Goal: Task Accomplishment & Management: Complete application form

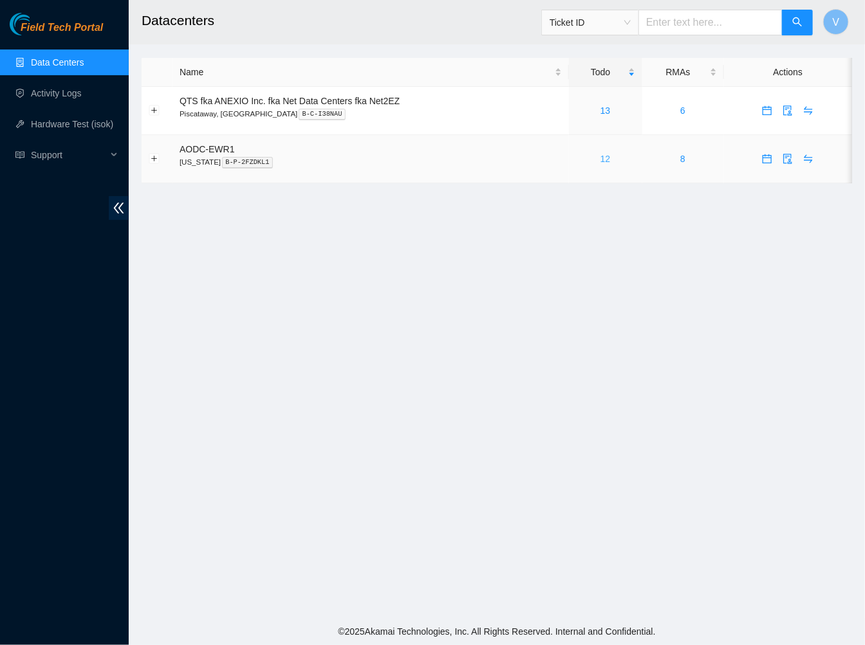
click at [607, 156] on link "12" at bounding box center [605, 159] width 10 height 10
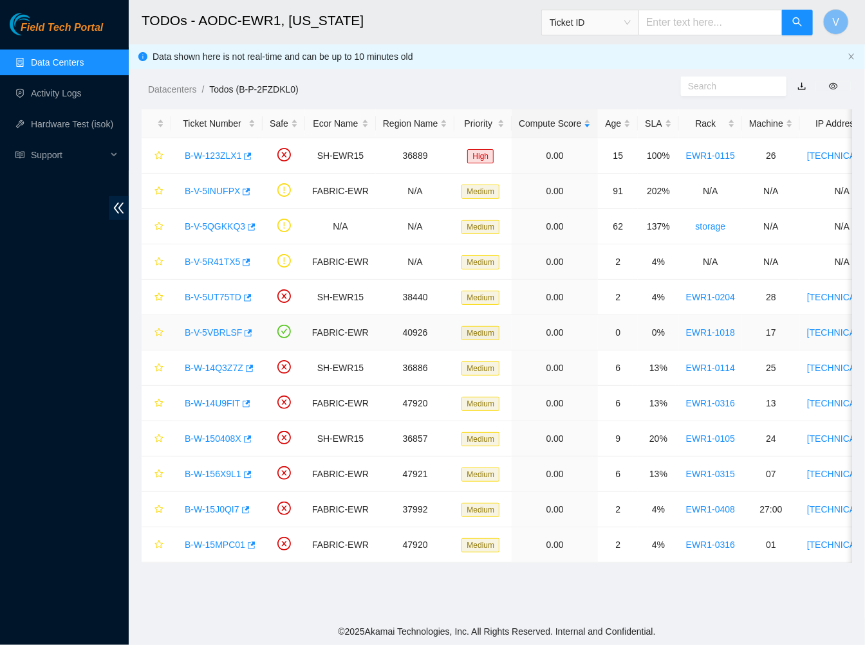
click at [221, 328] on link "B-V-5VBRLSF" at bounding box center [213, 332] width 57 height 10
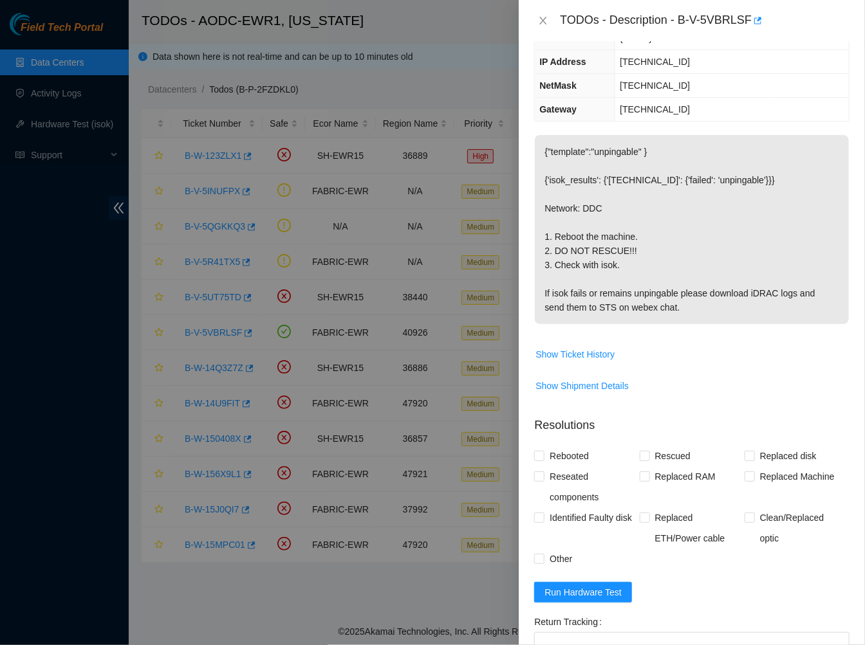
scroll to position [135, 0]
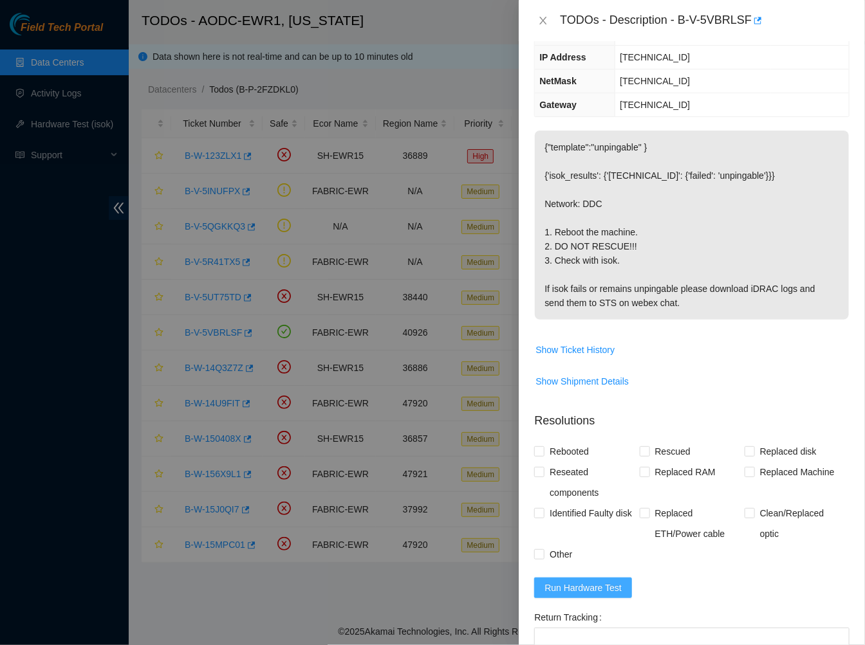
click at [592, 588] on span "Run Hardware Test" at bounding box center [582, 588] width 77 height 14
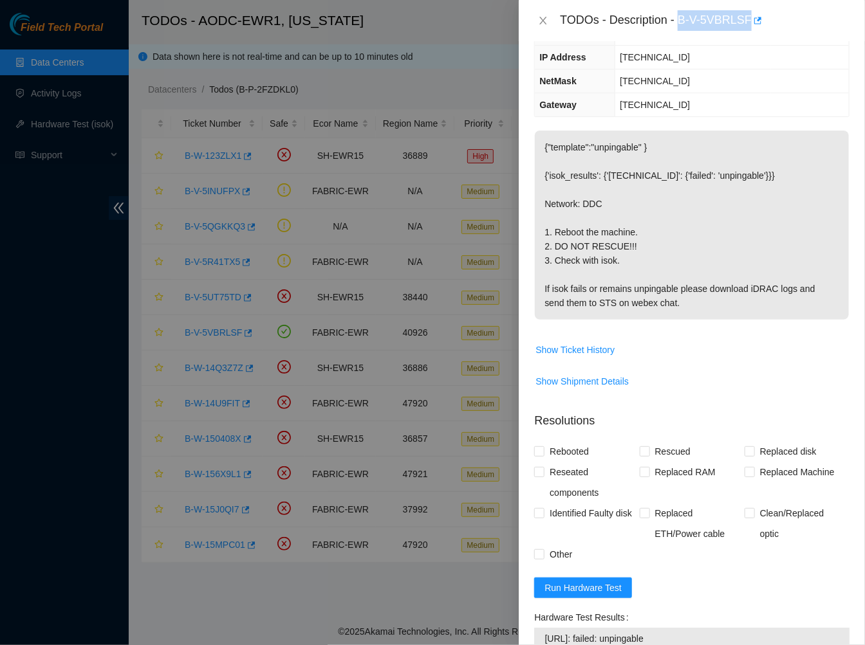
drag, startPoint x: 677, startPoint y: 18, endPoint x: 747, endPoint y: 21, distance: 69.6
click at [747, 21] on div "TODOs - Description - B-V-5VBRLSF" at bounding box center [705, 20] width 290 height 21
copy div "B-V-5VBRLSF"
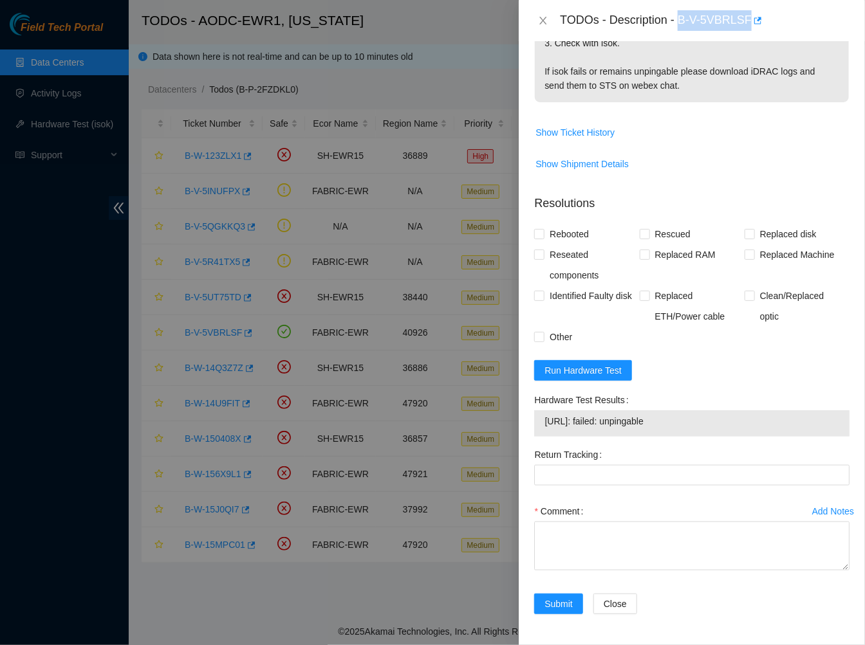
drag, startPoint x: 674, startPoint y: 423, endPoint x: 543, endPoint y: 421, distance: 130.6
click at [543, 421] on div "23.1.97.148: failed: unpingable" at bounding box center [691, 423] width 315 height 26
copy tbody "23.1.97.148: failed: unpingable"
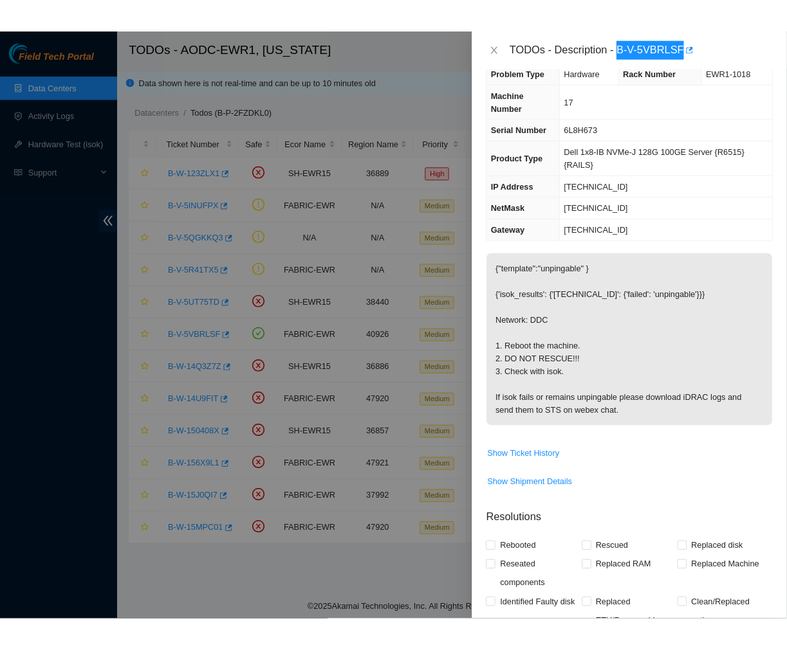
scroll to position [21, 0]
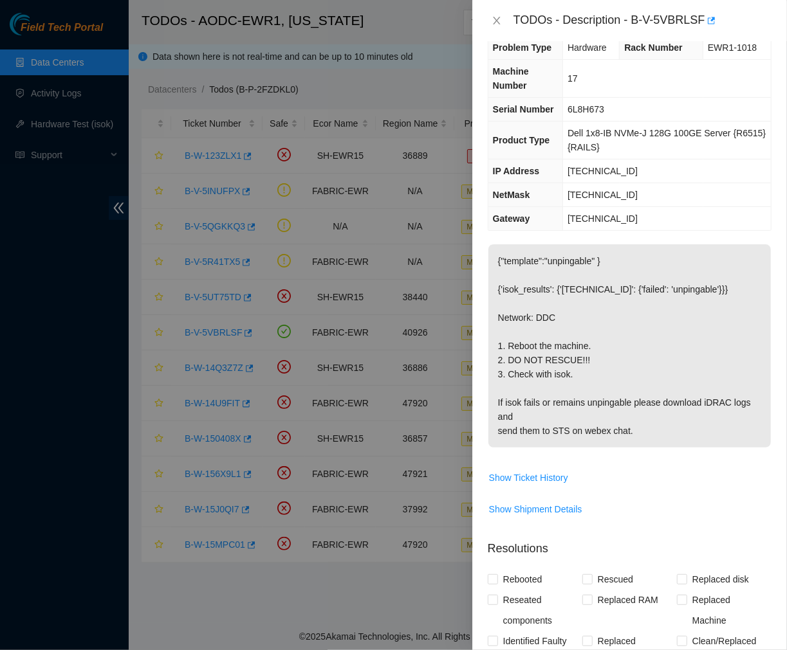
click at [679, 473] on span "Show Ticket History" at bounding box center [629, 478] width 282 height 21
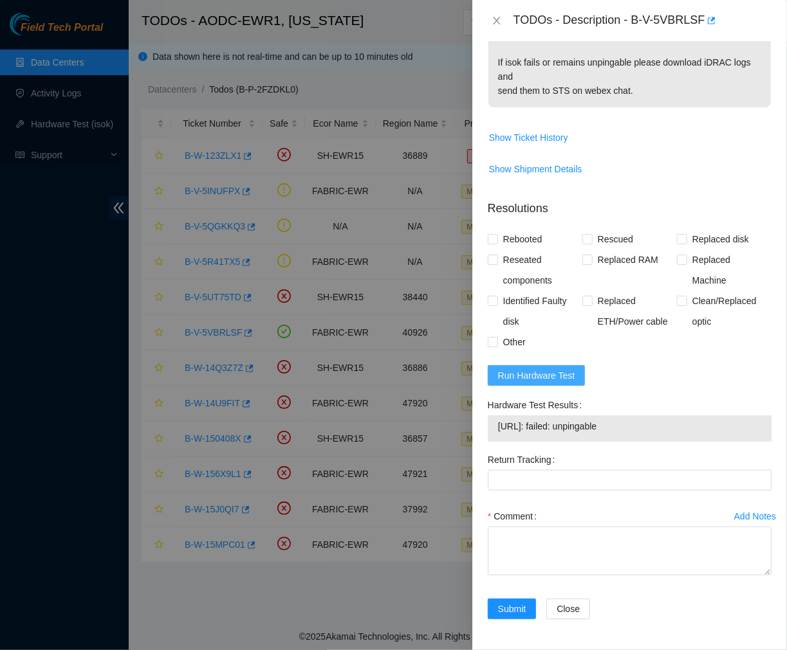
click at [560, 375] on span "Run Hardware Test" at bounding box center [536, 376] width 77 height 14
drag, startPoint x: 498, startPoint y: 425, endPoint x: 542, endPoint y: 428, distance: 44.5
click at [542, 428] on span "23.1.97.148: passed: ok" at bounding box center [629, 426] width 263 height 14
copy span "[TECHNICAL_ID]"
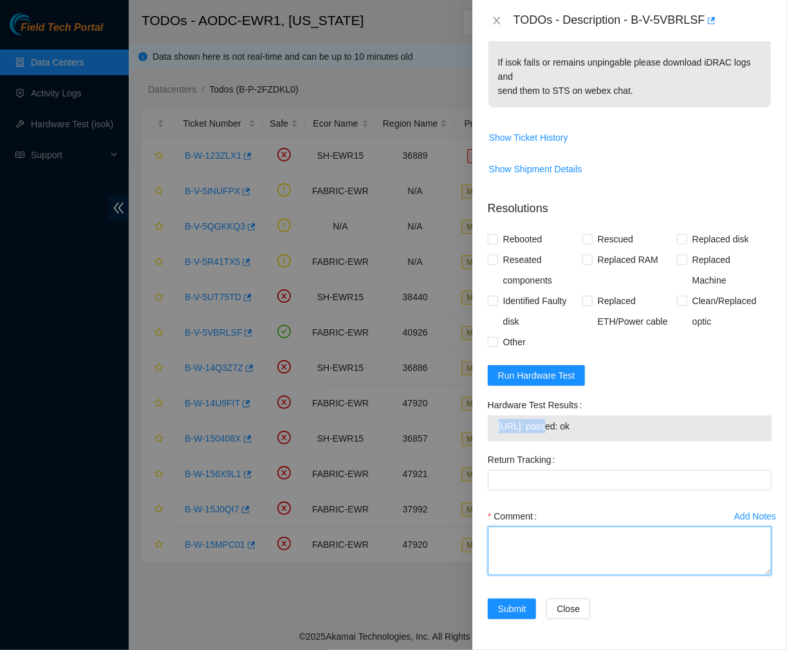
click at [542, 549] on textarea "Comment" at bounding box center [630, 551] width 284 height 49
paste textarea "Ticket #: B-V-5VBRLSF - Ran hardware test: 23.1.97.148: failed: unpingable - Up…"
type textarea "Ticket #: B-V-5VBRLSF - Ran hardware test: 23.1.97.148: failed: unpingable - Up…"
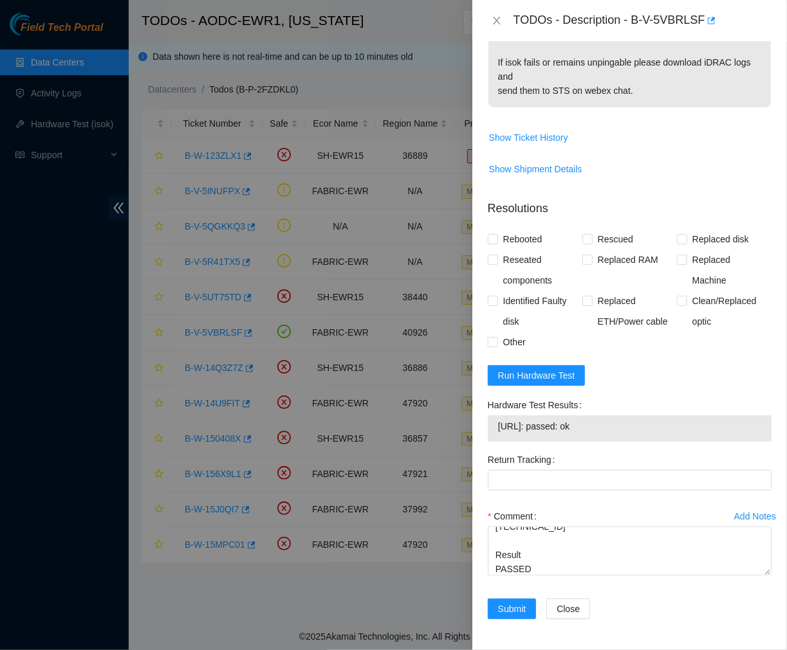
click at [493, 425] on div "23.1.97.148: passed: ok" at bounding box center [630, 429] width 284 height 26
drag, startPoint x: 497, startPoint y: 423, endPoint x: 542, endPoint y: 430, distance: 45.5
click at [542, 430] on span "23.1.97.148: passed: ok" at bounding box center [629, 426] width 263 height 14
copy span "[TECHNICAL_ID]"
click at [494, 237] on input "Rebooted" at bounding box center [492, 238] width 9 height 9
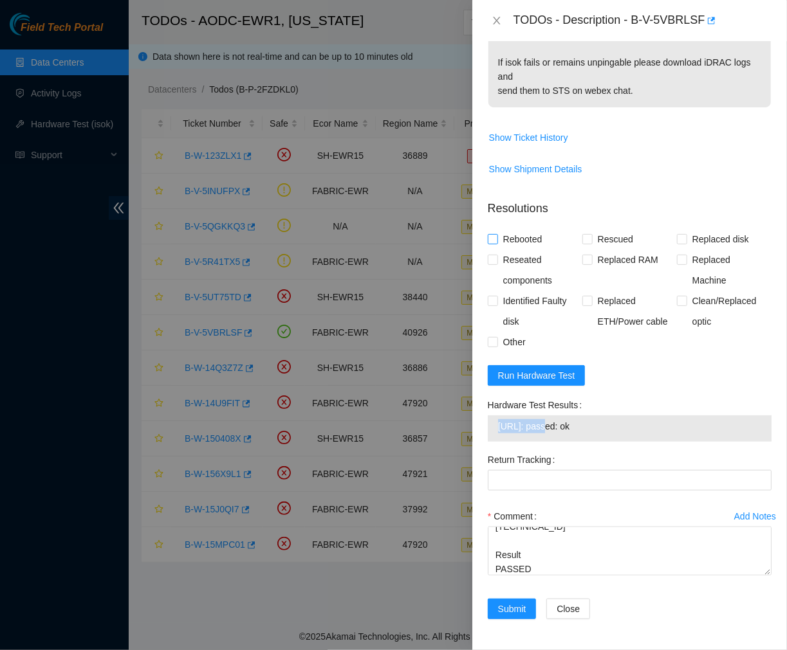
checkbox input "true"
click at [506, 609] on span "Submit" at bounding box center [512, 609] width 28 height 14
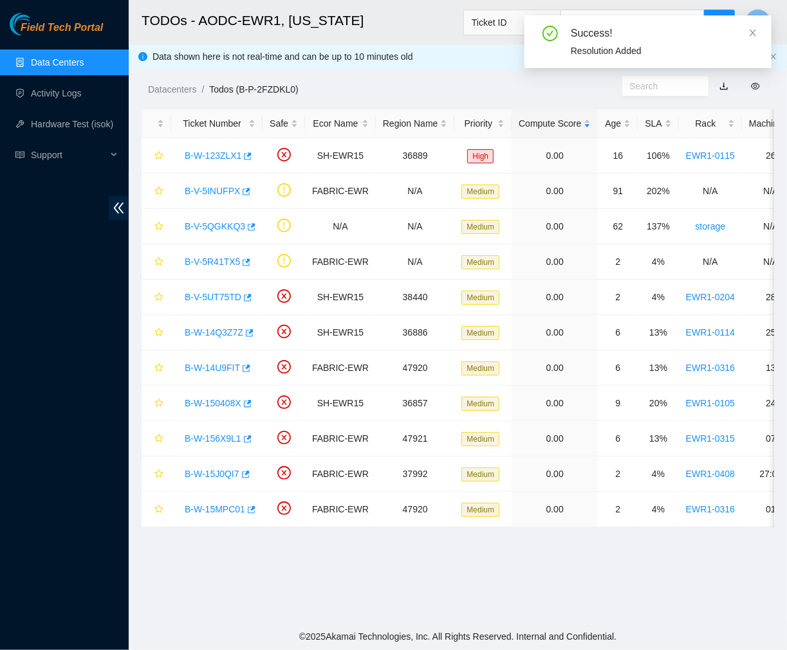
scroll to position [216, 0]
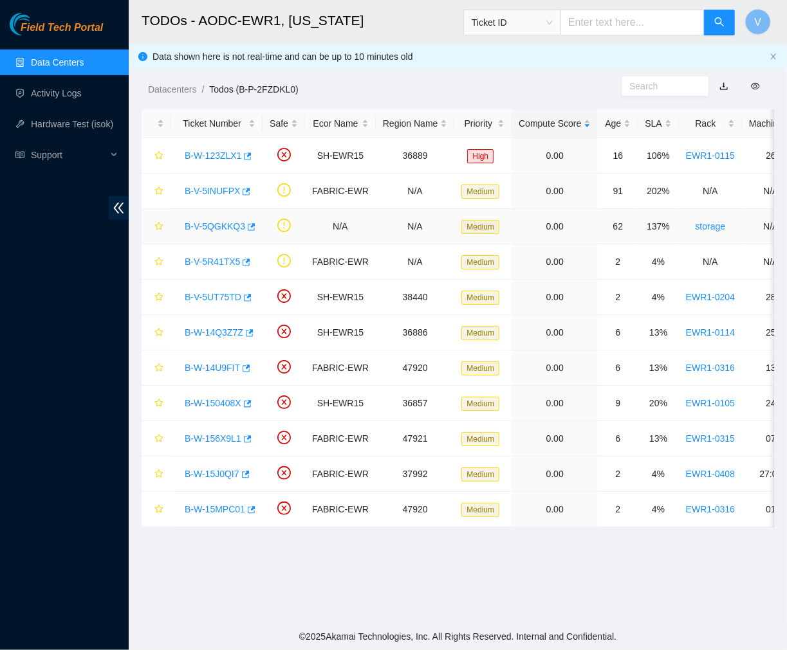
click at [204, 228] on link "B-V-5QGKKQ3" at bounding box center [215, 226] width 60 height 10
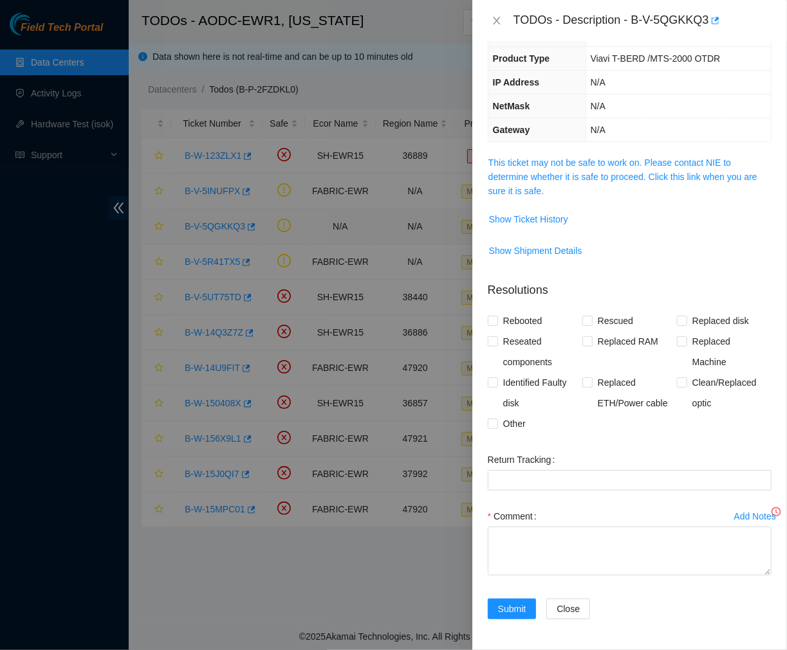
scroll to position [82, 0]
click at [557, 216] on span "Show Ticket History" at bounding box center [528, 219] width 79 height 14
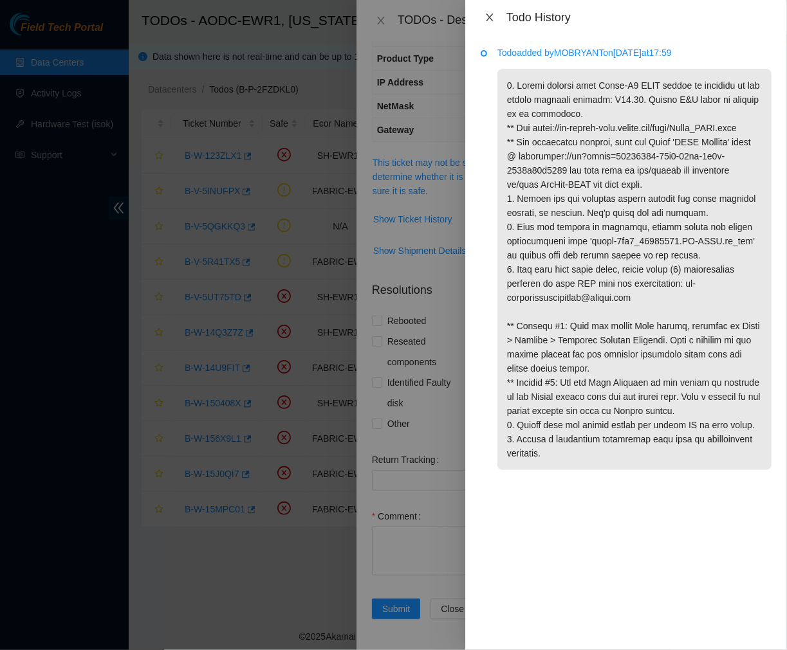
click at [485, 22] on icon "close" at bounding box center [489, 17] width 10 height 10
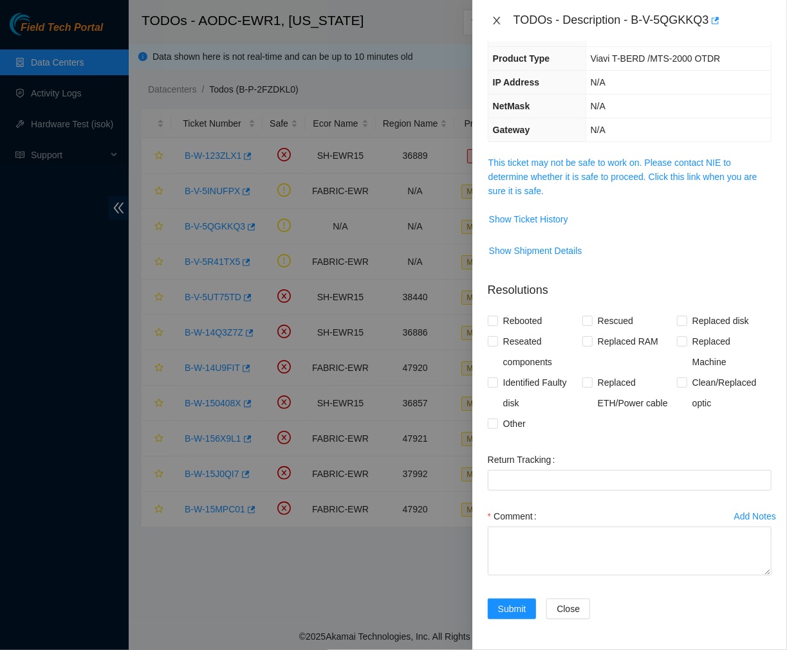
click at [493, 19] on icon "close" at bounding box center [497, 20] width 10 height 10
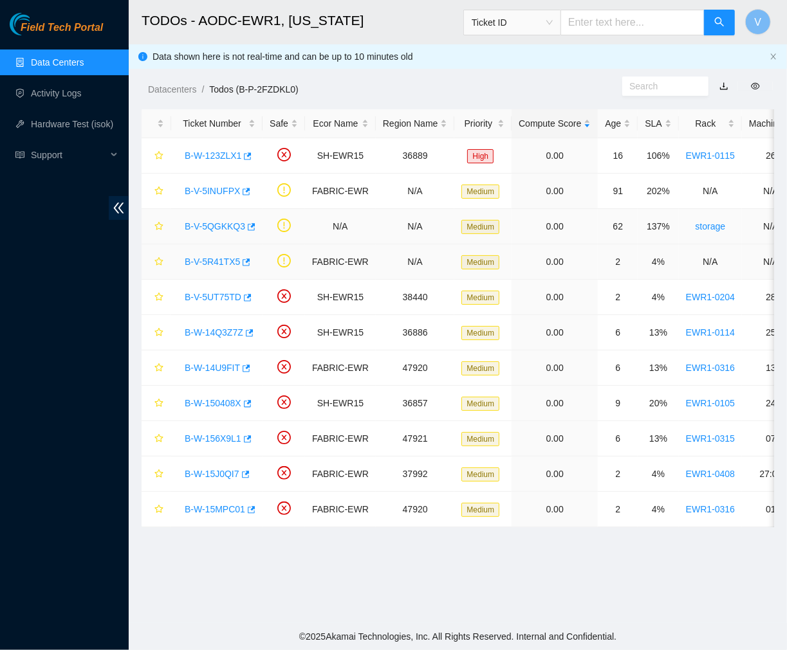
scroll to position [111, 0]
click at [212, 260] on link "B-V-5R41TX5" at bounding box center [212, 262] width 55 height 10
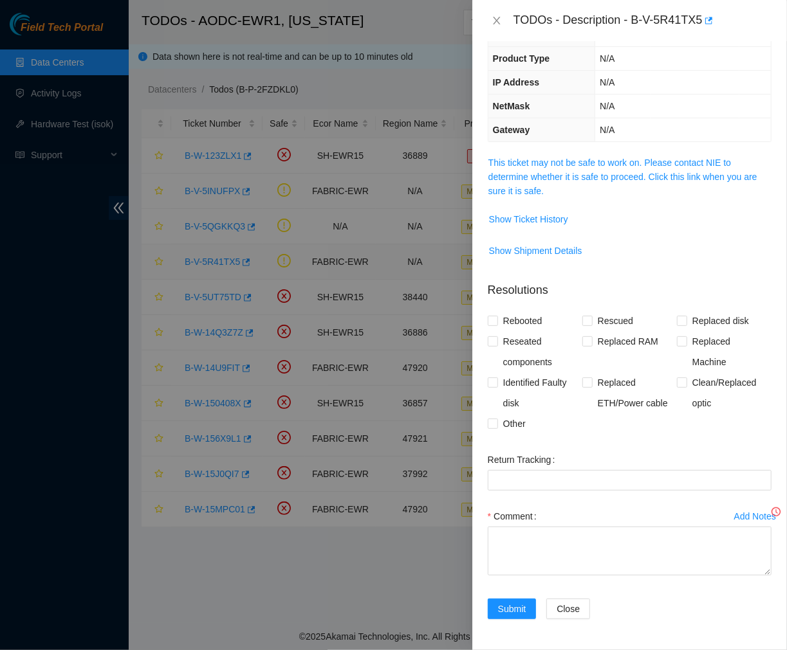
scroll to position [82, 0]
click at [535, 222] on span "Show Ticket History" at bounding box center [528, 219] width 79 height 14
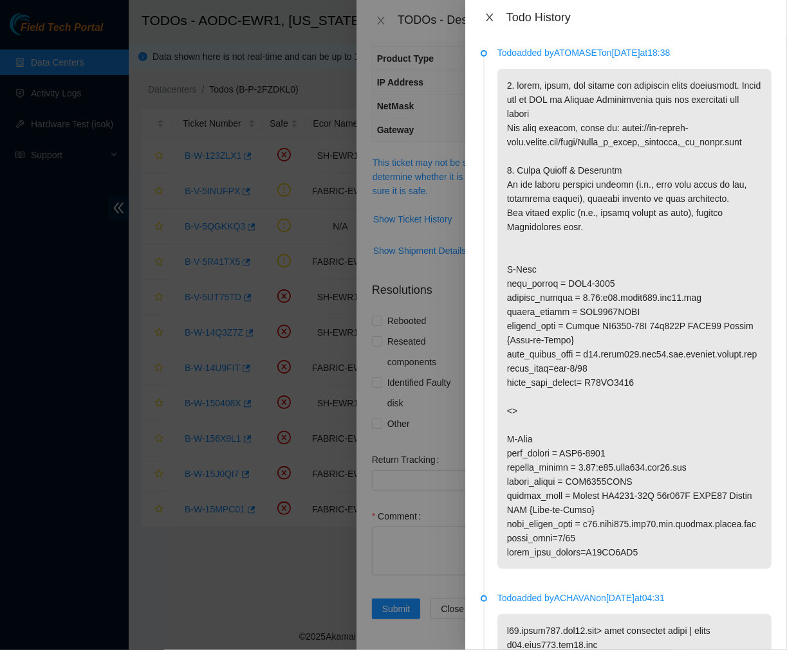
click at [486, 17] on icon "close" at bounding box center [489, 17] width 10 height 10
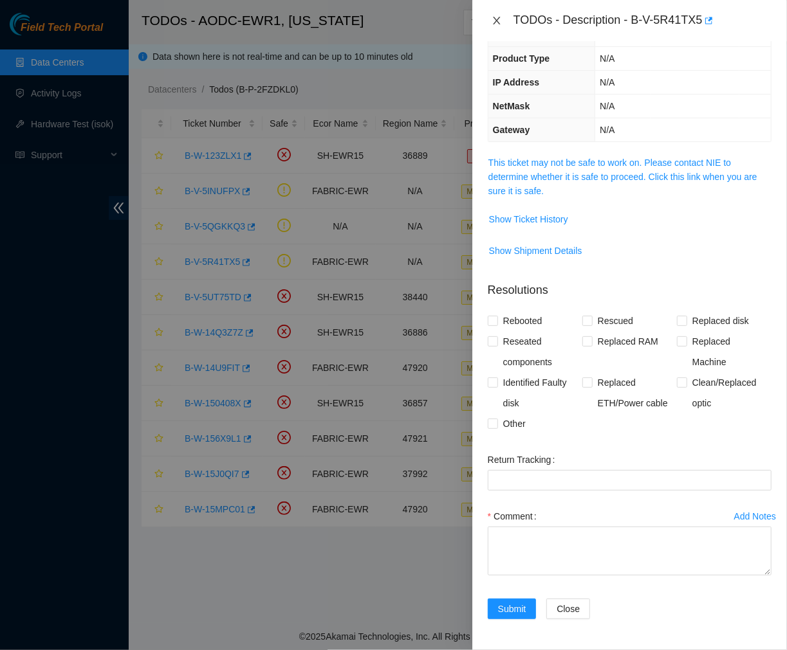
click at [496, 19] on icon "close" at bounding box center [497, 20] width 10 height 10
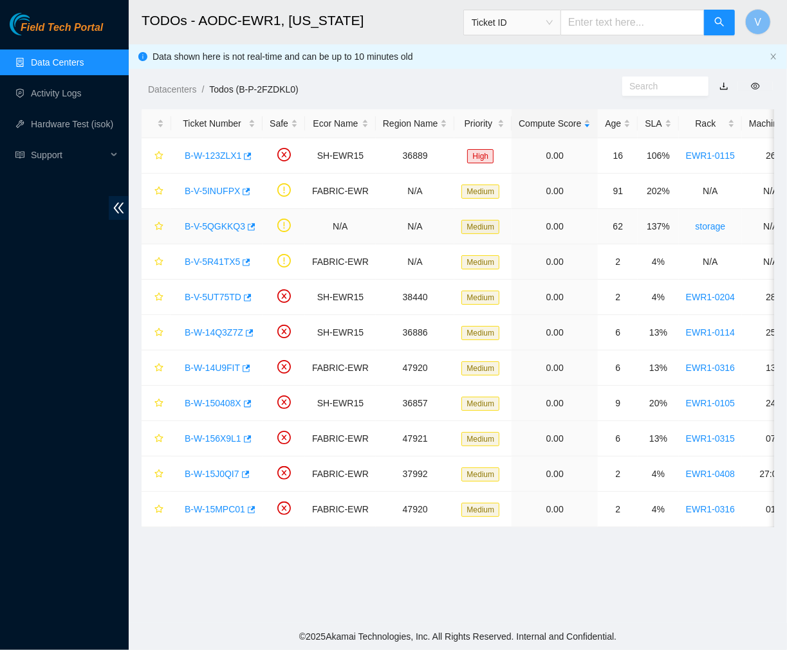
scroll to position [111, 0]
click at [227, 191] on link "B-V-5INUFPX" at bounding box center [212, 191] width 55 height 10
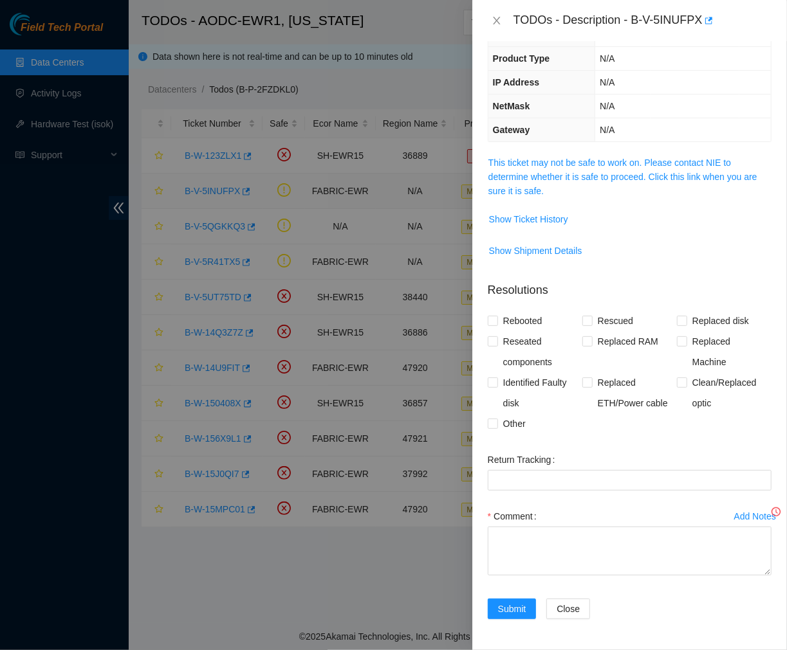
scroll to position [82, 0]
click at [551, 217] on span "Show Ticket History" at bounding box center [528, 219] width 79 height 14
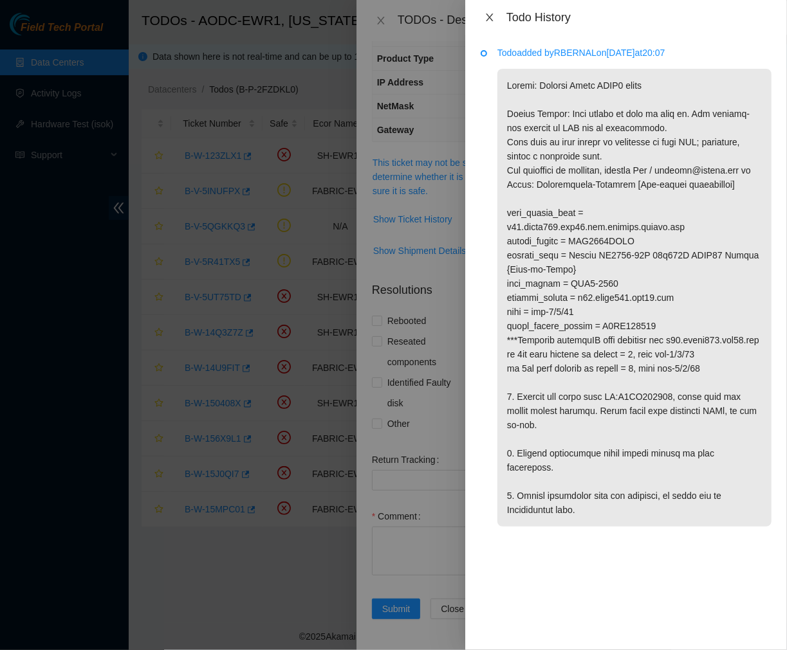
click at [484, 19] on icon "close" at bounding box center [489, 17] width 10 height 10
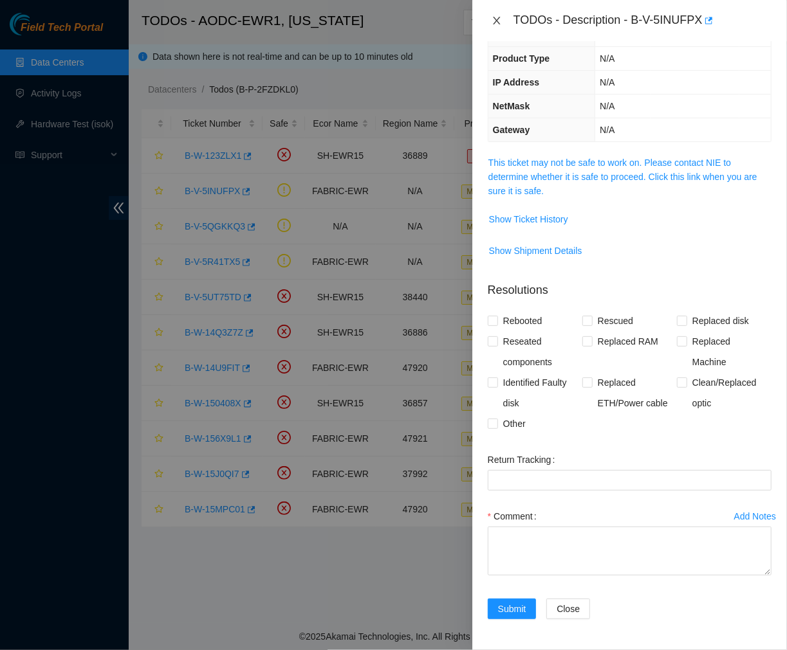
click at [496, 21] on icon "close" at bounding box center [496, 21] width 7 height 8
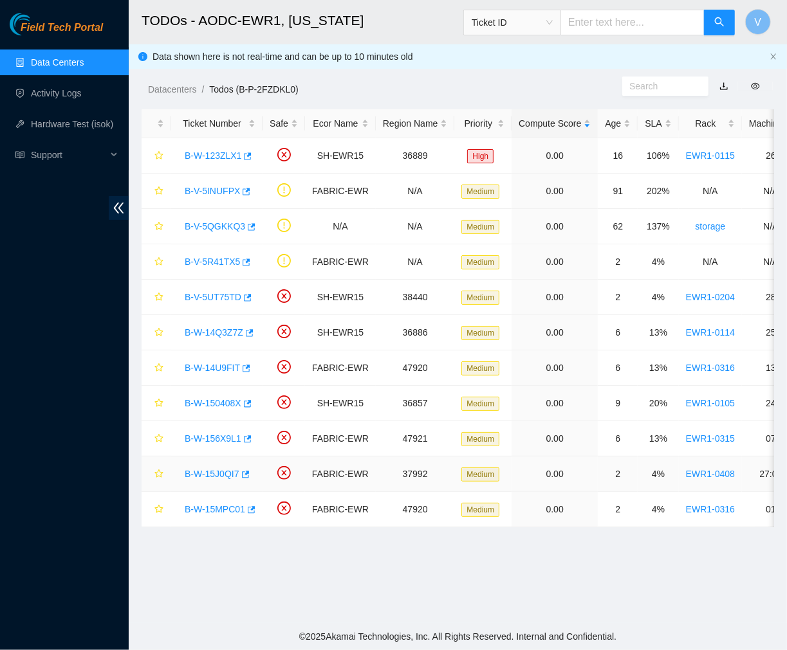
scroll to position [111, 0]
click at [442, 546] on main "TODOs - AODC-EWR1, New Jersey Ticket ID V Data shown here is not real-time and …" at bounding box center [458, 311] width 658 height 623
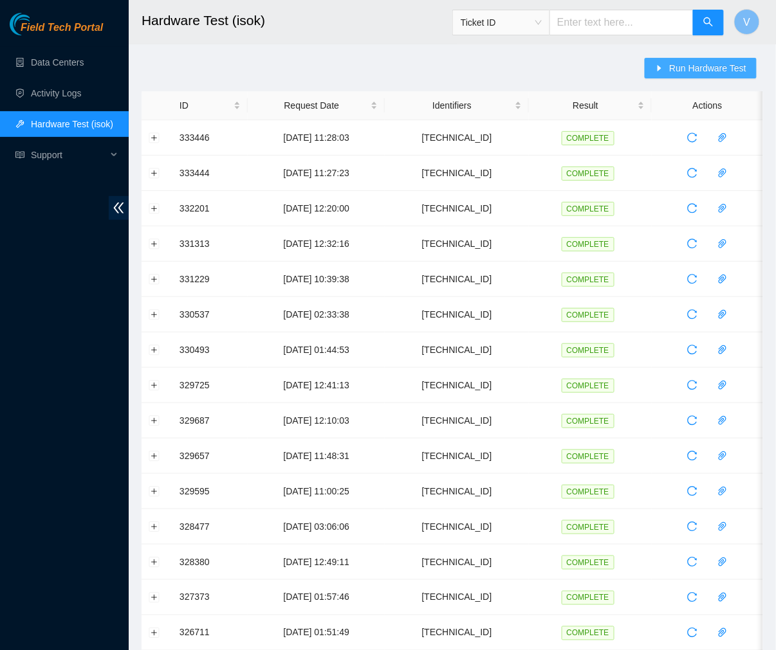
click at [672, 68] on span "Run Hardware Test" at bounding box center [707, 68] width 77 height 14
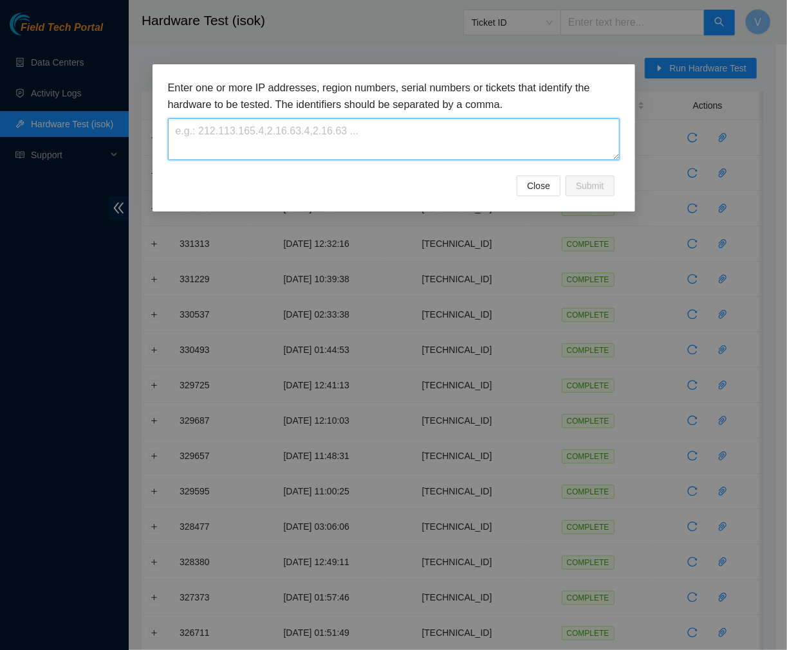
click at [505, 127] on textarea at bounding box center [394, 139] width 452 height 42
paste textarea "23.1.97.148"
type textarea "23.1.97.148"
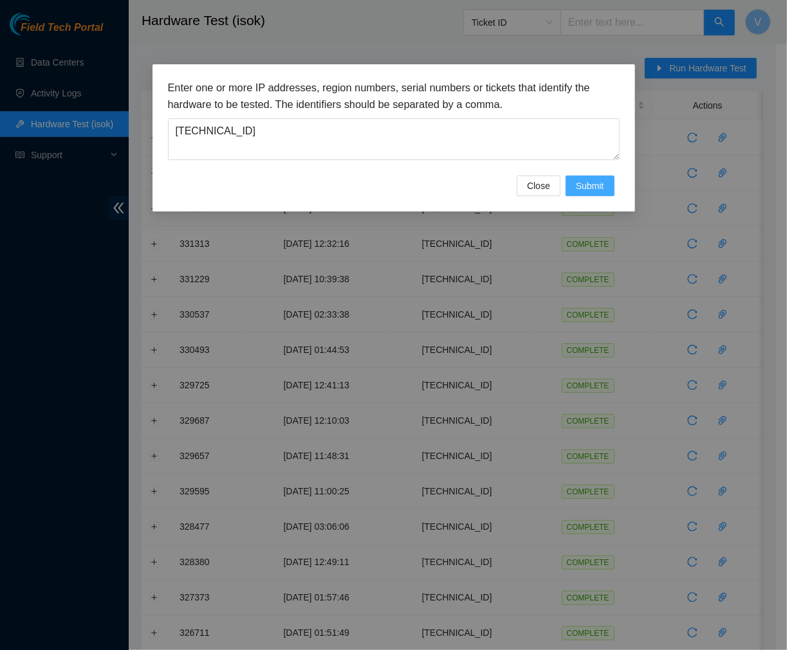
click at [600, 181] on span "Submit" at bounding box center [590, 186] width 28 height 14
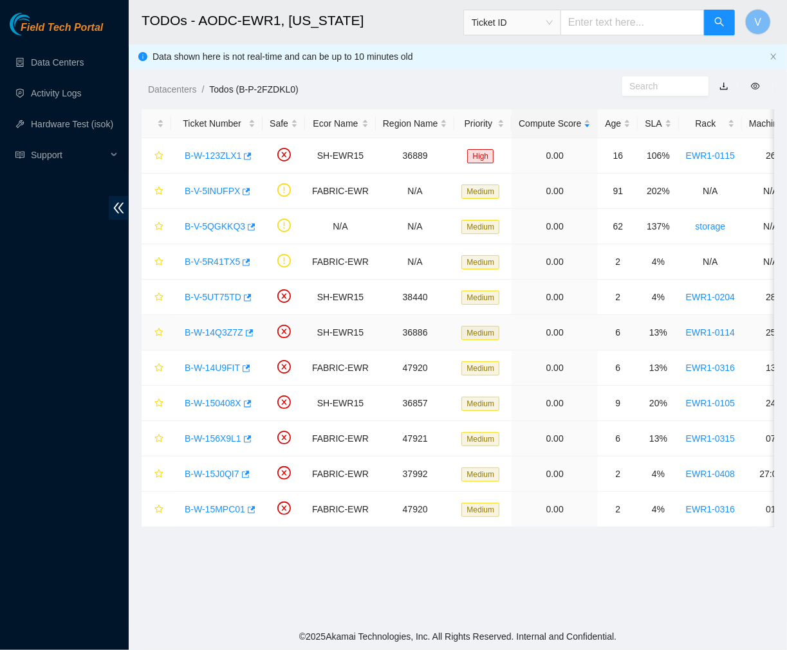
click at [220, 327] on link "B-W-14Q3Z7Z" at bounding box center [214, 332] width 59 height 10
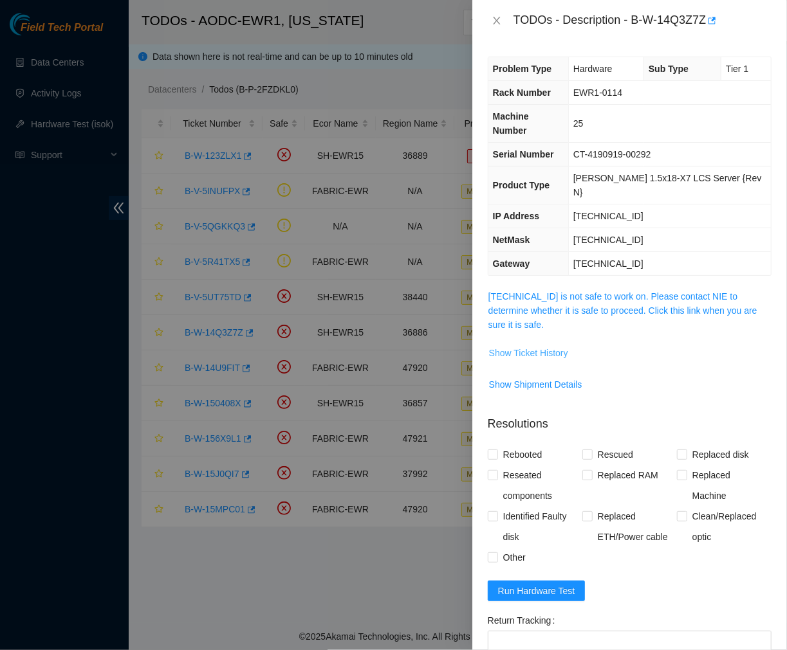
click at [532, 346] on span "Show Ticket History" at bounding box center [528, 353] width 79 height 14
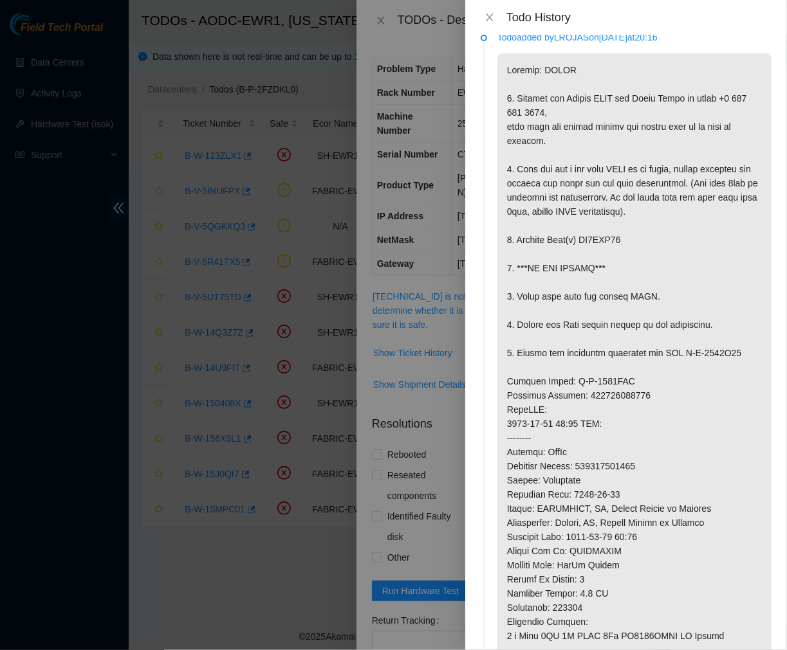
scroll to position [16, 0]
click at [488, 14] on icon "close" at bounding box center [489, 17] width 10 height 10
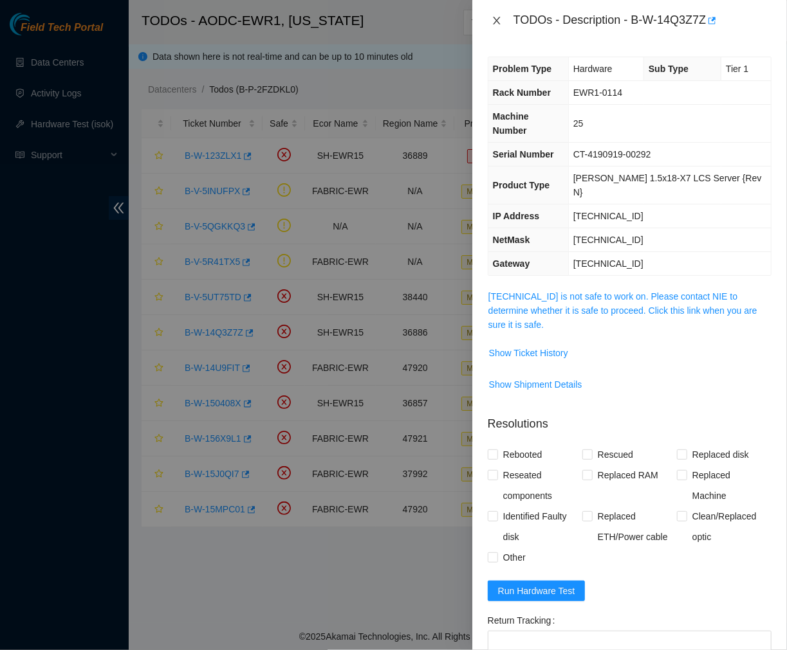
click at [498, 21] on icon "close" at bounding box center [497, 20] width 10 height 10
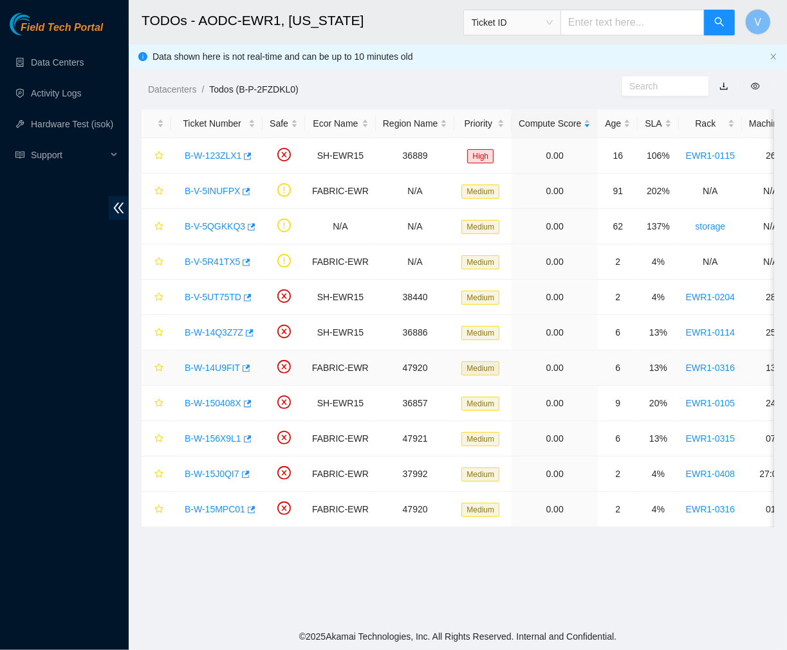
click at [220, 367] on link "B-W-14U9FIT" at bounding box center [212, 368] width 55 height 10
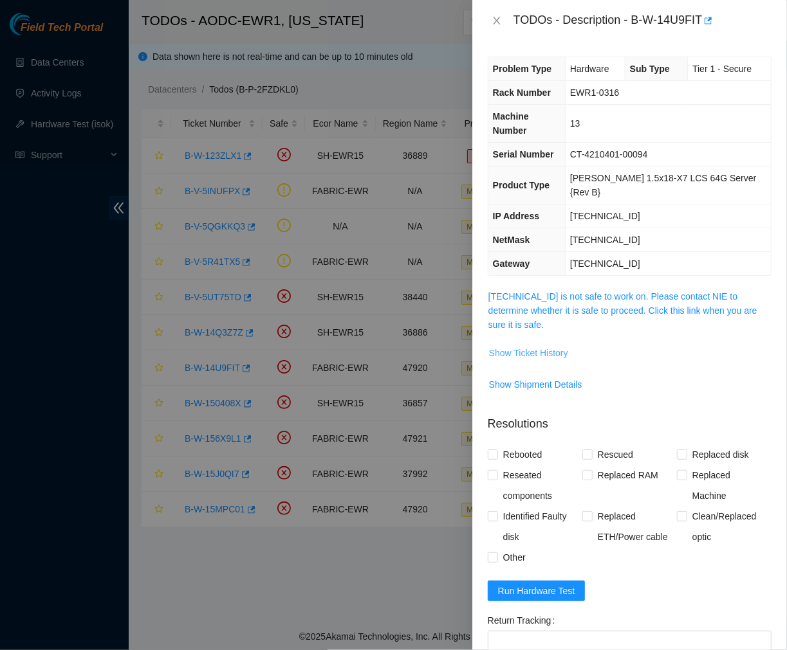
click at [544, 346] on span "Show Ticket History" at bounding box center [528, 353] width 79 height 14
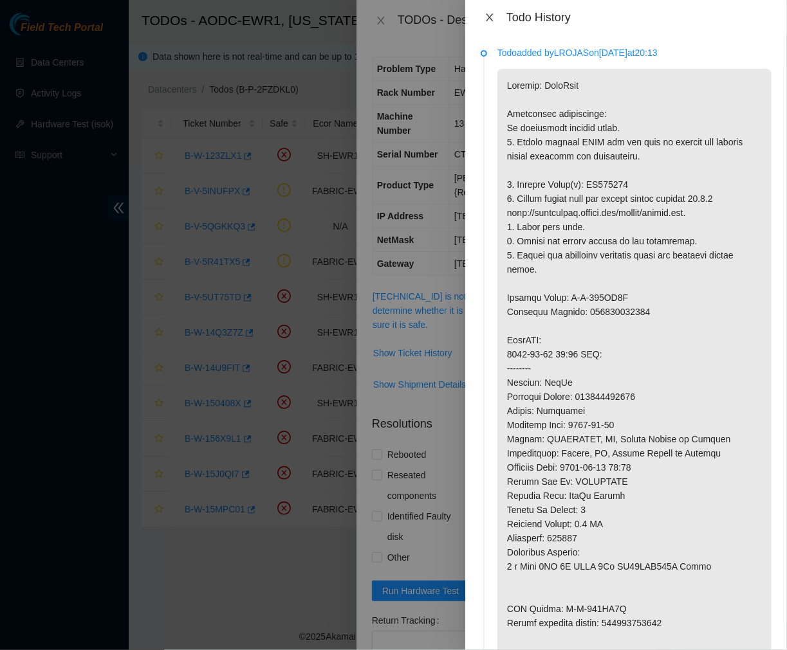
click at [488, 16] on icon "close" at bounding box center [489, 17] width 10 height 10
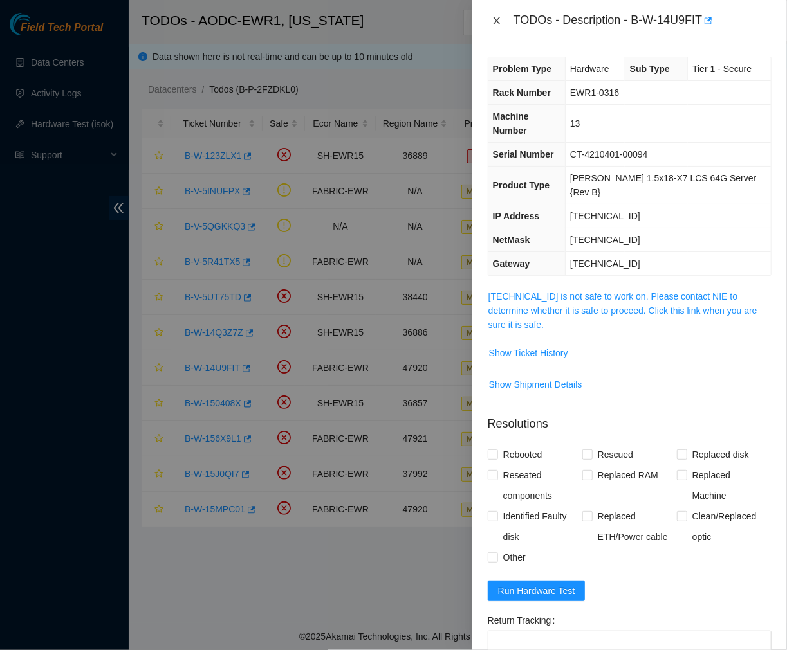
click at [499, 16] on icon "close" at bounding box center [497, 20] width 10 height 10
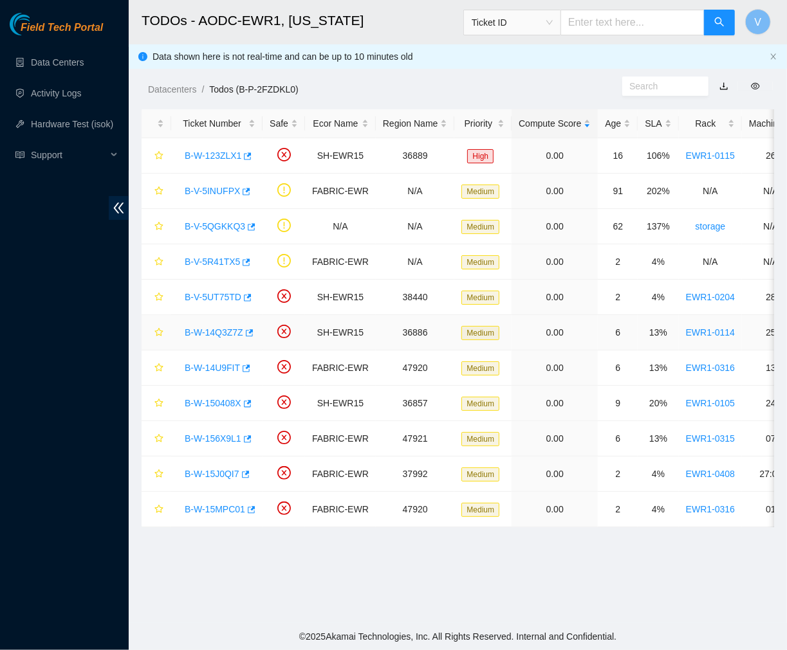
click at [227, 335] on link "B-W-14Q3Z7Z" at bounding box center [214, 332] width 59 height 10
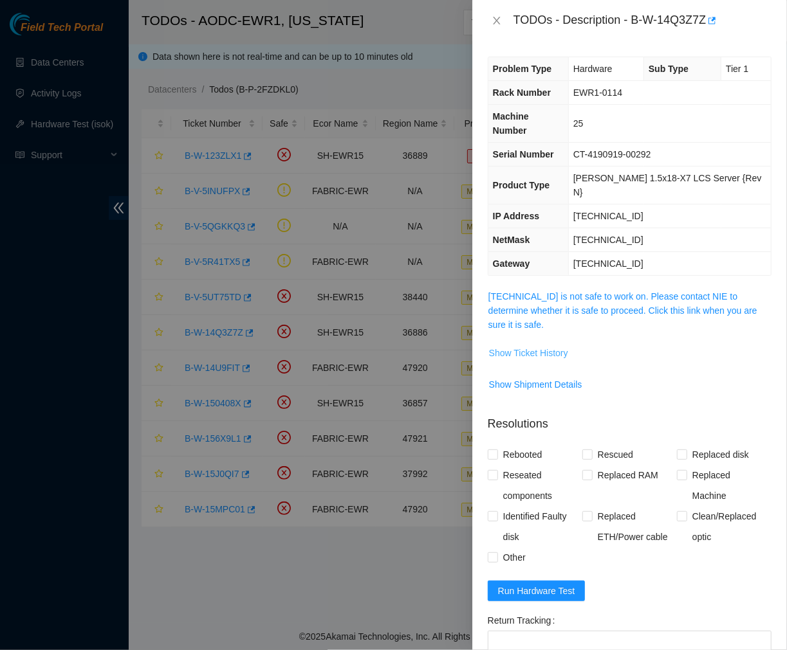
click at [539, 346] on span "Show Ticket History" at bounding box center [528, 353] width 79 height 14
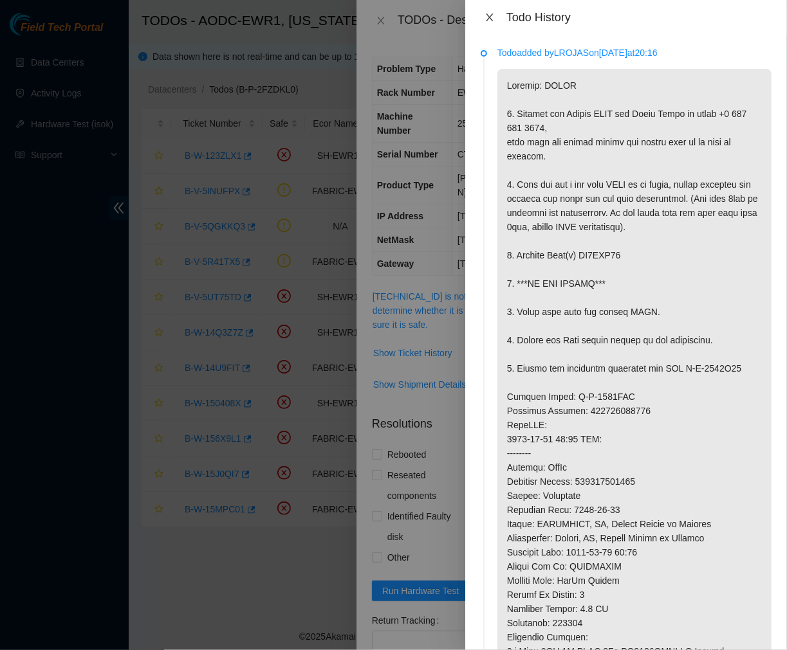
click at [487, 15] on icon "close" at bounding box center [489, 17] width 10 height 10
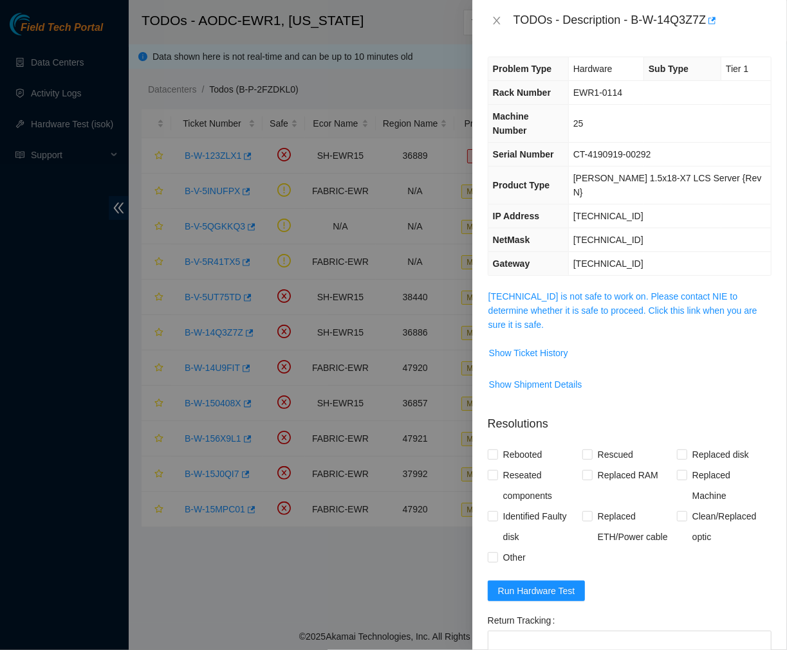
click at [632, 11] on div "TODOs - Description - B-W-14Q3Z7Z" at bounding box center [642, 20] width 258 height 21
click at [522, 346] on span "Show Ticket History" at bounding box center [528, 353] width 79 height 14
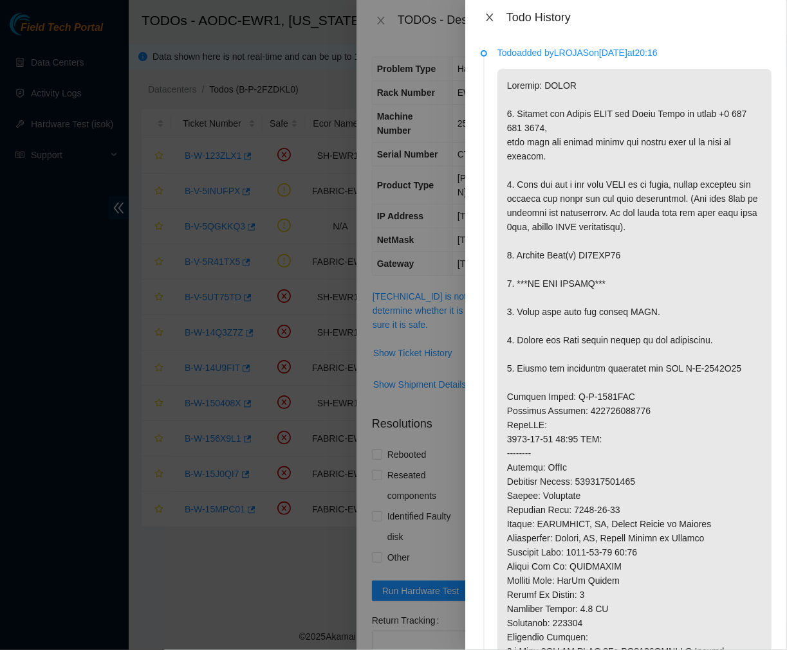
click at [491, 16] on icon "close" at bounding box center [489, 18] width 7 height 8
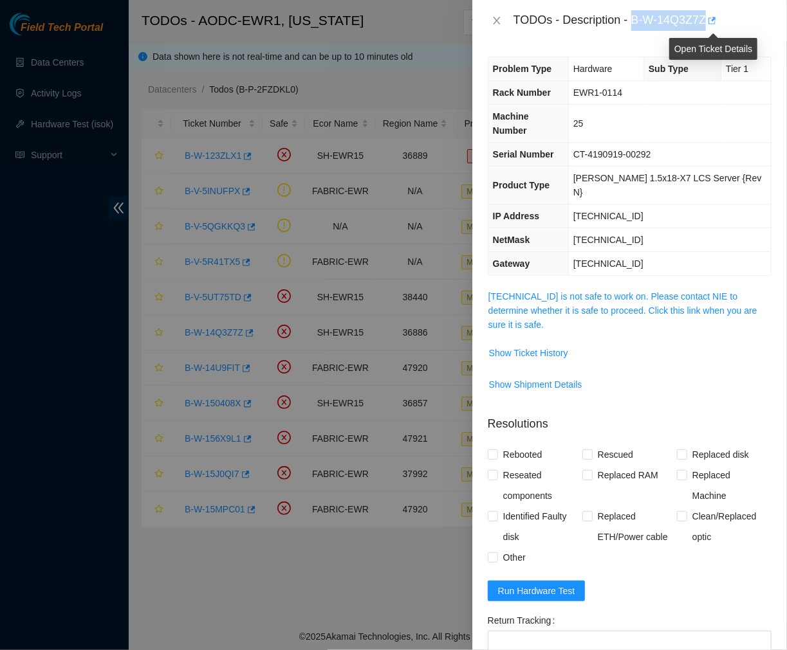
drag, startPoint x: 632, startPoint y: 18, endPoint x: 708, endPoint y: 26, distance: 77.0
click at [708, 26] on div "TODOs - Description - B-W-14Q3Z7Z" at bounding box center [642, 20] width 258 height 21
copy div "B-W-14Q3Z7Z"
click at [493, 21] on icon "close" at bounding box center [497, 20] width 10 height 10
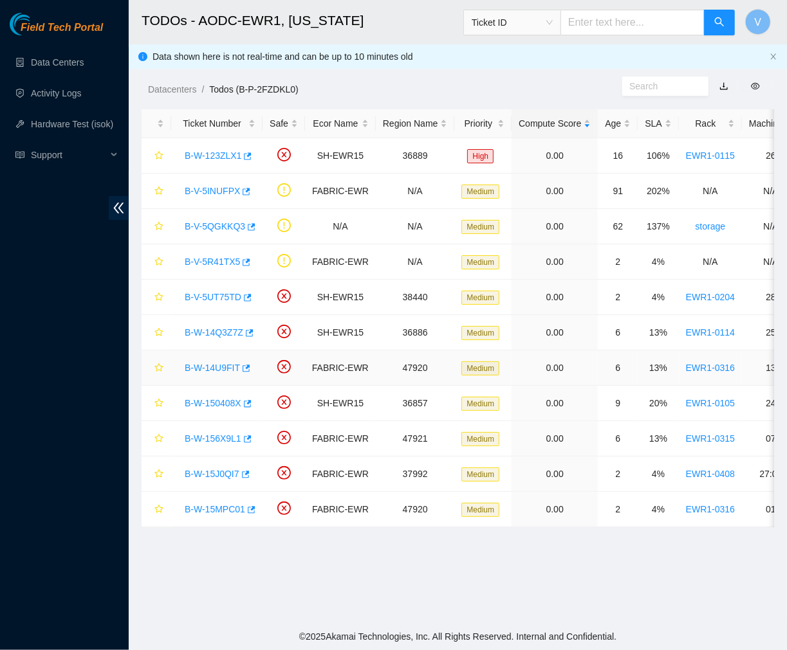
click at [214, 369] on link "B-W-14U9FIT" at bounding box center [212, 368] width 55 height 10
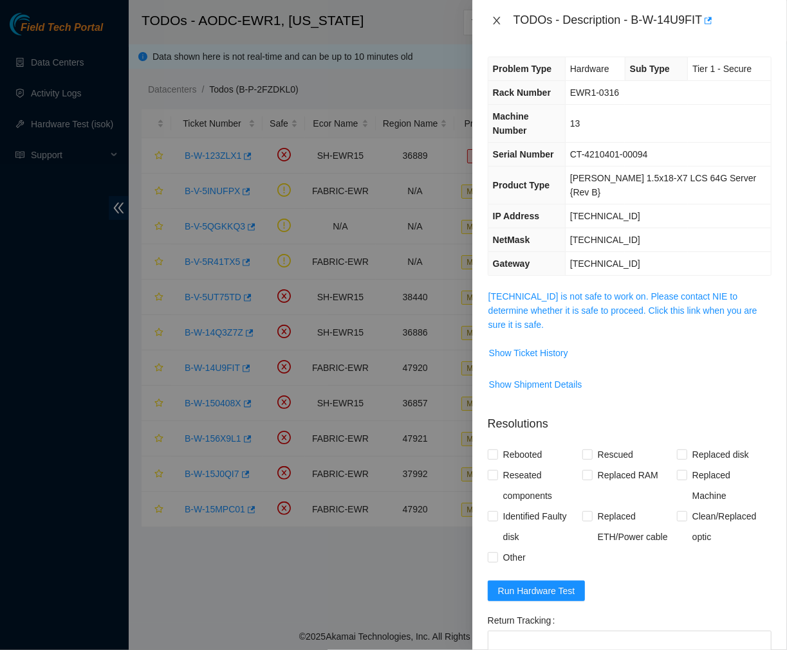
click at [497, 16] on div "TODOs - Description - B-W-14U9FIT" at bounding box center [630, 20] width 284 height 21
click at [497, 16] on icon "close" at bounding box center [497, 20] width 10 height 10
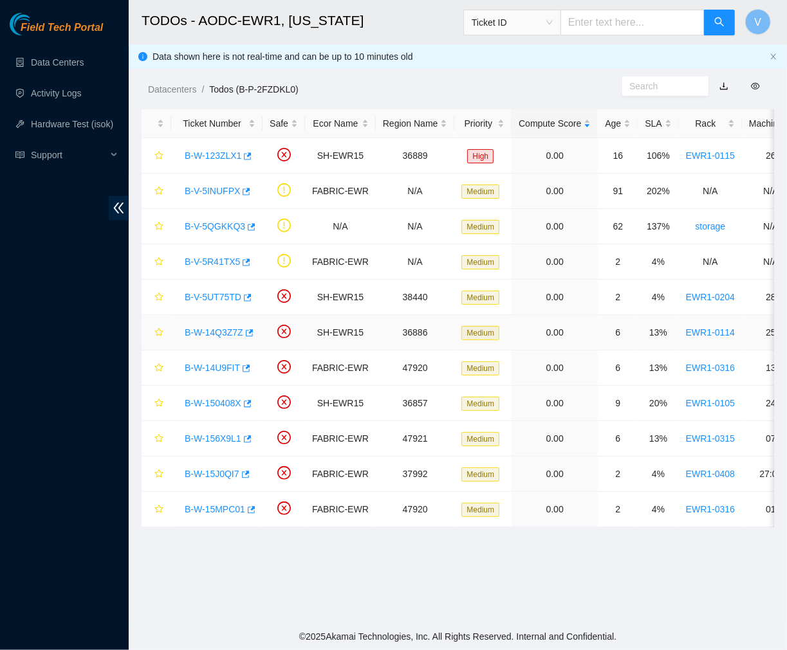
click at [219, 337] on link "B-W-14Q3Z7Z" at bounding box center [214, 332] width 59 height 10
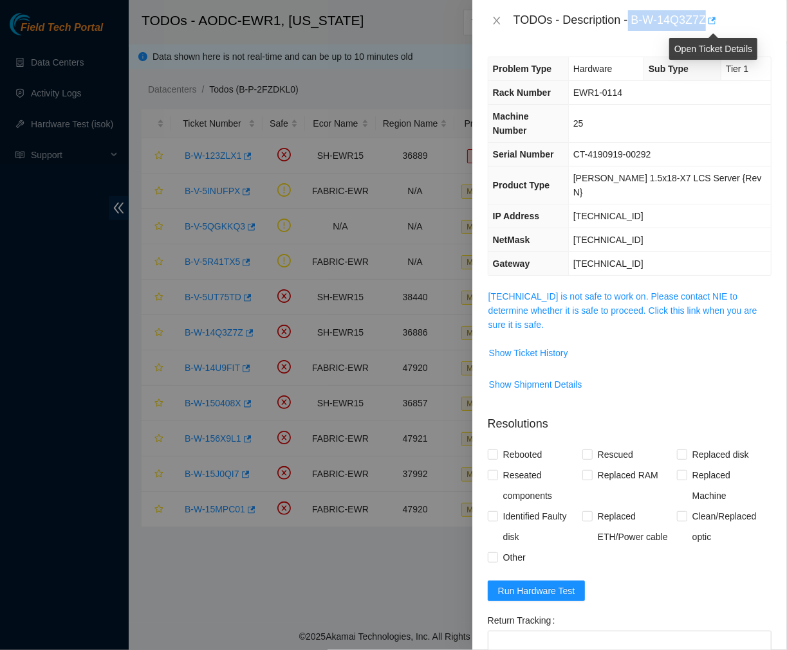
drag, startPoint x: 630, startPoint y: 18, endPoint x: 710, endPoint y: 27, distance: 80.3
click at [710, 27] on div "TODOs - Description - B-W-14Q3Z7Z" at bounding box center [642, 20] width 258 height 21
click at [632, 24] on div "TODOs - Description - B-W-14Q3Z7Z" at bounding box center [642, 20] width 258 height 21
drag, startPoint x: 632, startPoint y: 23, endPoint x: 716, endPoint y: 21, distance: 84.3
click at [716, 21] on div "TODOs - Description - B-W-14Q3Z7Z" at bounding box center [642, 20] width 258 height 21
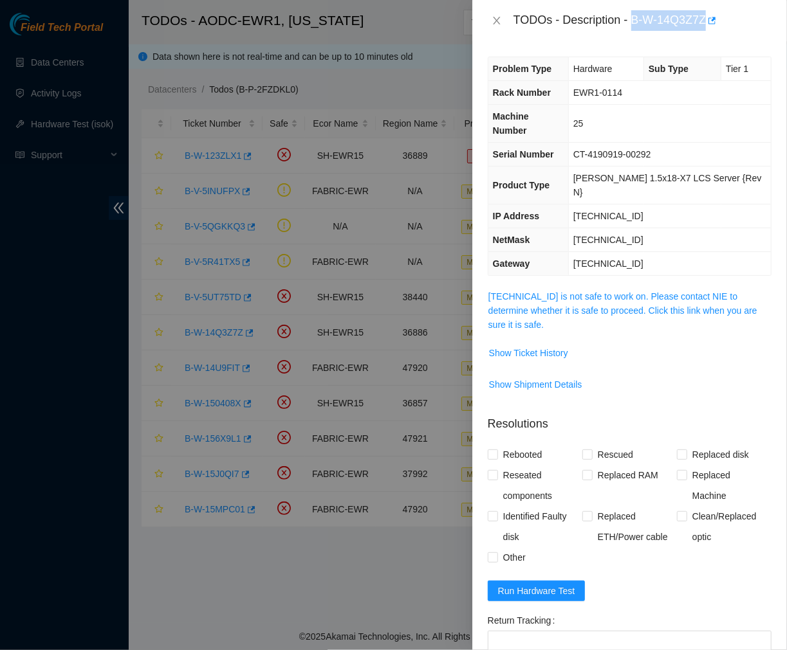
copy div "B-W-14Q3Z7Z"
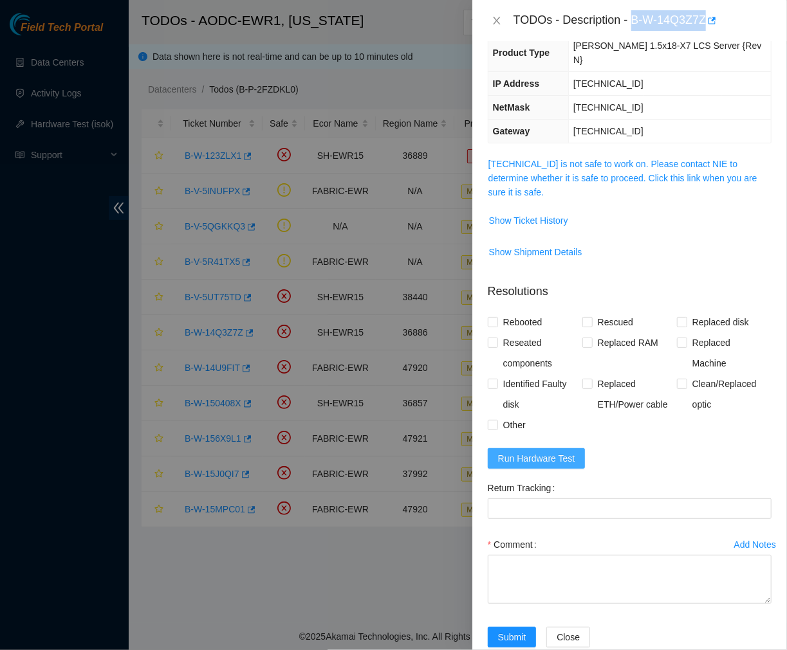
click at [552, 452] on span "Run Hardware Test" at bounding box center [536, 459] width 77 height 14
click at [639, 102] on span "255.255.255.128" at bounding box center [608, 107] width 70 height 10
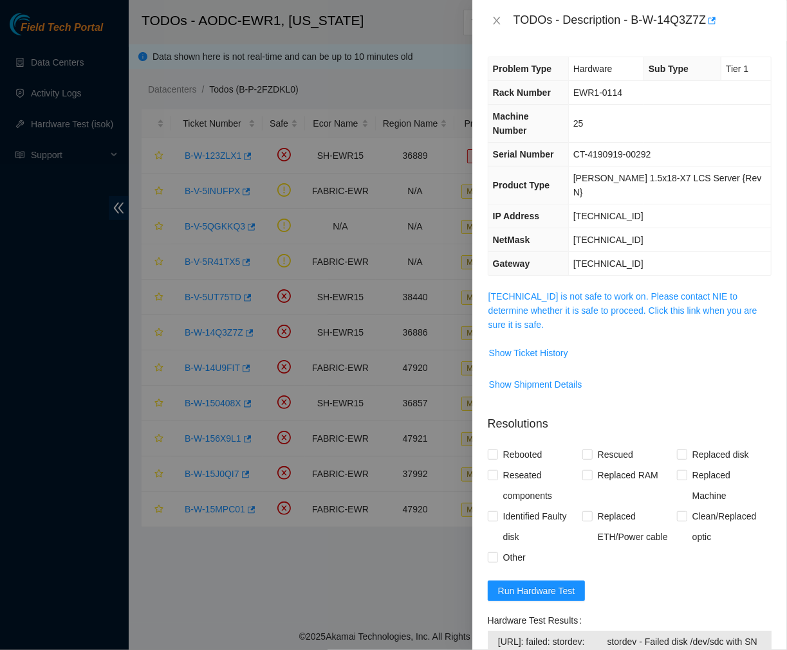
click at [669, 167] on td "Ciara 1.5x18-X7 LCS Server {Rev N}" at bounding box center [669, 186] width 203 height 38
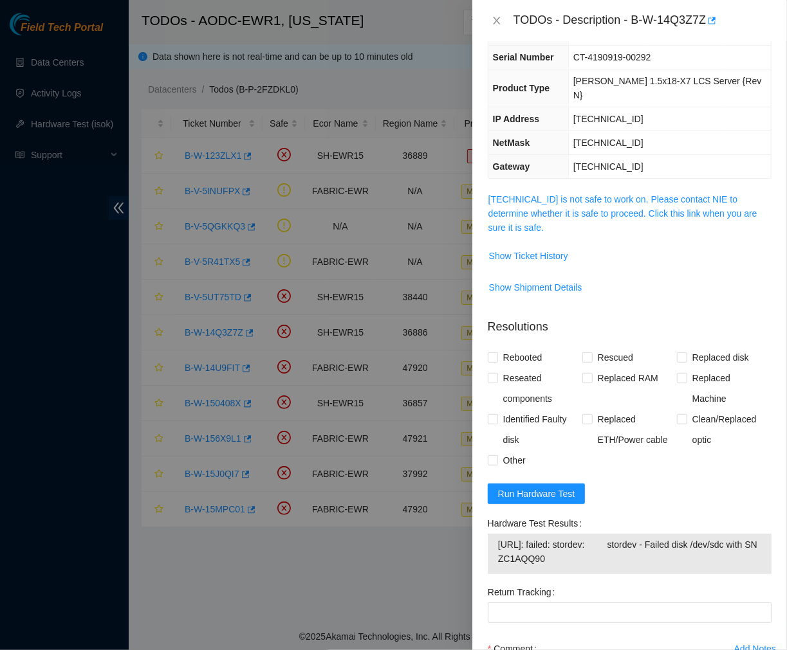
scroll to position [98, 0]
drag, startPoint x: 580, startPoint y: 529, endPoint x: 492, endPoint y: 519, distance: 89.4
click at [492, 533] on div "23.49.12.28: failed: stordev: stordev - Failed disk /dev/sdc with SN ZC1AQQ90" at bounding box center [630, 553] width 284 height 41
copy tbody "23.49.12.28: failed: stordev: stordev - Failed disk /dev/sdc with SN ZC1AQQ90"
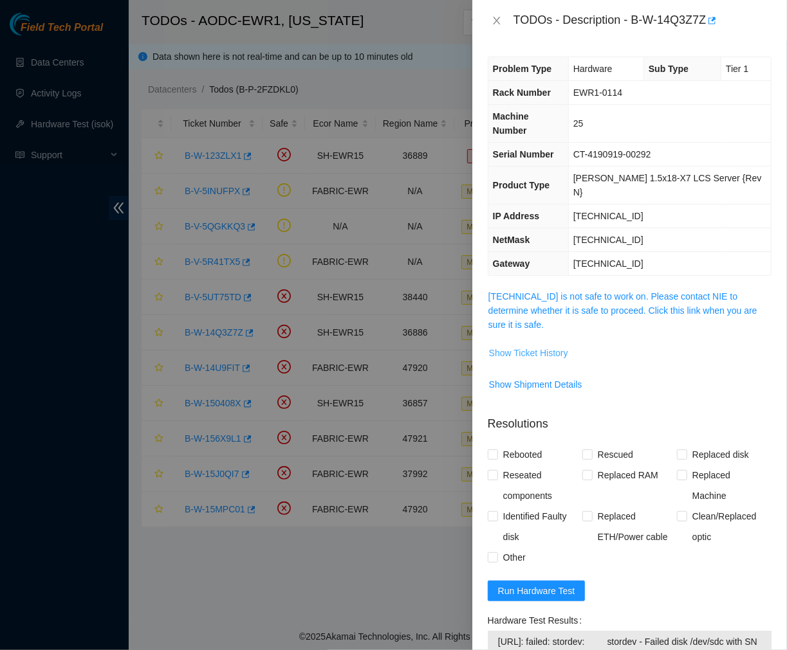
click at [537, 346] on span "Show Ticket History" at bounding box center [528, 353] width 79 height 14
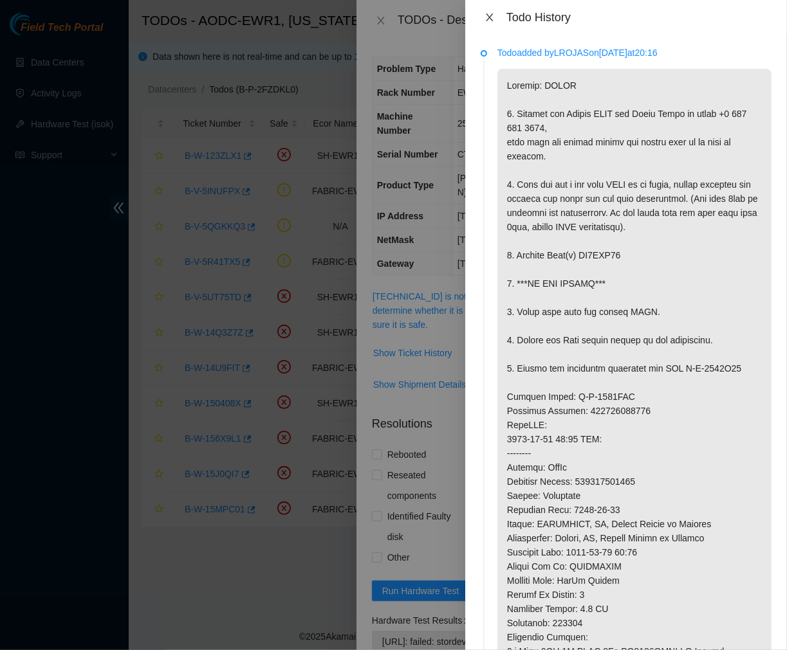
click at [486, 14] on icon "close" at bounding box center [489, 17] width 10 height 10
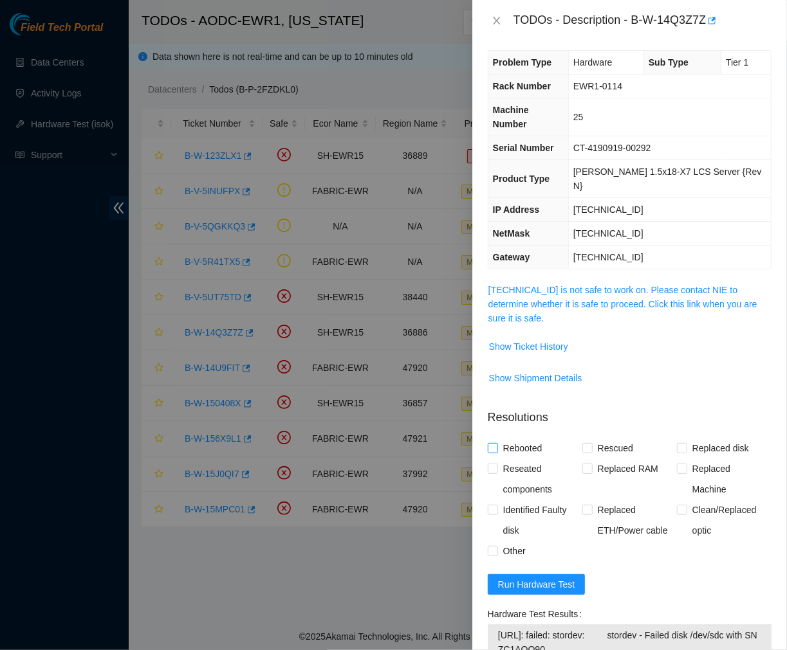
scroll to position [3, 0]
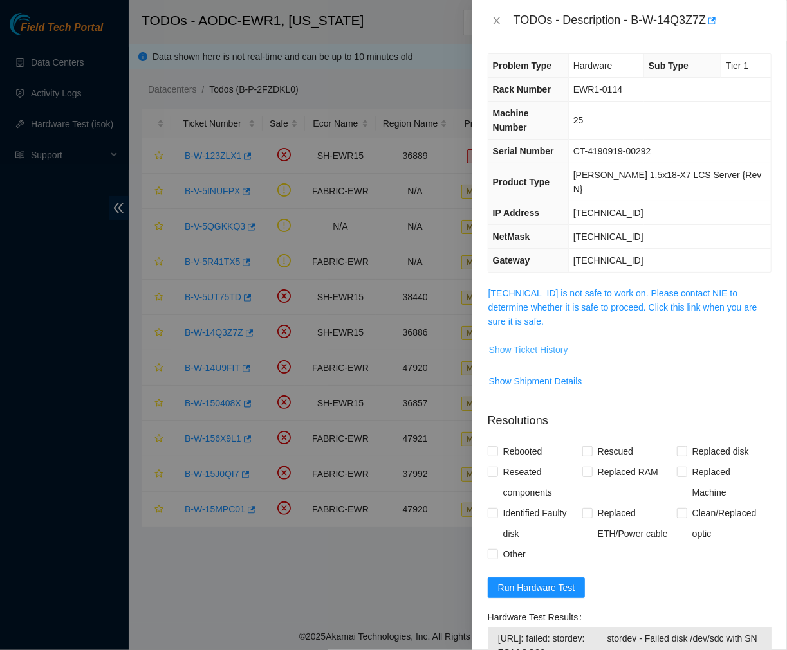
click at [535, 343] on span "Show Ticket History" at bounding box center [528, 350] width 79 height 14
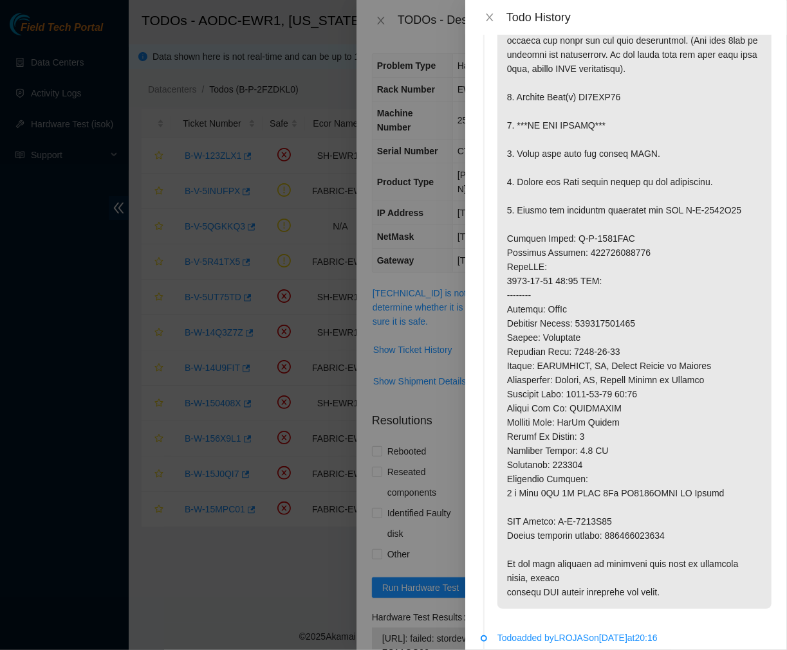
scroll to position [178, 0]
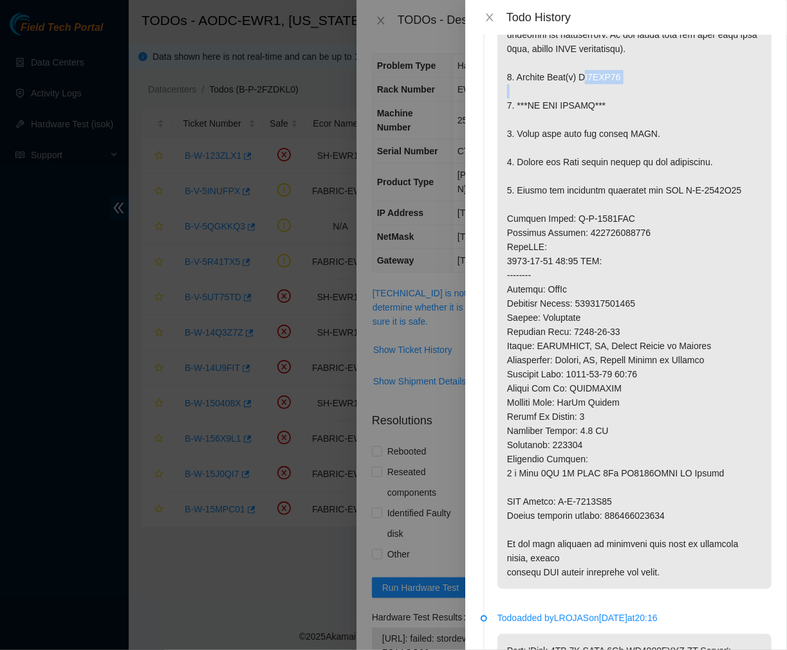
drag, startPoint x: 625, startPoint y: 117, endPoint x: 582, endPoint y: 118, distance: 43.1
click at [582, 118] on p at bounding box center [634, 240] width 274 height 699
drag, startPoint x: 579, startPoint y: 118, endPoint x: 624, endPoint y: 118, distance: 45.0
click at [624, 118] on p at bounding box center [634, 240] width 274 height 699
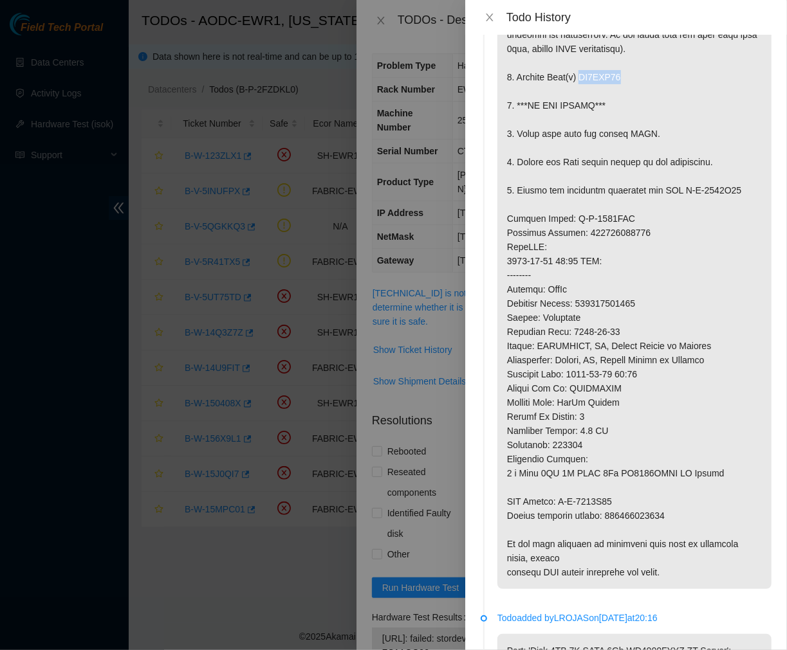
copy p "ZC1AQQ90"
click at [611, 336] on p at bounding box center [634, 240] width 274 height 699
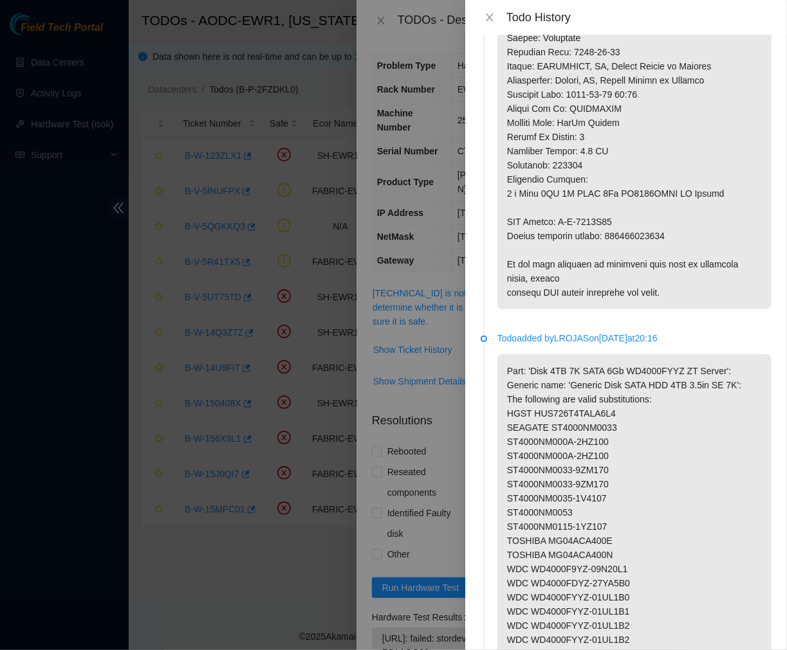
scroll to position [453, 0]
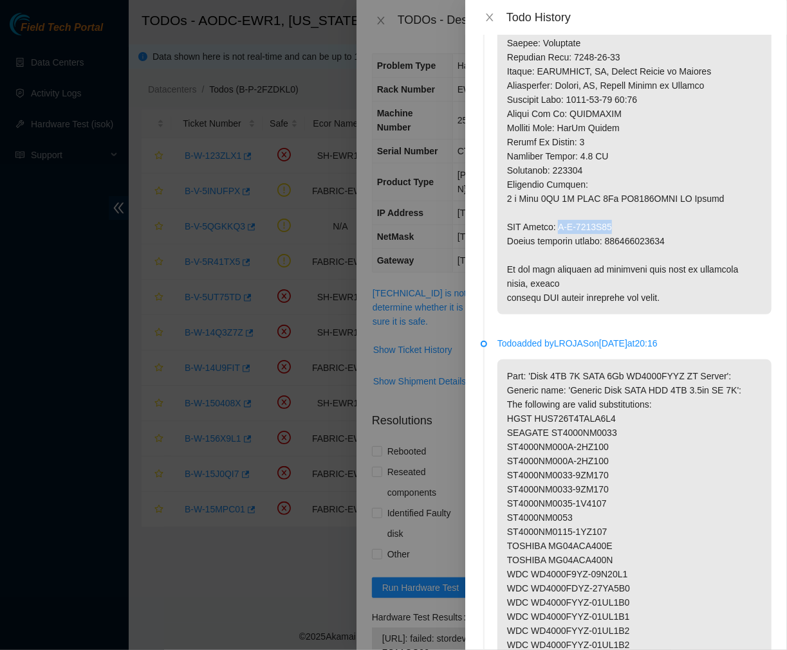
drag, startPoint x: 616, startPoint y: 267, endPoint x: 562, endPoint y: 271, distance: 54.9
copy p "B-W-1558F02"
drag, startPoint x: 670, startPoint y: 279, endPoint x: 607, endPoint y: 288, distance: 63.6
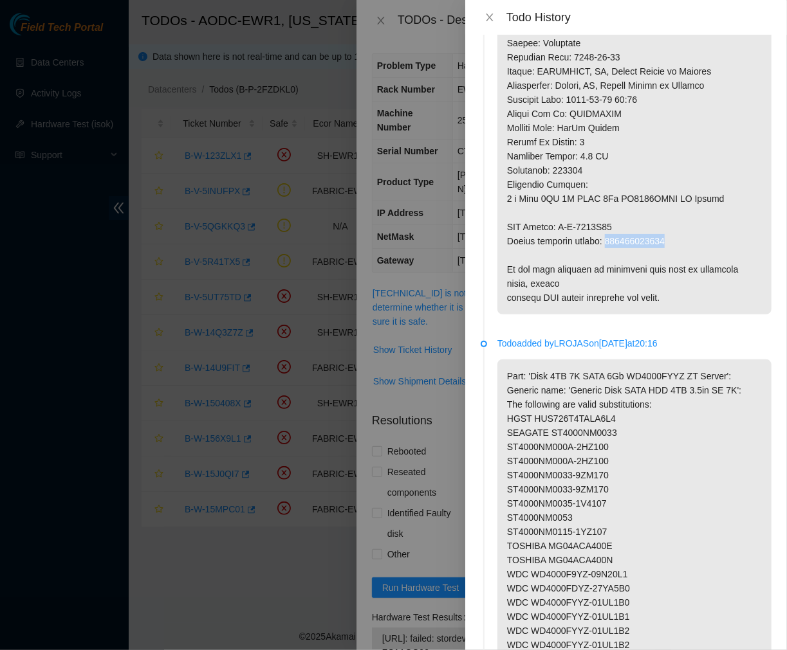
copy p "463470048821"
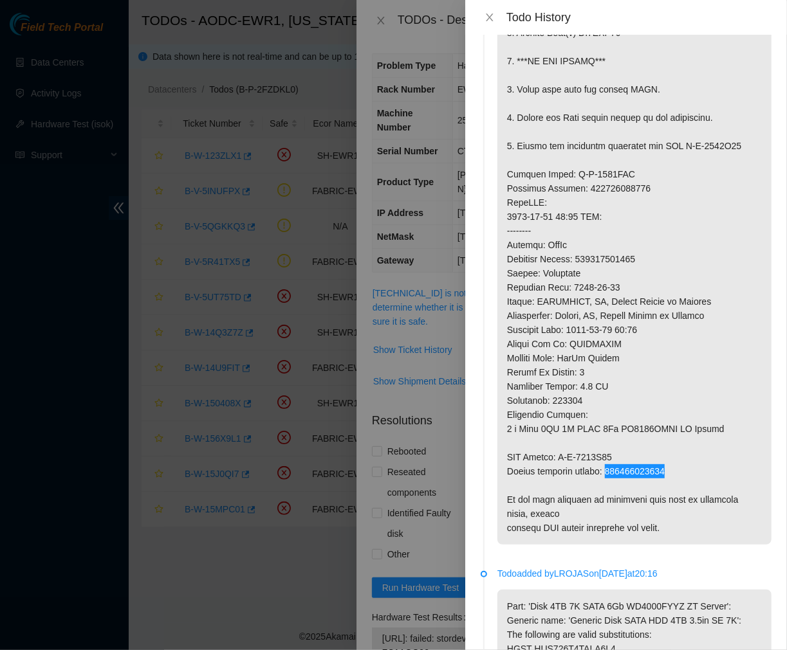
scroll to position [213, 0]
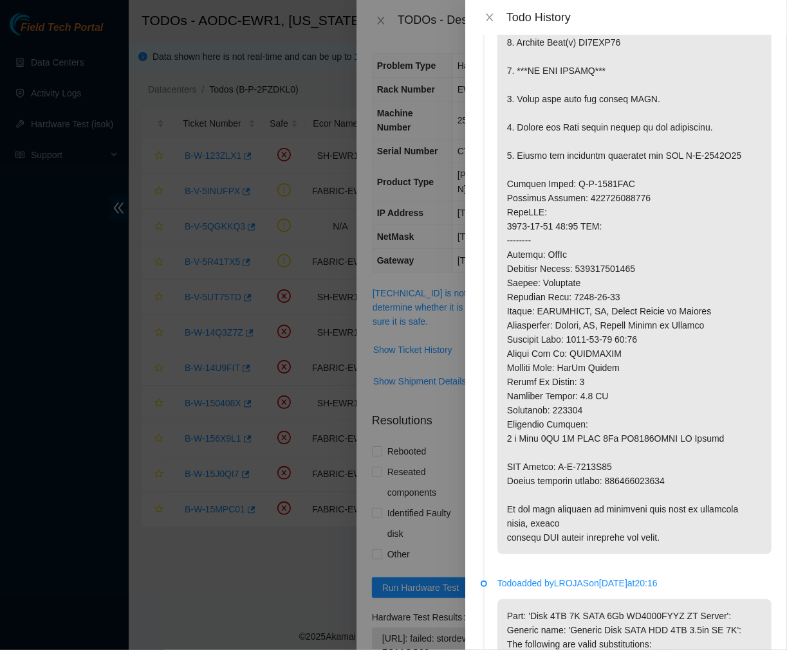
click at [679, 336] on p at bounding box center [634, 205] width 274 height 699
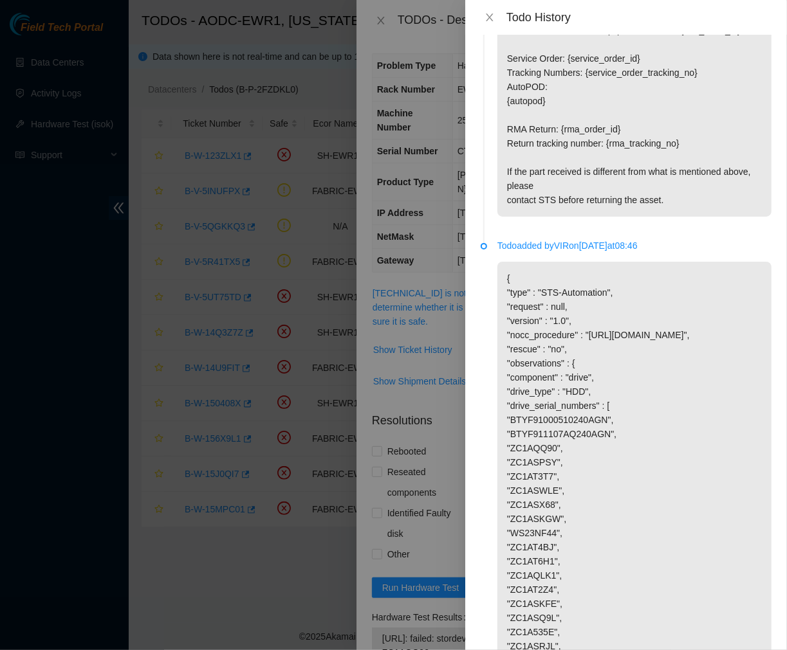
scroll to position [1561, 0]
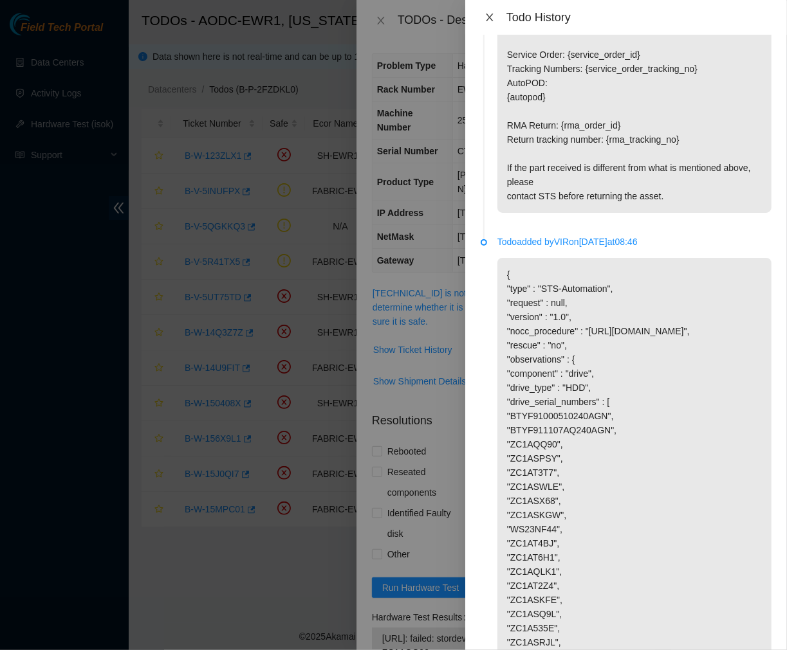
click at [487, 16] on icon "close" at bounding box center [489, 17] width 10 height 10
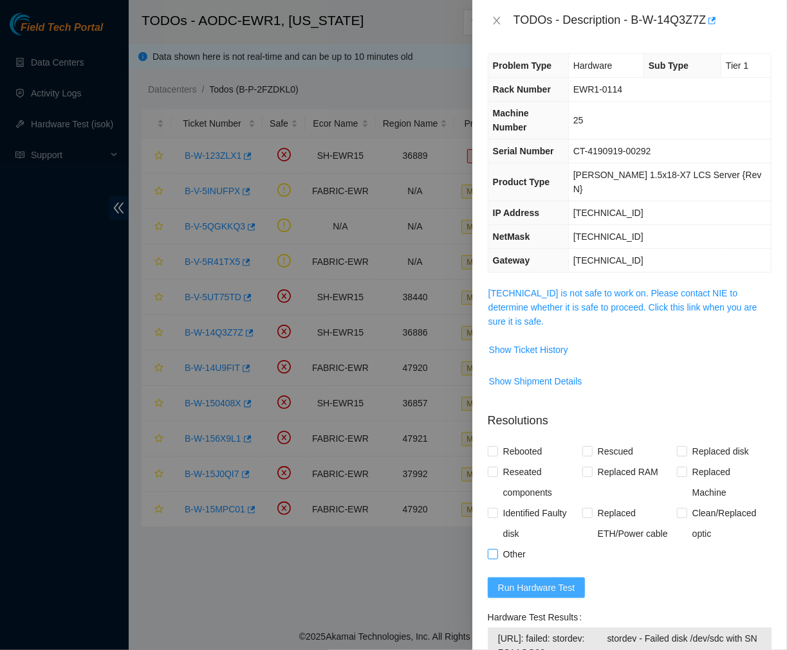
drag, startPoint x: 534, startPoint y: 560, endPoint x: 529, endPoint y: 530, distance: 30.0
click at [534, 581] on span "Run Hardware Test" at bounding box center [536, 588] width 77 height 14
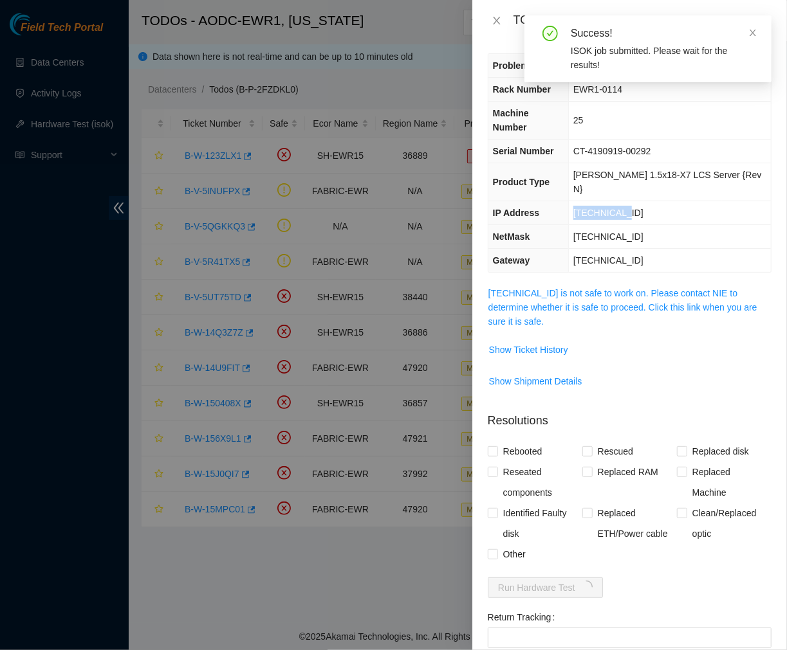
drag, startPoint x: 638, startPoint y: 183, endPoint x: 591, endPoint y: 194, distance: 48.2
click at [591, 201] on td "[TECHNICAL_ID]" at bounding box center [669, 213] width 203 height 24
copy span "[TECHNICAL_ID]"
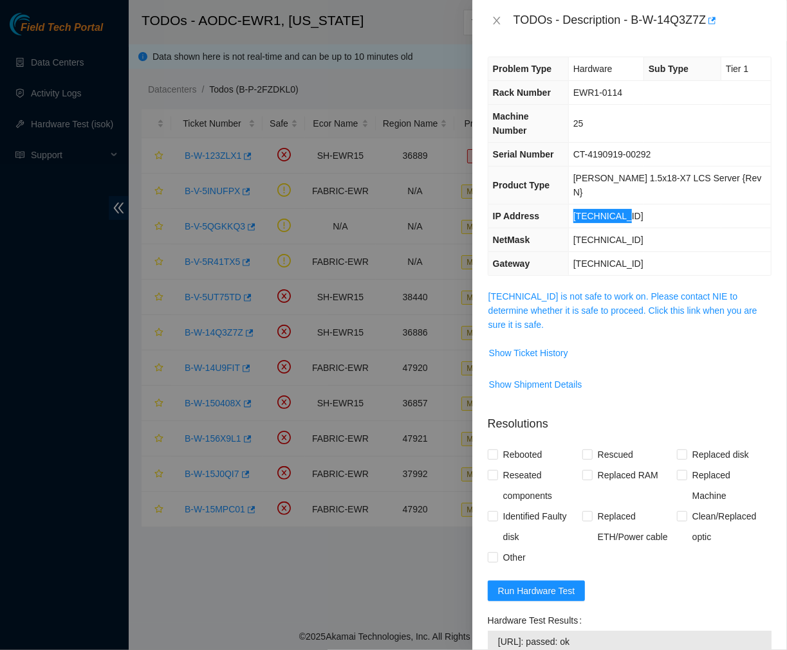
scroll to position [188, 0]
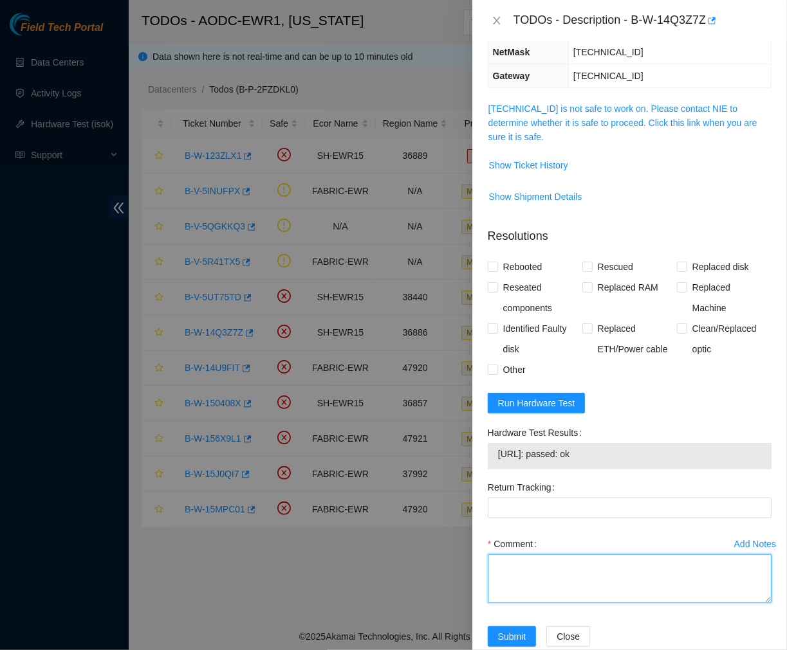
click at [522, 555] on textarea "Comment" at bounding box center [630, 579] width 284 height 49
paste textarea "Ticket #: B-W-14Q3Z7Z - Ran hardware test: 23.49.12.28: failed: stordev - Faile…"
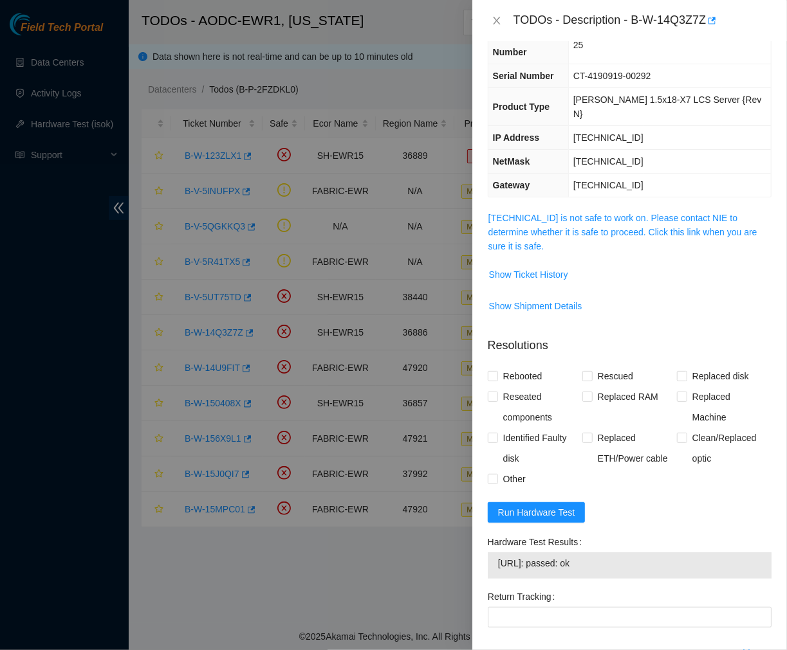
scroll to position [77, 0]
type textarea "Ticket #: B-W-14Q3Z7Z - Ran hardware test: 23.49.12.28: failed: stordev - Faile…"
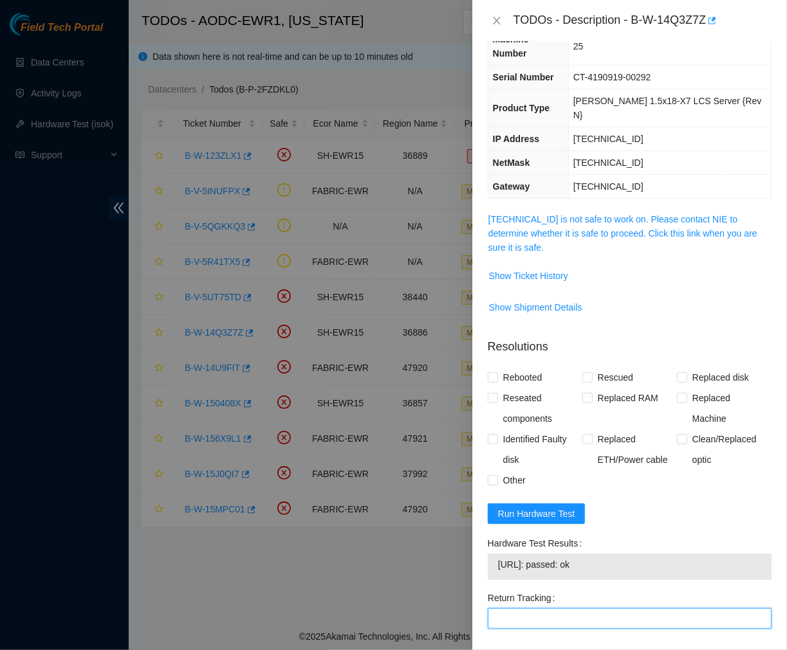
click at [515, 609] on Tracking "Return Tracking" at bounding box center [630, 619] width 284 height 21
paste Tracking "463470048821"
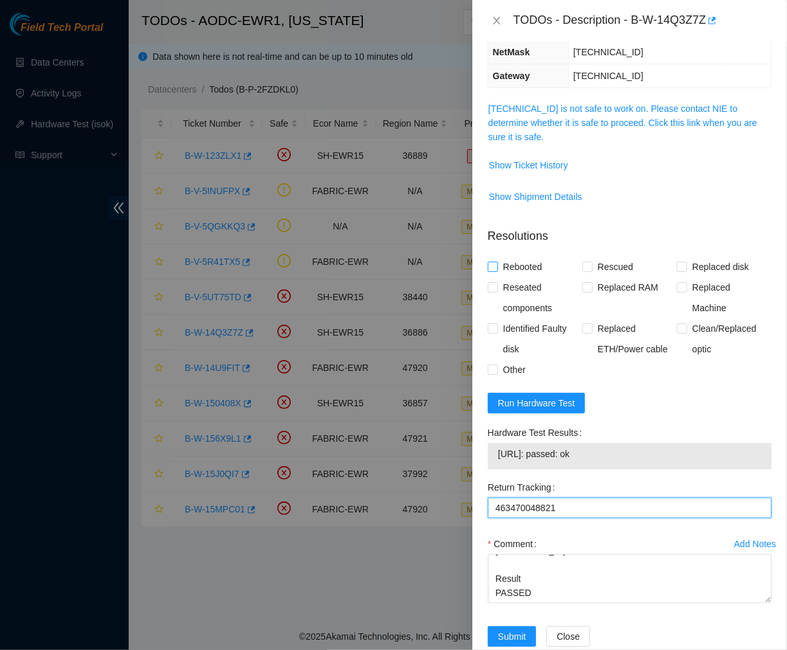
type Tracking "463470048821"
click at [497, 262] on span at bounding box center [493, 267] width 10 height 10
click at [497, 262] on input "Rebooted" at bounding box center [492, 266] width 9 height 9
checkbox input "true"
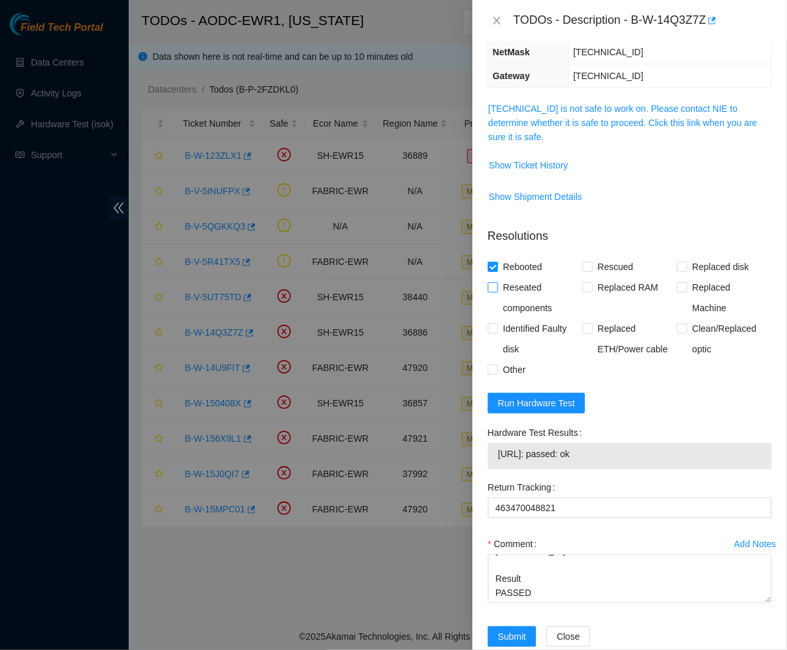
click at [491, 282] on span at bounding box center [493, 287] width 10 height 10
click at [491, 282] on input "Reseated components" at bounding box center [492, 286] width 9 height 9
checkbox input "true"
click at [677, 262] on input "Replaced disk" at bounding box center [681, 266] width 9 height 9
checkbox input "true"
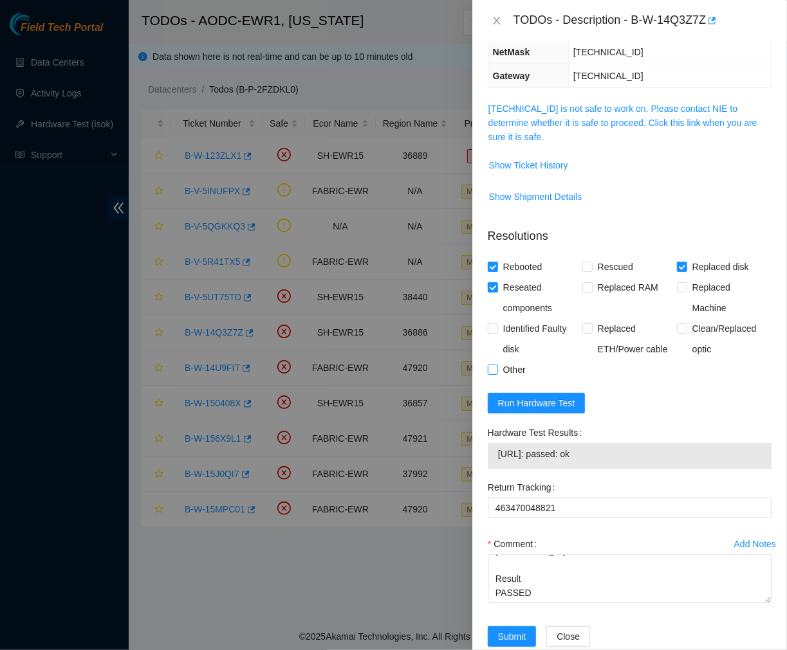
click at [490, 365] on input "Other" at bounding box center [492, 369] width 9 height 9
checkbox input "true"
click at [513, 630] on span "Submit" at bounding box center [512, 637] width 28 height 14
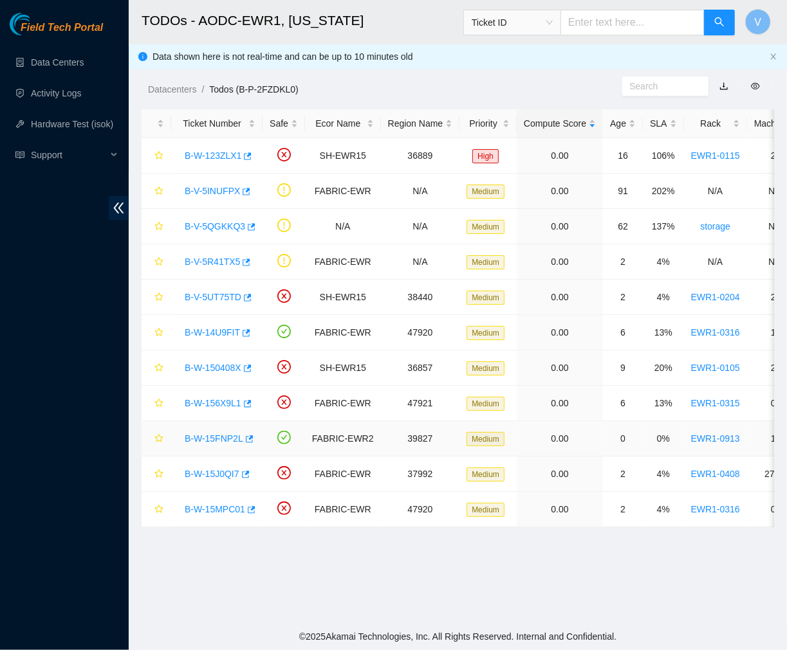
click at [215, 435] on link "B-W-15FNP2L" at bounding box center [214, 439] width 59 height 10
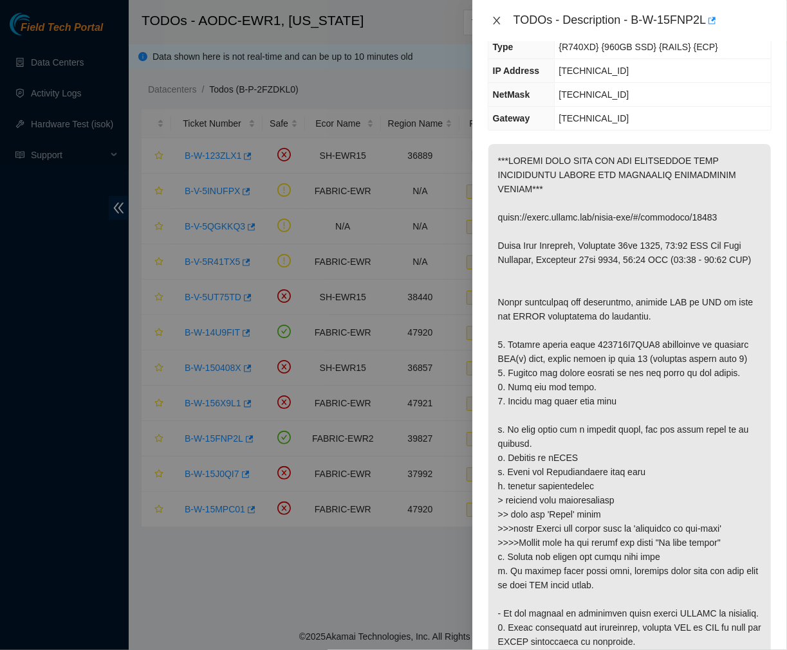
click at [493, 23] on icon "close" at bounding box center [497, 20] width 10 height 10
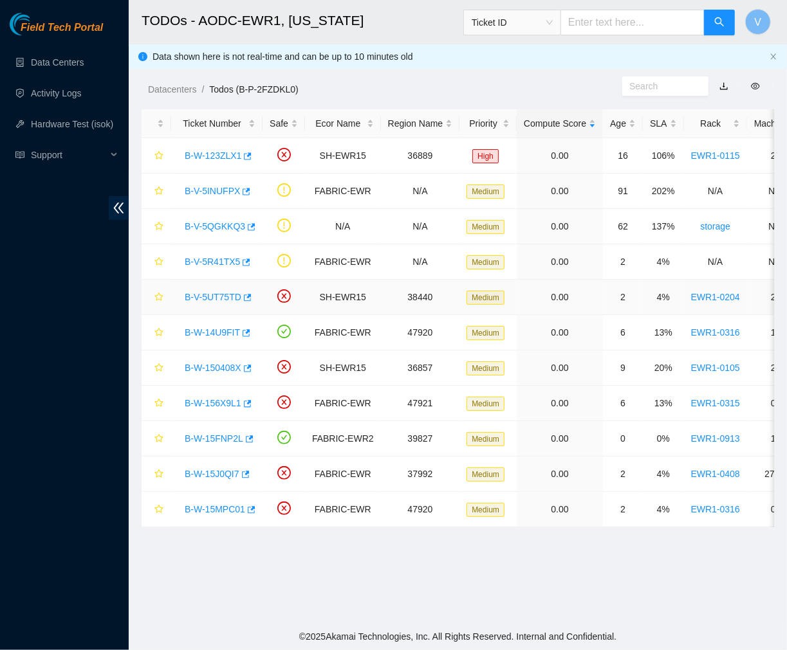
click at [211, 293] on link "B-V-5UT75TD" at bounding box center [213, 297] width 57 height 10
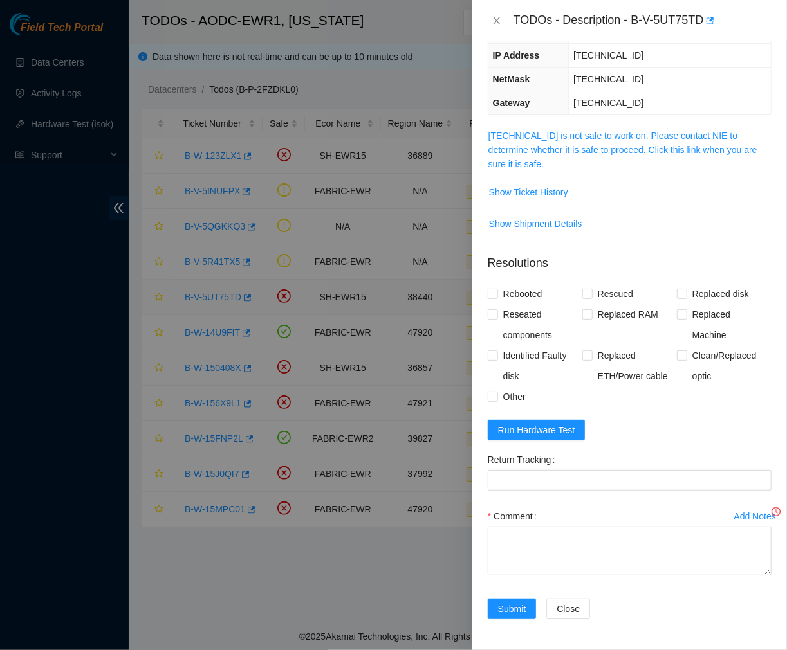
scroll to position [109, 0]
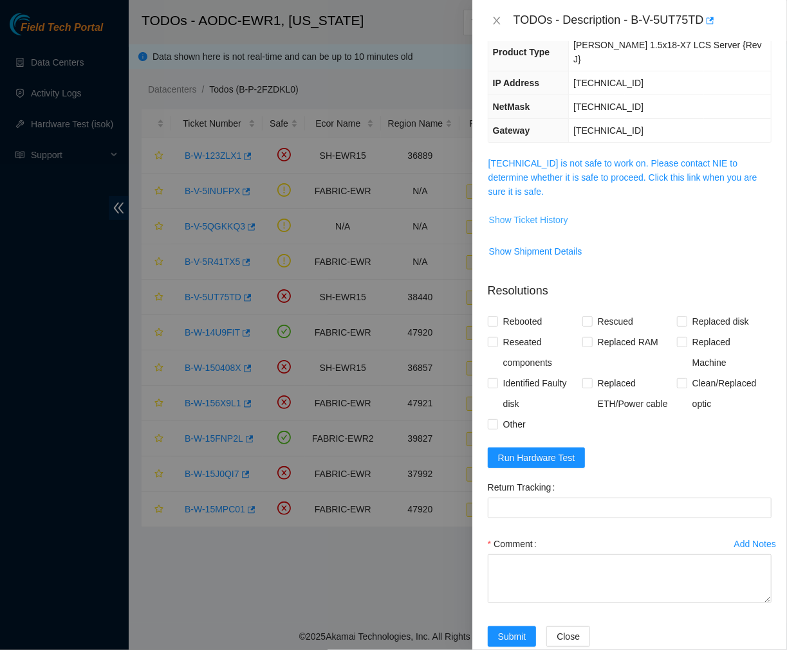
click at [539, 213] on span "Show Ticket History" at bounding box center [528, 220] width 79 height 14
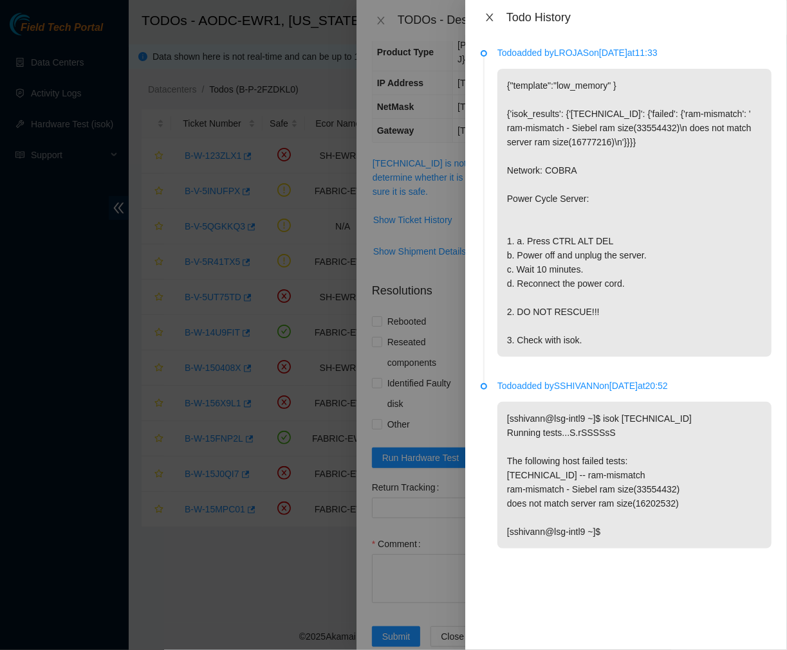
click at [490, 15] on icon "close" at bounding box center [489, 17] width 10 height 10
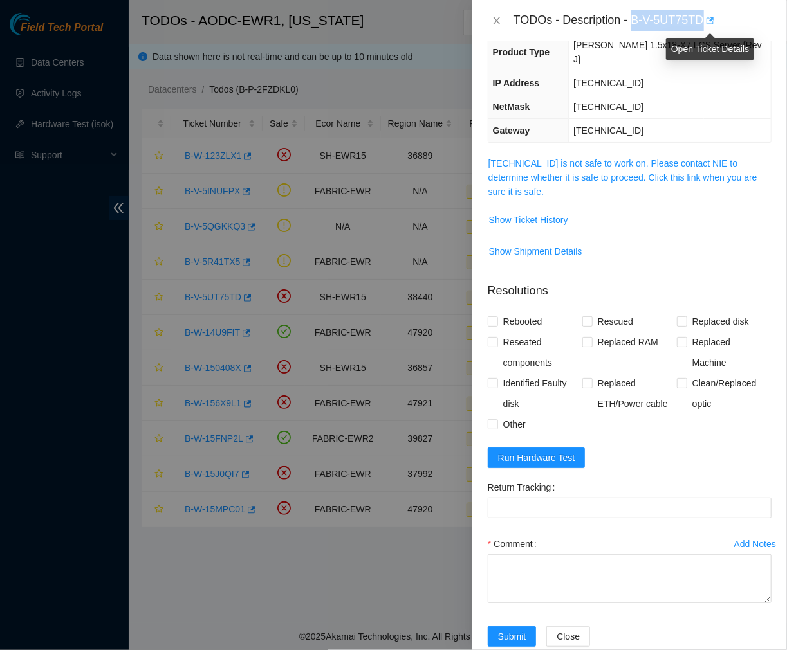
drag, startPoint x: 631, startPoint y: 22, endPoint x: 713, endPoint y: 21, distance: 81.7
click at [713, 21] on div "TODOs - Description - B-V-5UT75TD" at bounding box center [642, 20] width 258 height 21
copy div "B-V-5UT75TD"
click at [497, 17] on icon "close" at bounding box center [497, 20] width 10 height 10
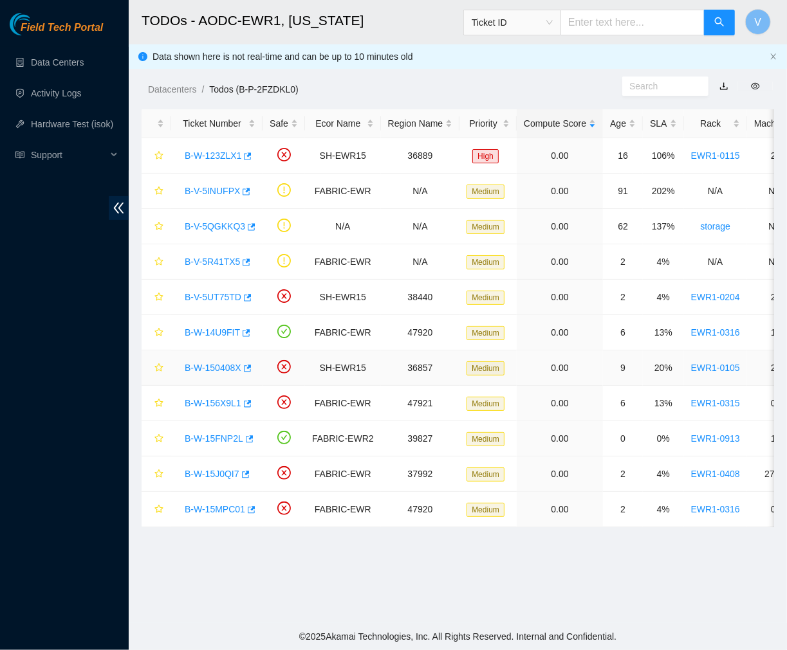
scroll to position [152, 0]
click at [217, 261] on link "B-V-5R41TX5" at bounding box center [212, 262] width 55 height 10
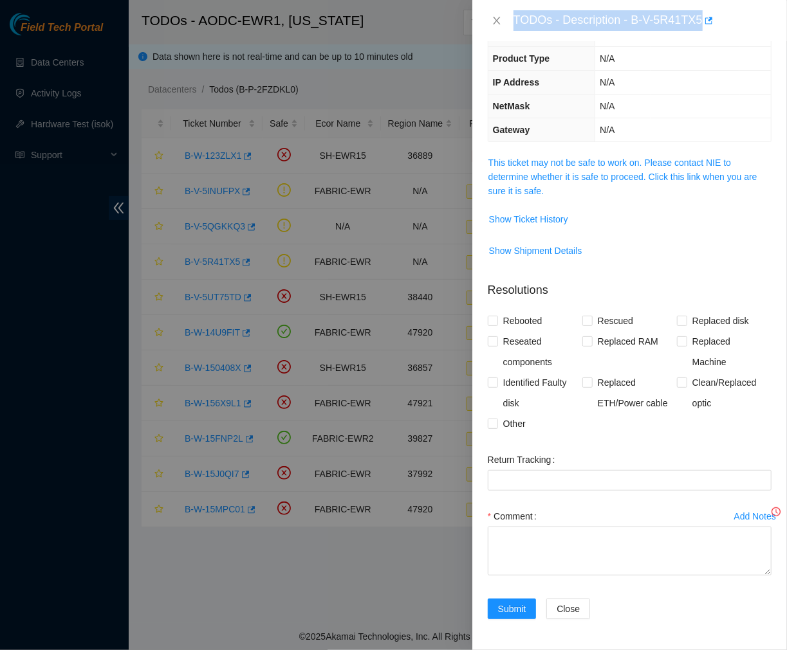
scroll to position [82, 0]
click at [757, 12] on div "TODOs - Description - B-V-5R41TX5" at bounding box center [642, 20] width 258 height 21
click at [539, 217] on span "Show Ticket History" at bounding box center [528, 219] width 79 height 14
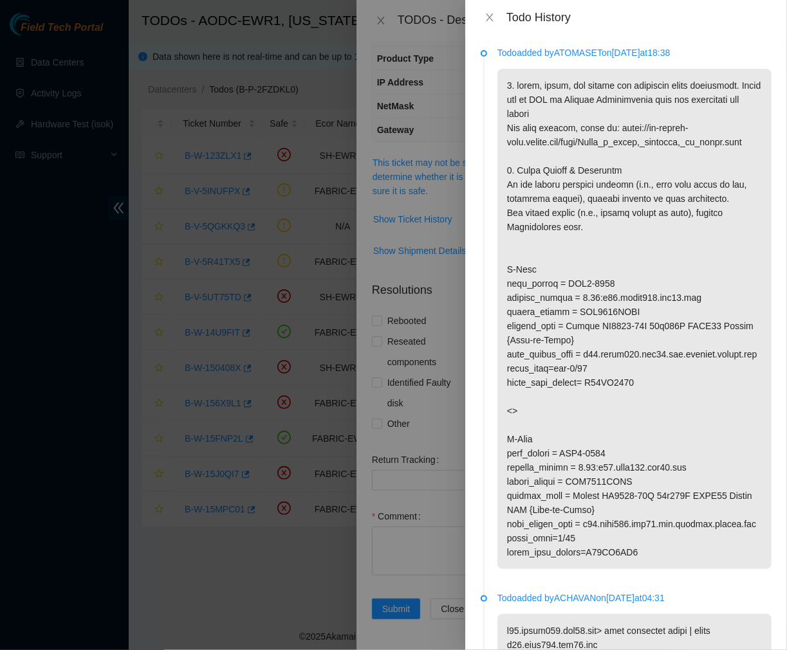
click at [645, 10] on div "Todo History" at bounding box center [638, 17] width 265 height 14
drag, startPoint x: 486, startPoint y: 21, endPoint x: 957, endPoint y: 176, distance: 495.2
click at [786, 176] on html "Field Tech Portal Data Centers Activity Logs Hardware Test (isok) Support TODOs…" at bounding box center [393, 325] width 787 height 650
click at [487, 82] on li "Todo added by ATOMASET on 2025-09-10 at 18:38" at bounding box center [626, 323] width 291 height 546
click at [488, 23] on button "Close" at bounding box center [490, 18] width 18 height 12
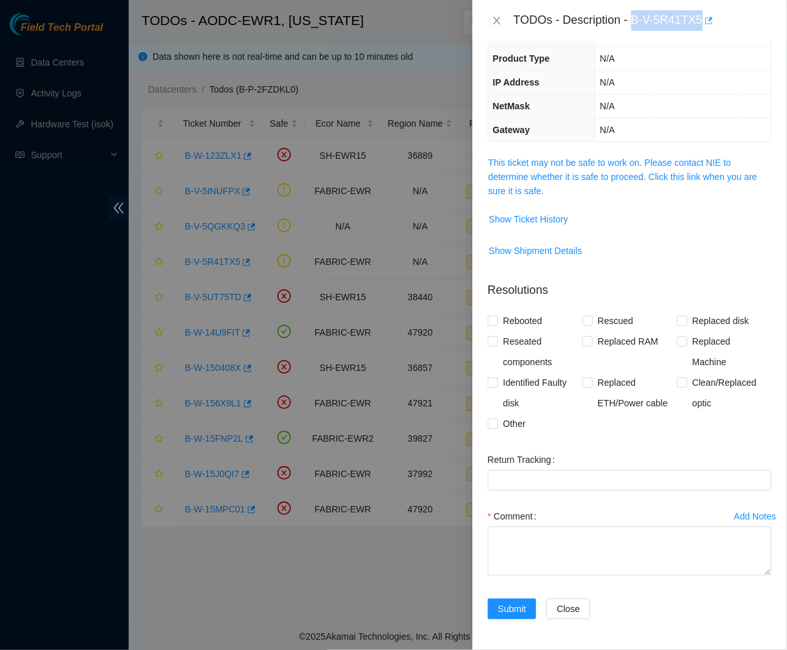
drag, startPoint x: 632, startPoint y: 17, endPoint x: 702, endPoint y: 27, distance: 70.9
click at [702, 27] on div "TODOs - Description - B-V-5R41TX5" at bounding box center [642, 20] width 258 height 21
copy div "B-V-5R41TX5"
click at [549, 212] on span "Show Ticket History" at bounding box center [528, 219] width 79 height 14
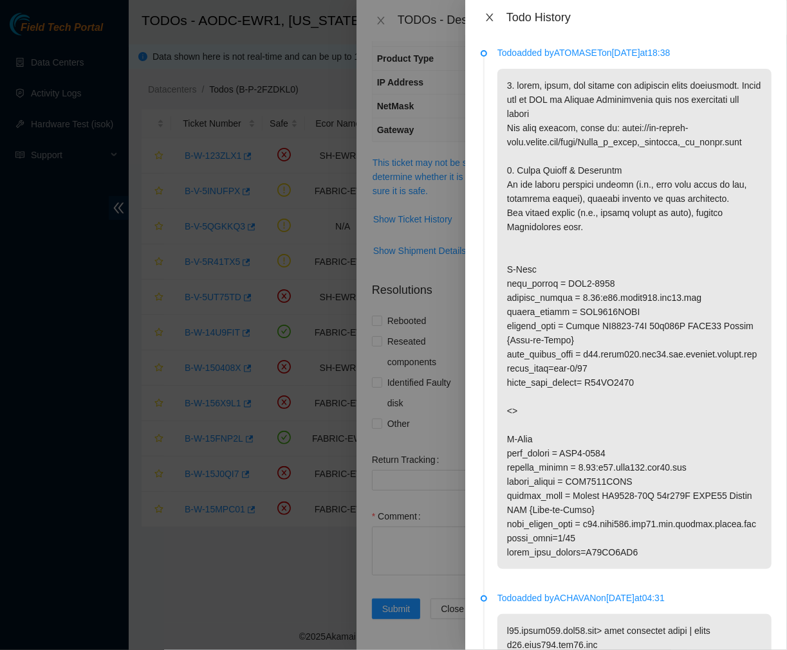
click at [490, 18] on icon "close" at bounding box center [489, 18] width 7 height 8
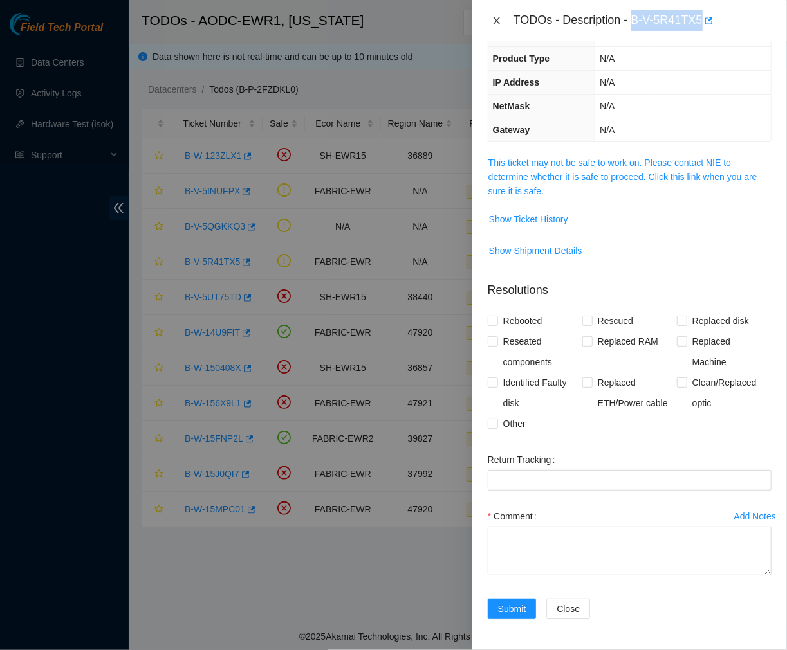
click at [493, 23] on icon "close" at bounding box center [496, 21] width 7 height 8
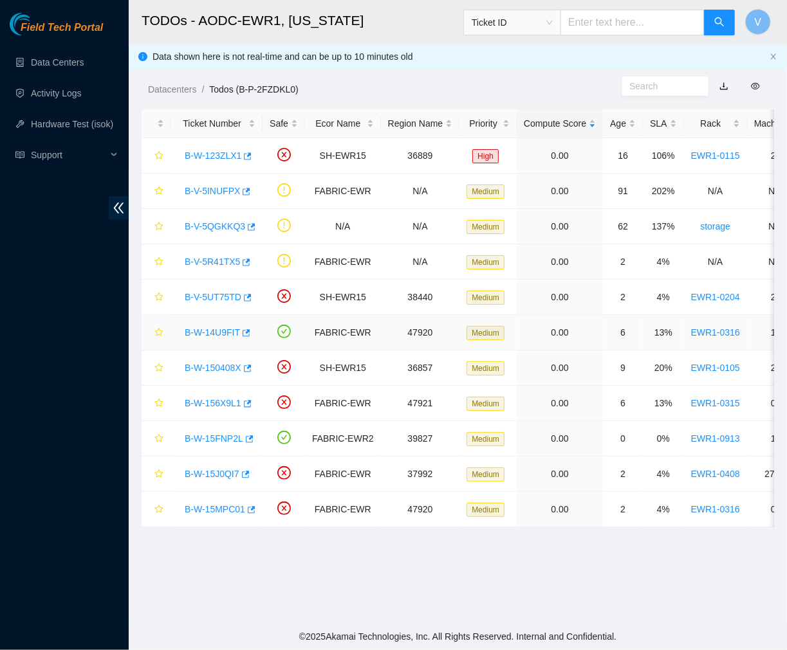
scroll to position [111, 0]
click at [228, 293] on link "B-V-5UT75TD" at bounding box center [213, 297] width 57 height 10
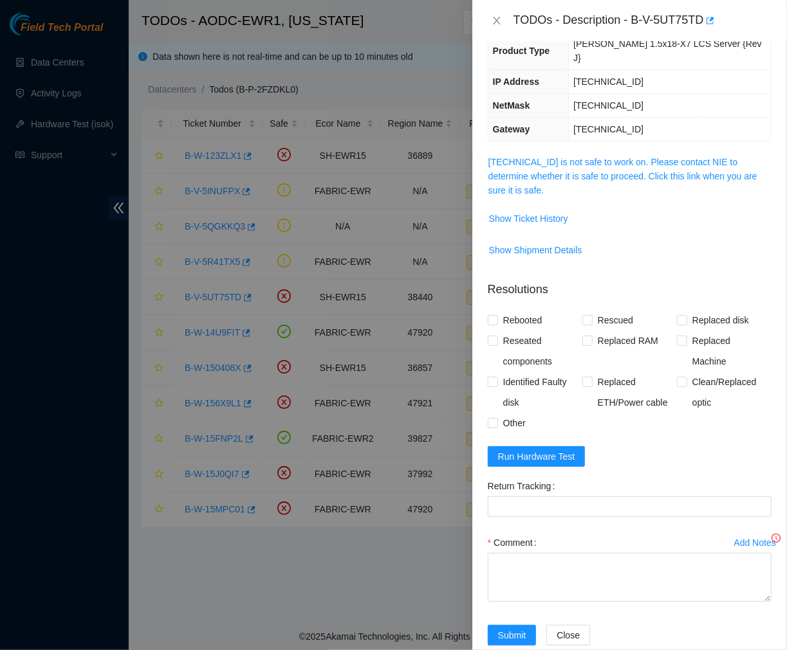
scroll to position [82, 0]
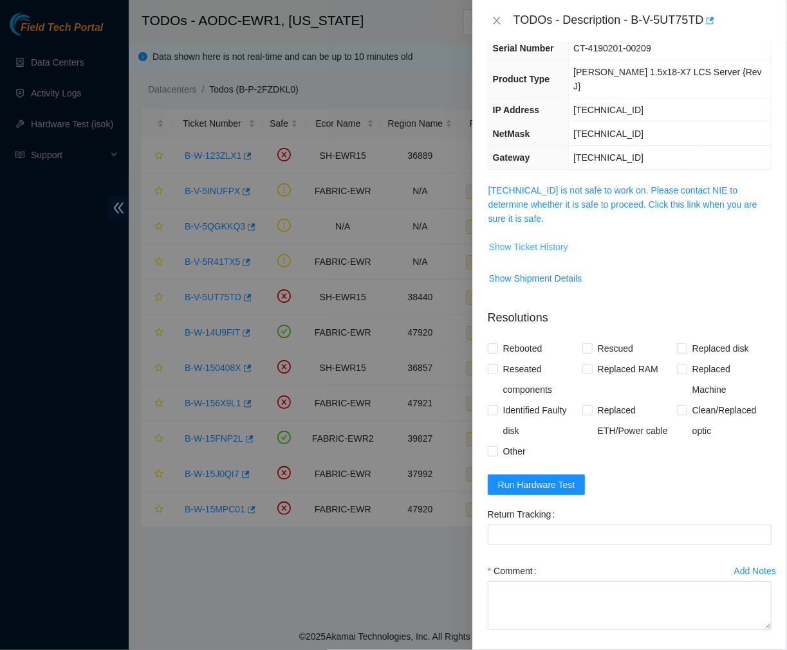
click at [529, 240] on span "Show Ticket History" at bounding box center [528, 247] width 79 height 14
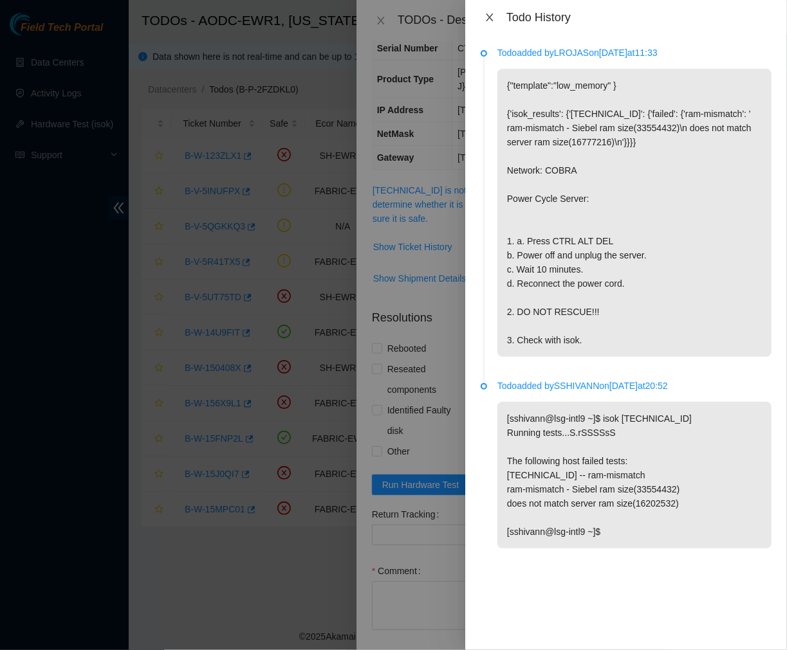
click at [490, 17] on icon "close" at bounding box center [489, 18] width 7 height 8
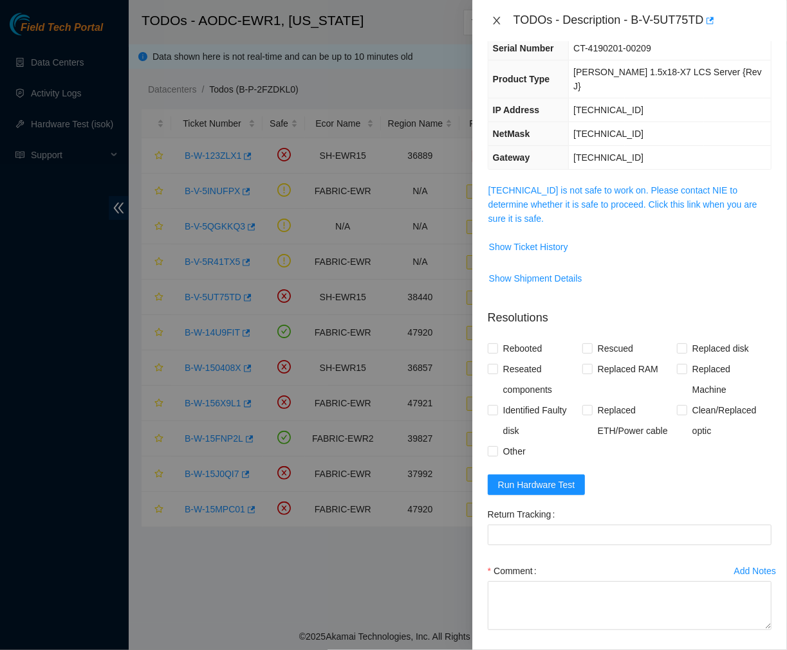
click at [497, 17] on icon "close" at bounding box center [497, 20] width 10 height 10
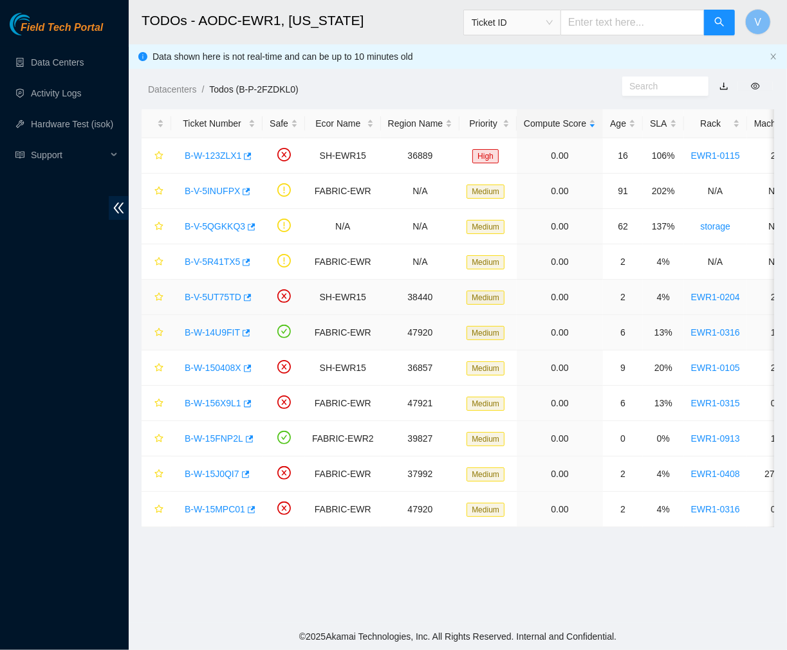
scroll to position [111, 0]
click at [223, 262] on link "B-V-5R41TX5" at bounding box center [212, 262] width 55 height 10
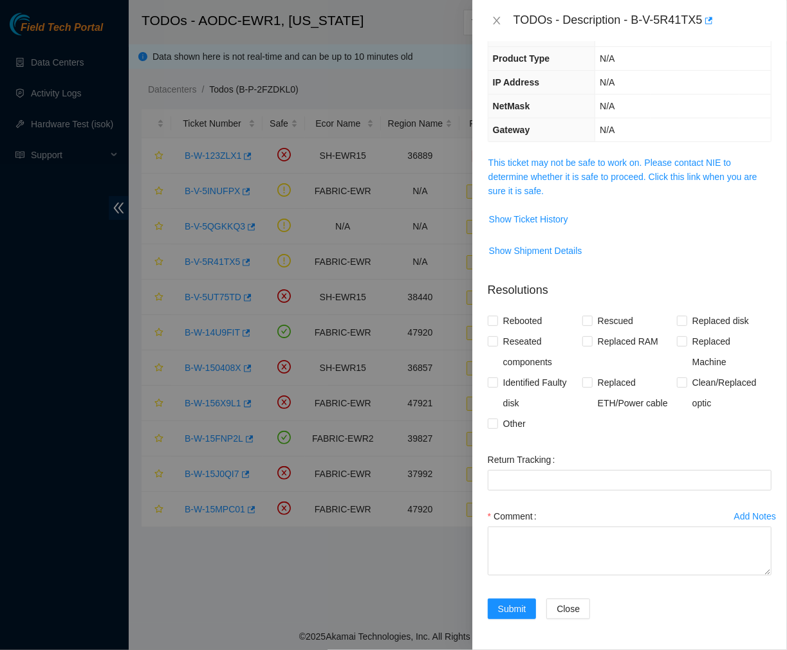
scroll to position [82, 0]
click at [546, 224] on span "Show Ticket History" at bounding box center [528, 219] width 79 height 14
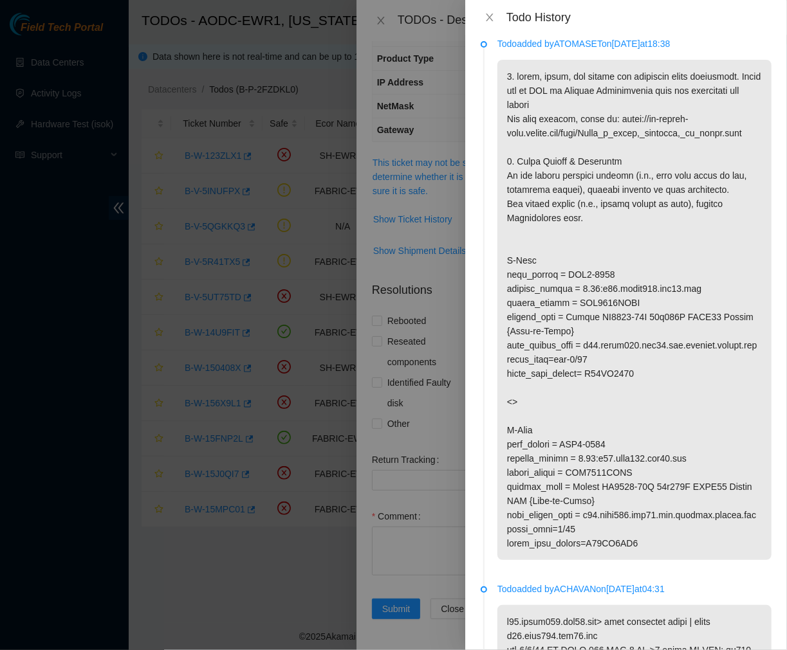
scroll to position [0, 0]
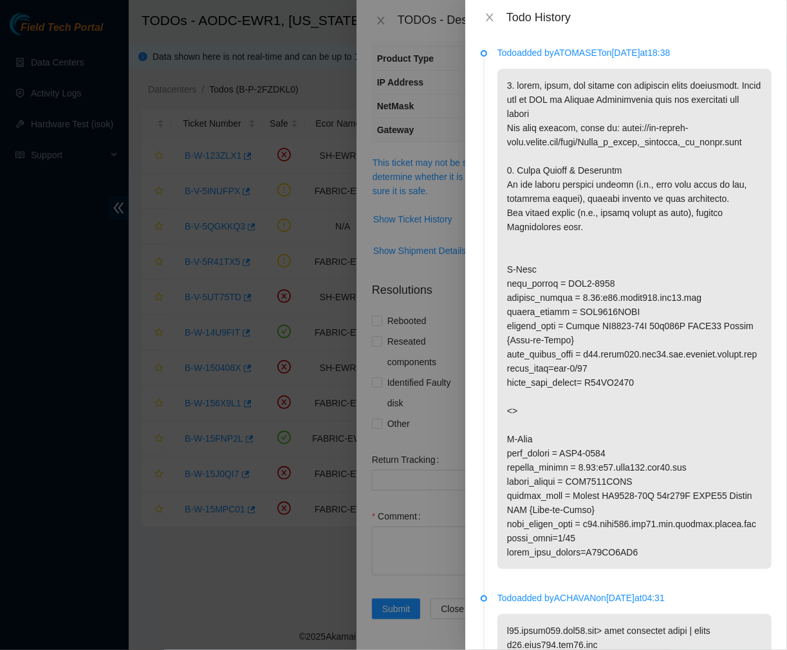
click at [523, 17] on div "Todo History" at bounding box center [638, 17] width 265 height 14
click at [490, 17] on icon "close" at bounding box center [489, 18] width 7 height 8
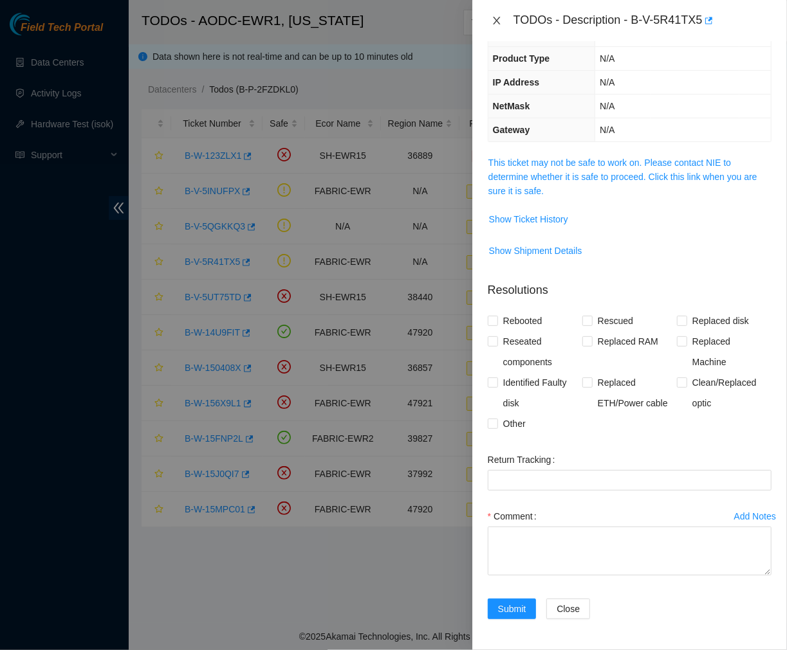
click at [496, 15] on button "Close" at bounding box center [497, 21] width 18 height 12
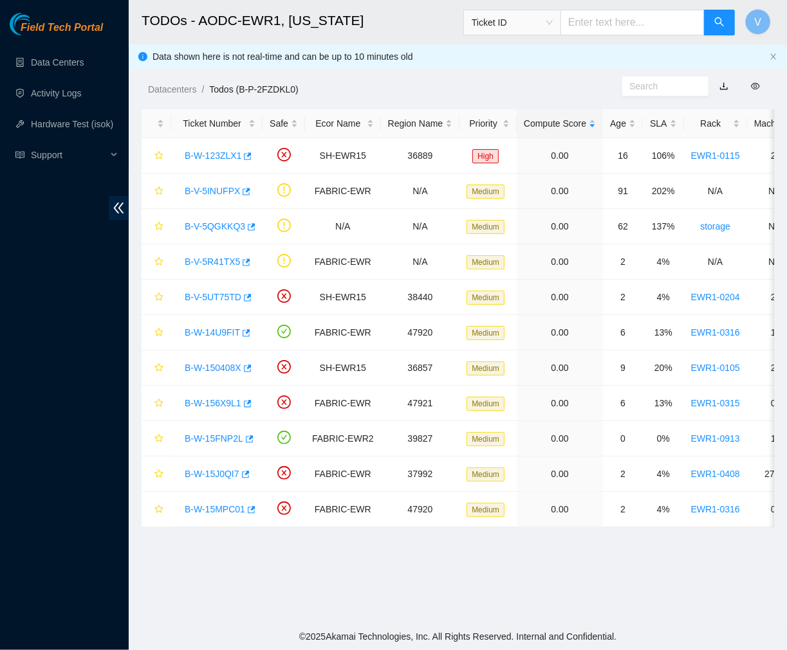
scroll to position [111, 0]
drag, startPoint x: 225, startPoint y: 296, endPoint x: 606, endPoint y: 288, distance: 380.9
click at [225, 296] on link "B-V-5UT75TD" at bounding box center [213, 297] width 57 height 10
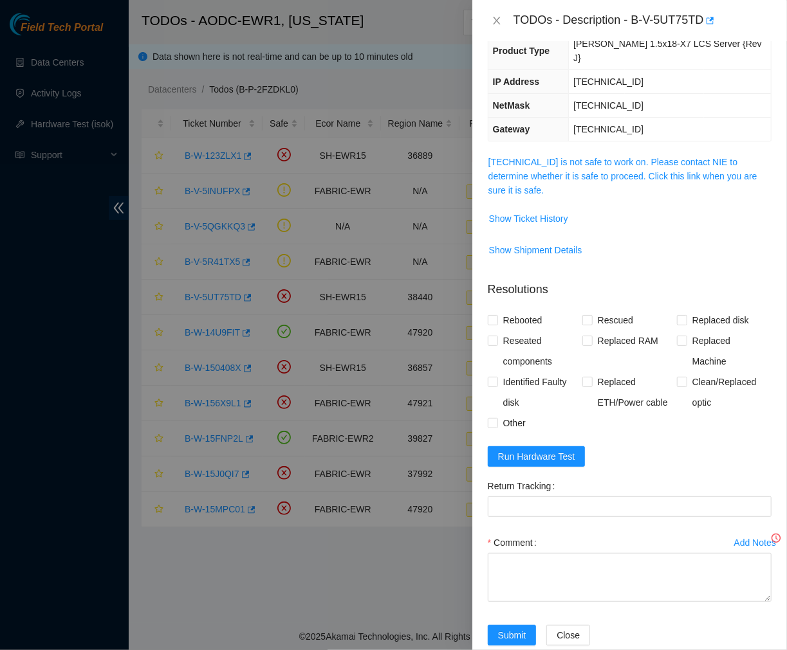
scroll to position [82, 0]
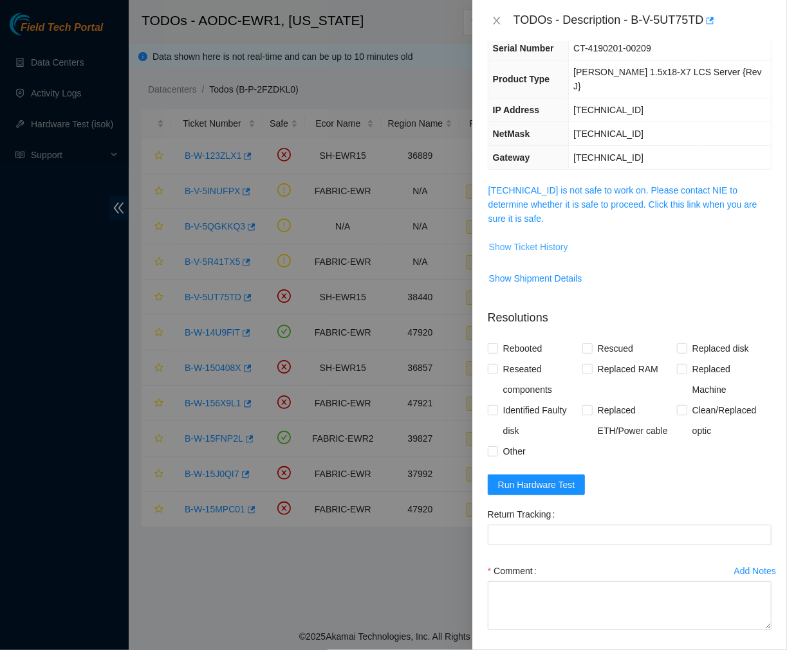
click at [556, 240] on span "Show Ticket History" at bounding box center [528, 247] width 79 height 14
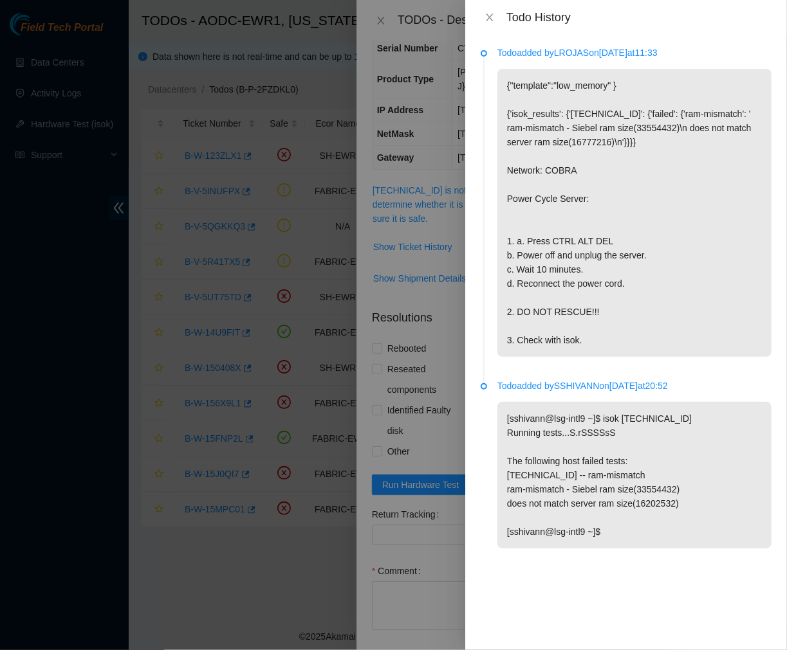
click at [497, 46] on p "Todo added by LROJAS on 2025-09-08 at 11:33" at bounding box center [634, 53] width 274 height 14
click at [489, 13] on icon "close" at bounding box center [489, 17] width 10 height 10
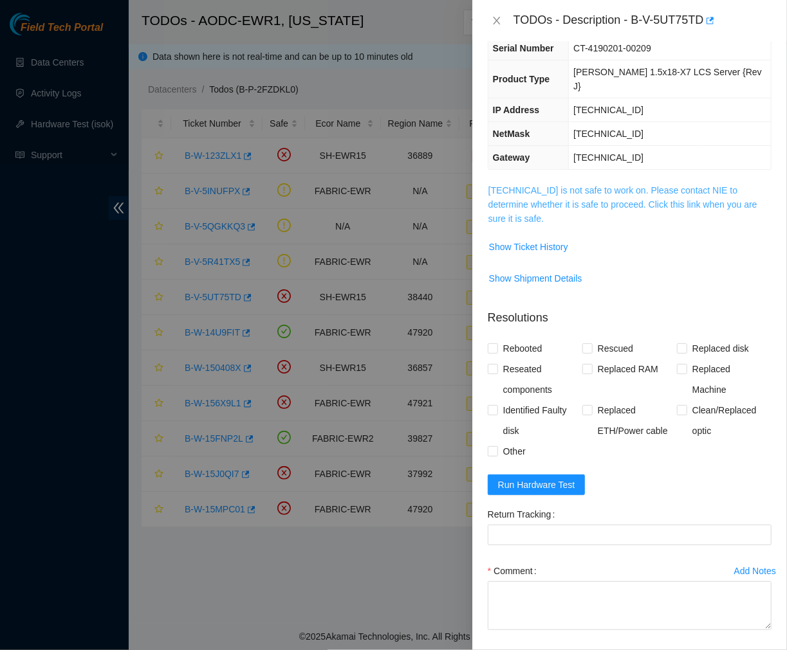
scroll to position [0, 0]
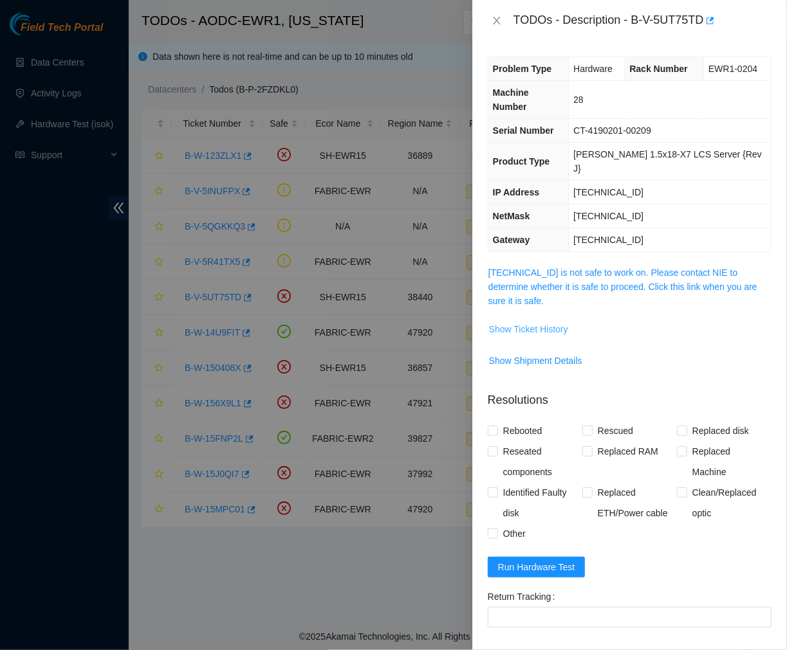
click at [540, 322] on span "Show Ticket History" at bounding box center [528, 329] width 79 height 14
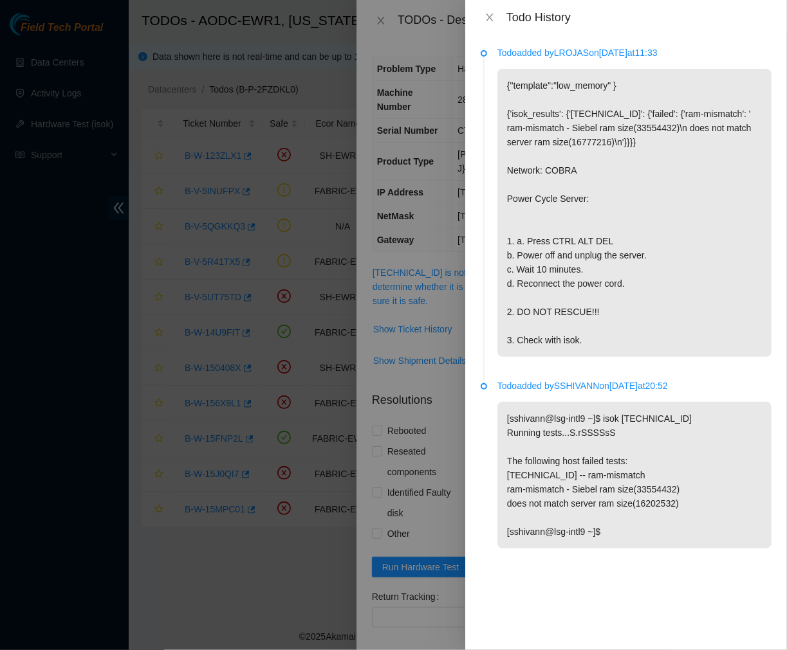
click at [670, 325] on p "{"template":"low_memory" } {'isok_results': {'23.217.204.159': {'failed': {'ram…" at bounding box center [634, 213] width 274 height 288
click at [484, 18] on icon "close" at bounding box center [489, 17] width 10 height 10
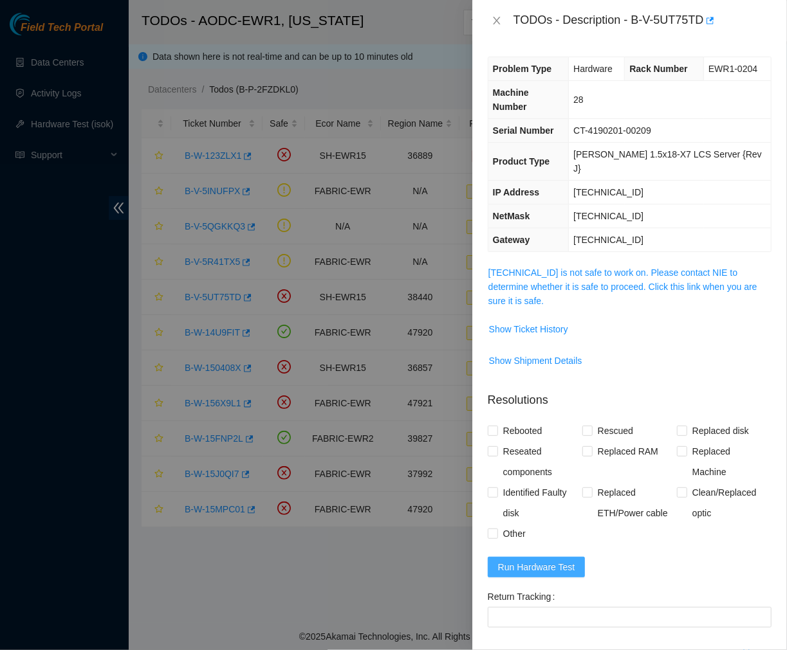
click at [560, 560] on span "Run Hardware Test" at bounding box center [536, 567] width 77 height 14
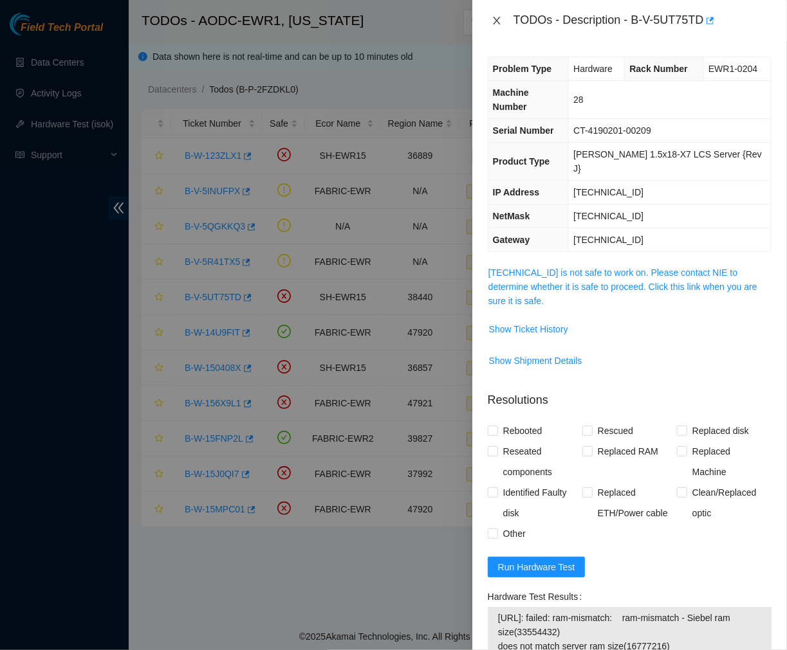
click at [496, 17] on icon "close" at bounding box center [497, 20] width 10 height 10
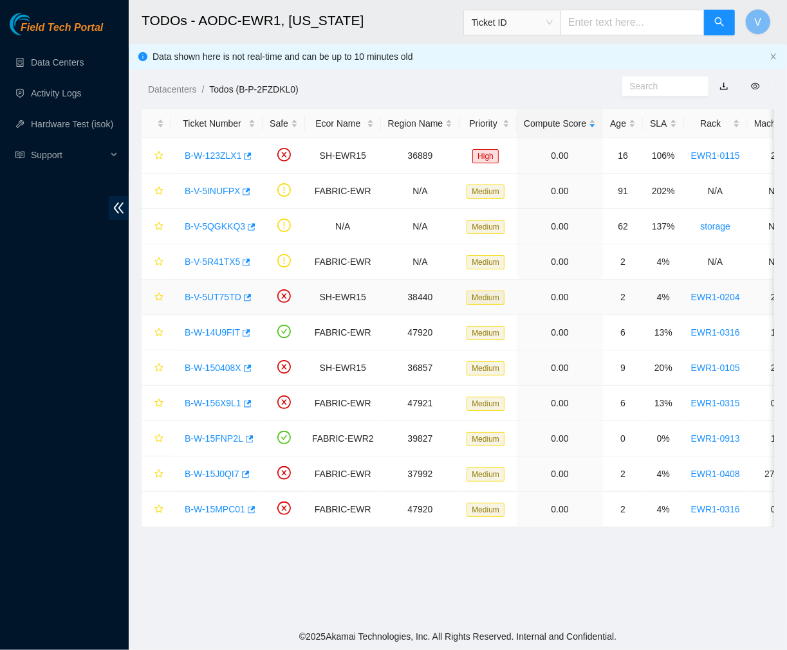
click at [220, 295] on link "B-V-5UT75TD" at bounding box center [213, 297] width 57 height 10
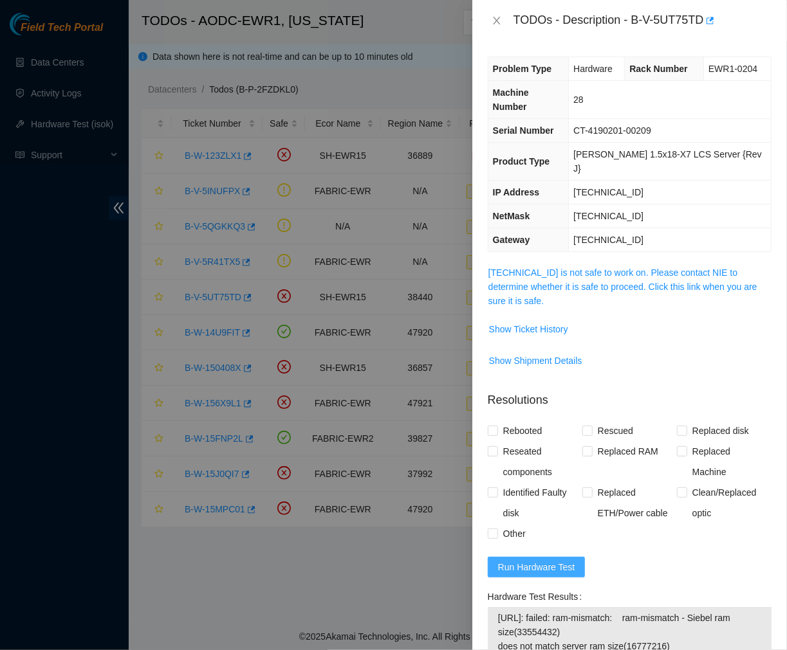
click at [564, 560] on span "Run Hardware Test" at bounding box center [536, 567] width 77 height 14
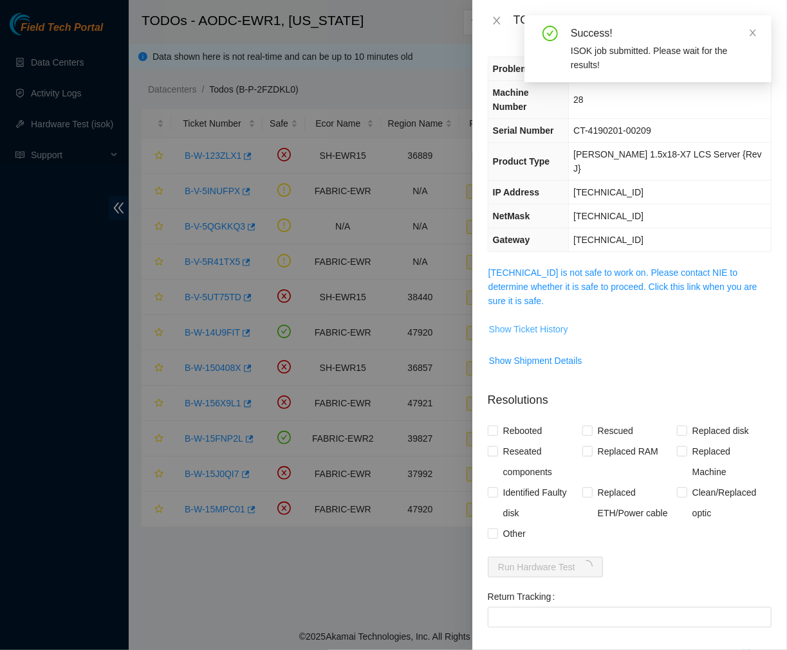
click at [549, 322] on span "Show Ticket History" at bounding box center [528, 329] width 79 height 14
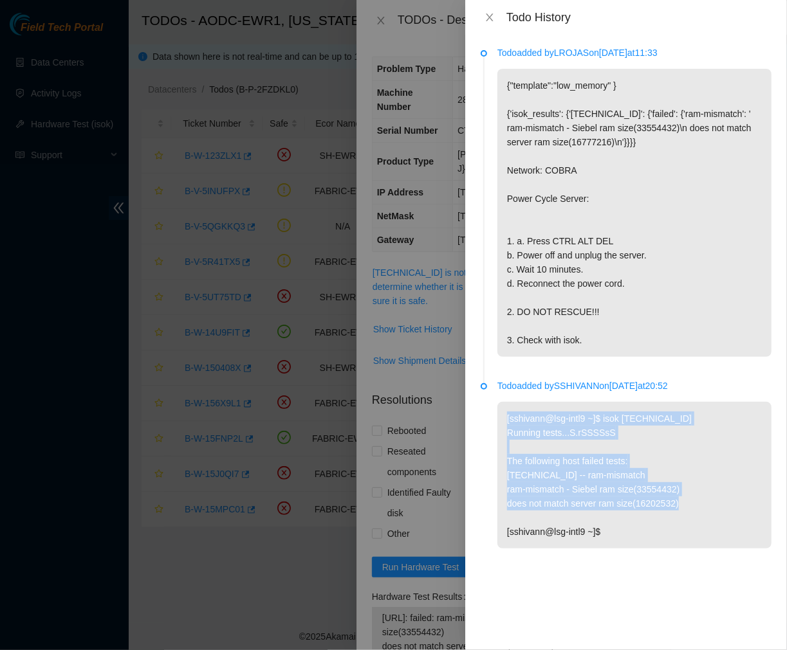
drag, startPoint x: 499, startPoint y: 457, endPoint x: 685, endPoint y: 549, distance: 207.4
click at [685, 549] on p "[sshivann@lsg-intl9 ~]$ isok 23.217.204.159 Running tests...S.rSSSSsS The follo…" at bounding box center [634, 475] width 274 height 147
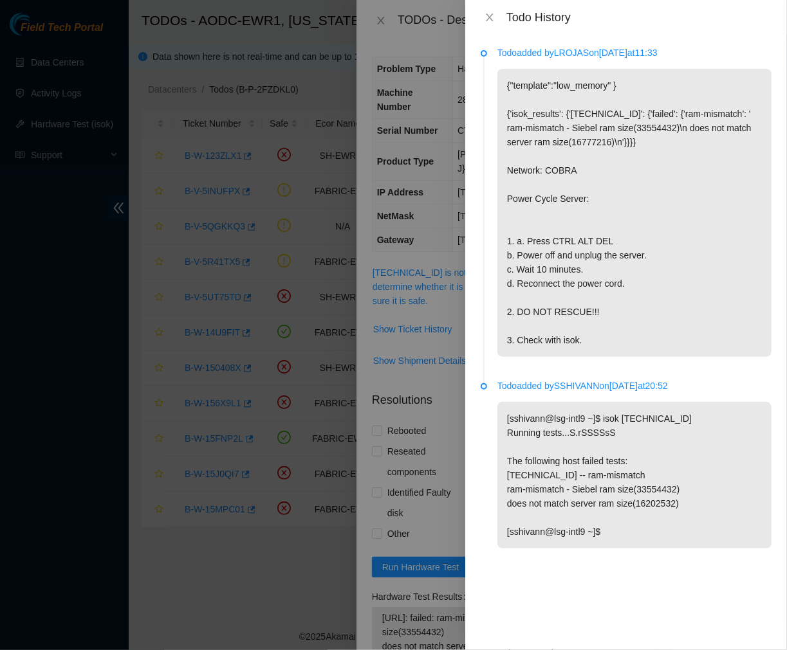
drag, startPoint x: 685, startPoint y: 549, endPoint x: 503, endPoint y: 497, distance: 189.2
click at [503, 497] on p "[sshivann@lsg-intl9 ~]$ isok 23.217.204.159 Running tests...S.rSSSSsS The follo…" at bounding box center [634, 475] width 274 height 147
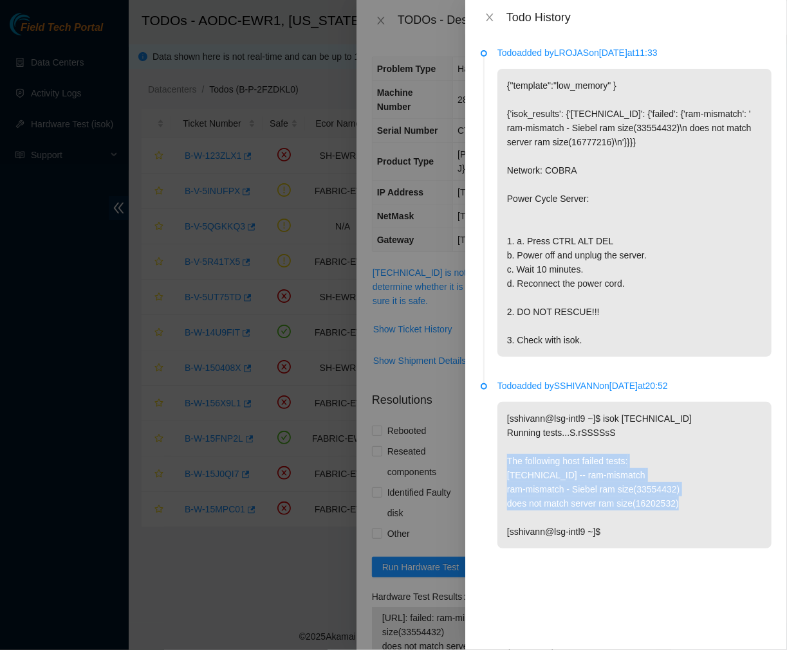
drag, startPoint x: 503, startPoint y: 501, endPoint x: 705, endPoint y: 543, distance: 206.4
click at [705, 543] on p "[sshivann@lsg-intl9 ~]$ isok 23.217.204.159 Running tests...S.rSSSSsS The follo…" at bounding box center [634, 475] width 274 height 147
copy p "The following host failed tests: 23.217.204.159 -- ram-mismatch ram-mismatch - …"
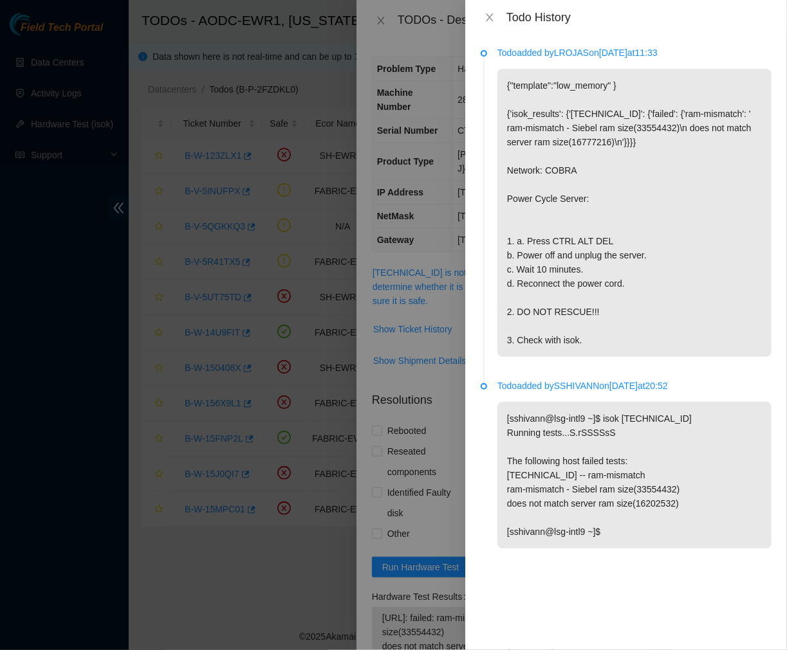
click at [710, 133] on p "{"template":"low_memory" } {'isok_results': {'23.217.204.159': {'failed': {'ram…" at bounding box center [634, 213] width 274 height 288
click at [492, 15] on icon "close" at bounding box center [489, 18] width 7 height 8
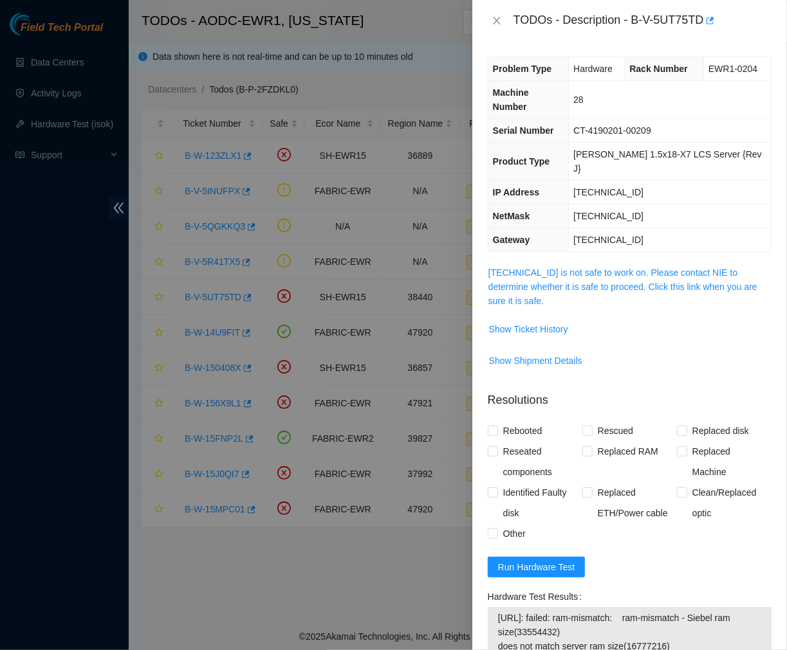
click at [638, 149] on span "Ciara 1.5x18-X7 LCS Server {Rev J}" at bounding box center [667, 161] width 189 height 24
click at [663, 181] on td "23.217.204.159" at bounding box center [670, 193] width 202 height 24
click at [564, 560] on span "Run Hardware Test" at bounding box center [536, 567] width 77 height 14
drag, startPoint x: 495, startPoint y: 587, endPoint x: 685, endPoint y: 621, distance: 192.9
click at [685, 621] on div "23.217.204.159: failed: ram-mismatch: ram-mismatch - Siebel ram size(33554432) …" at bounding box center [630, 634] width 284 height 55
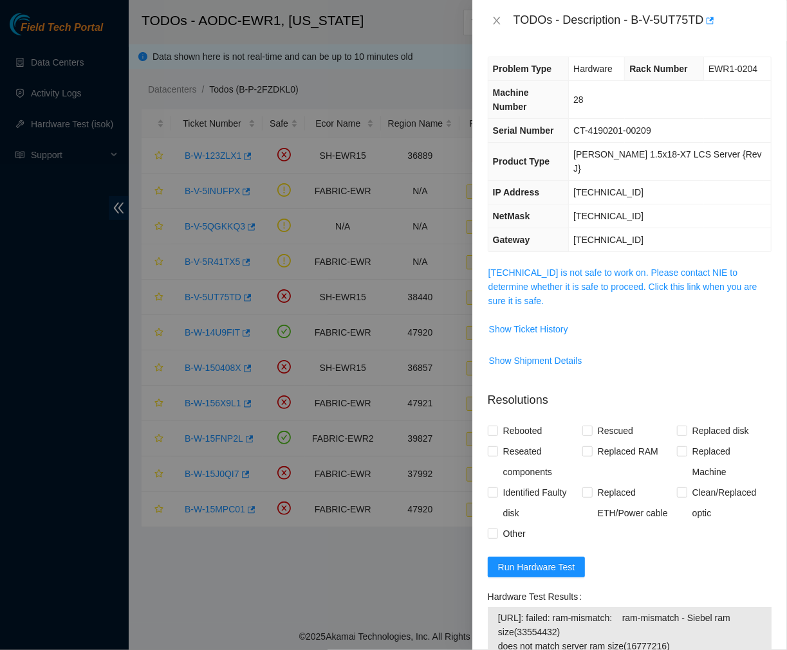
click at [650, 149] on span "Ciara 1.5x18-X7 LCS Server {Rev J}" at bounding box center [667, 161] width 189 height 24
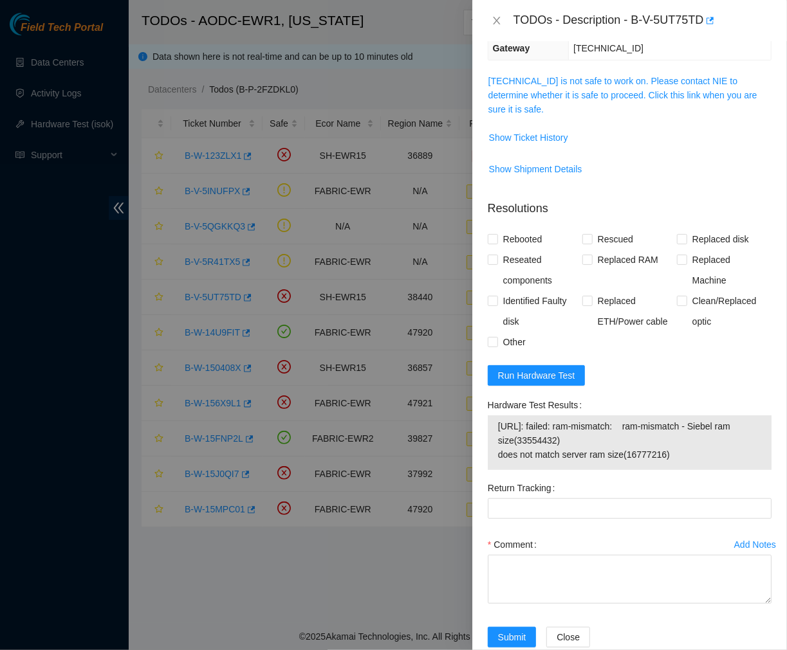
click at [676, 14] on div "TODOs - Description - B-V-5UT75TD" at bounding box center [642, 20] width 258 height 21
click at [523, 131] on span "Show Ticket History" at bounding box center [528, 138] width 79 height 14
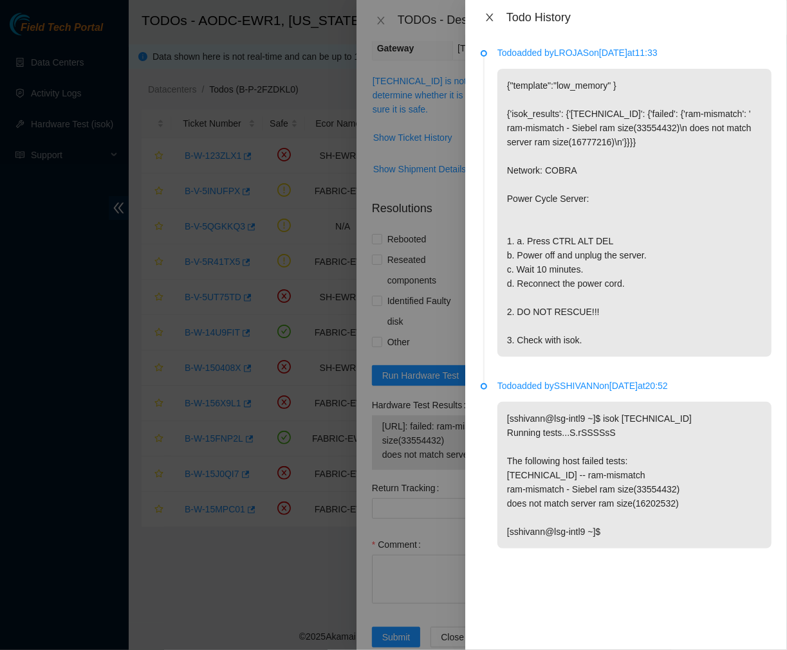
click at [487, 17] on icon "close" at bounding box center [489, 17] width 10 height 10
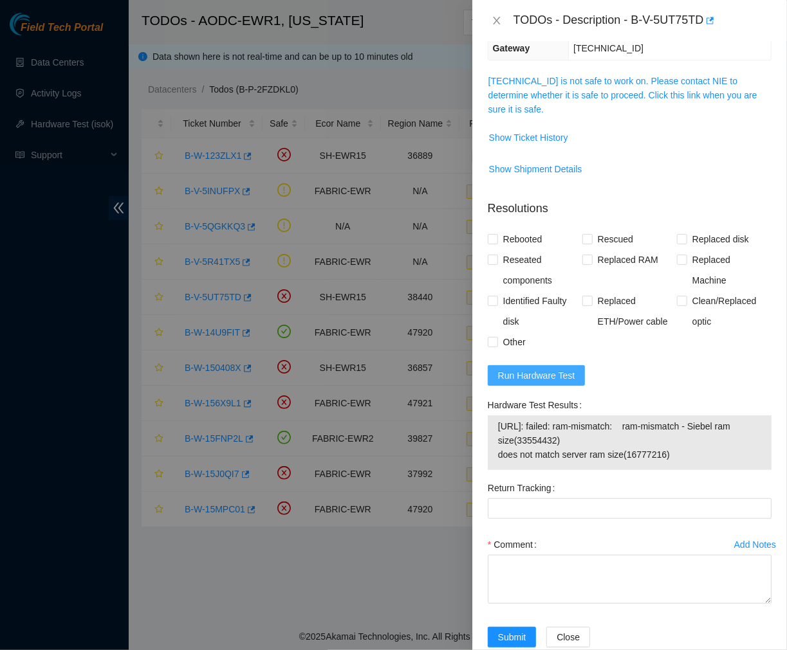
click at [515, 365] on button "Run Hardware Test" at bounding box center [537, 375] width 98 height 21
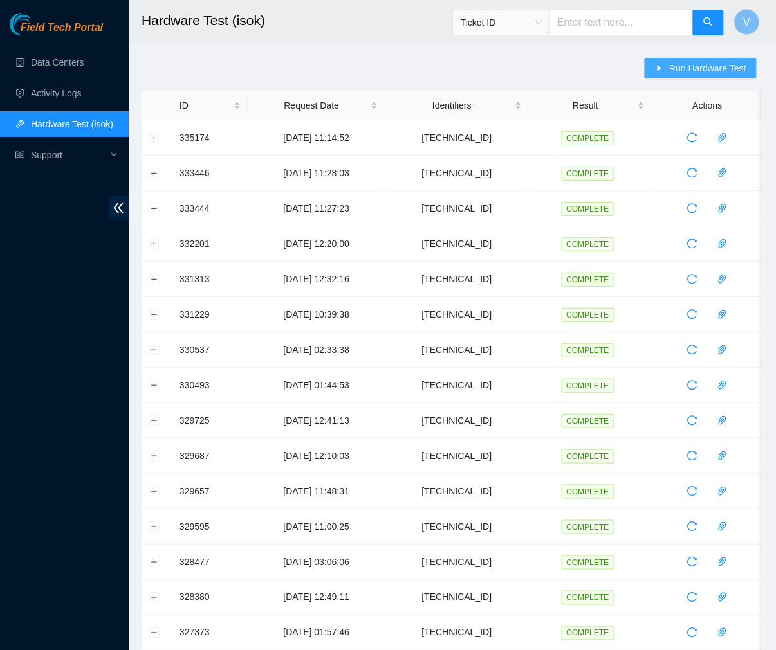
click at [678, 66] on span "Run Hardware Test" at bounding box center [707, 68] width 77 height 14
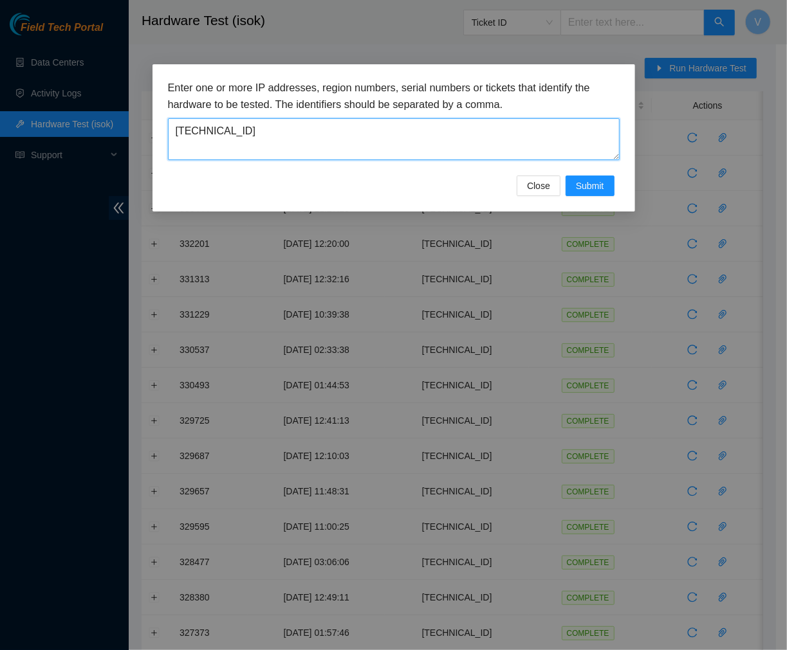
drag, startPoint x: 425, startPoint y: 136, endPoint x: 57, endPoint y: 116, distance: 369.2
click at [57, 116] on div "Enter one or more IP addresses, region numbers, serial numbers or tickets that …" at bounding box center [393, 325] width 787 height 650
paste textarea "49.12.2"
type textarea "[TECHNICAL_ID]"
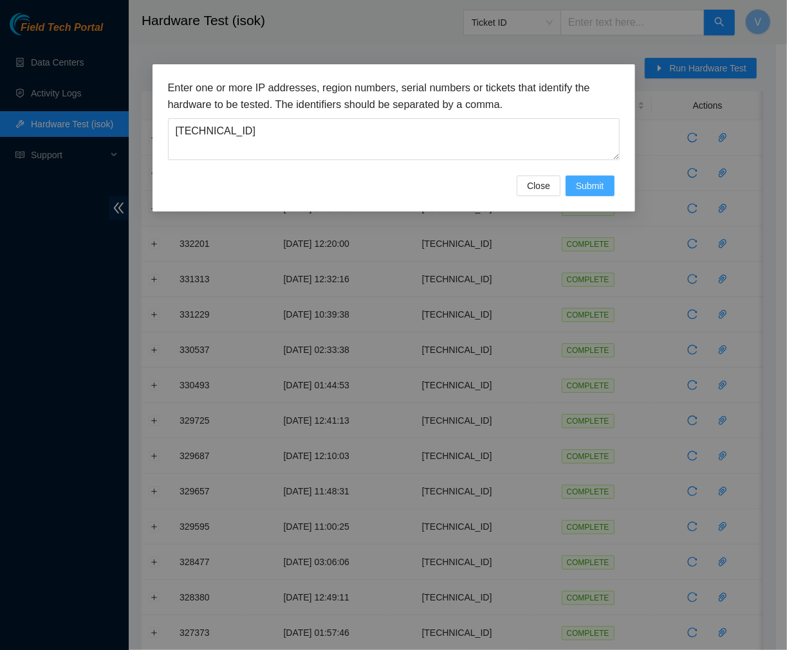
click at [587, 184] on span "Submit" at bounding box center [590, 186] width 28 height 14
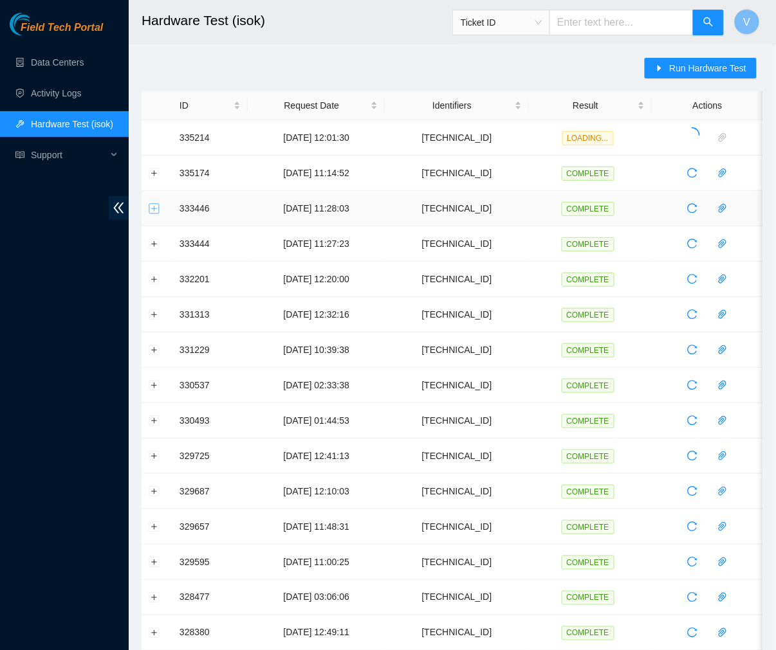
click at [151, 208] on button "Expand row" at bounding box center [154, 208] width 10 height 10
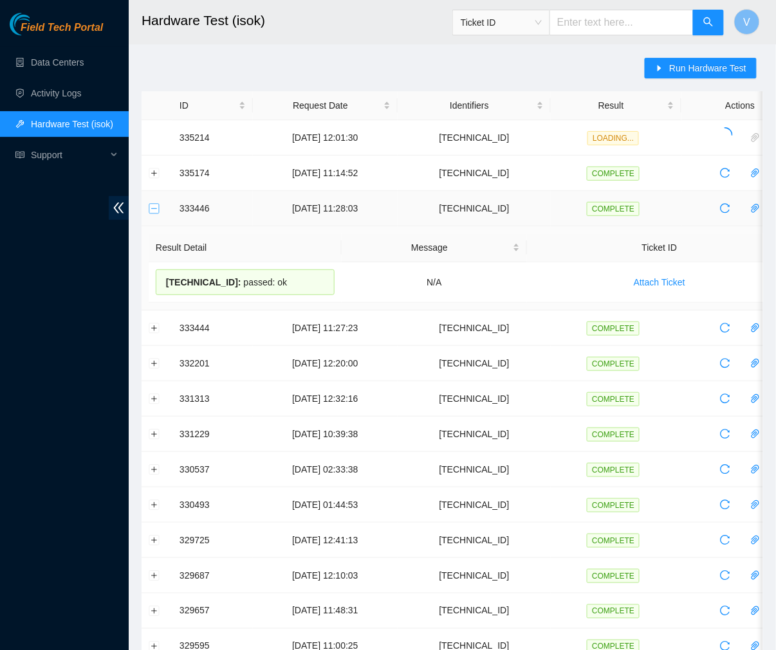
click at [151, 208] on button "Collapse row" at bounding box center [154, 208] width 10 height 10
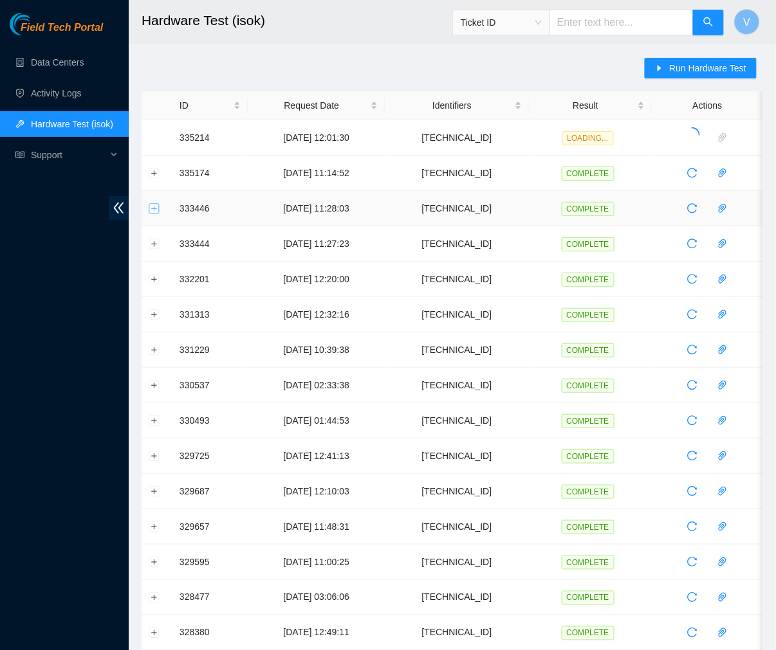
click at [151, 208] on button "Expand row" at bounding box center [154, 208] width 10 height 10
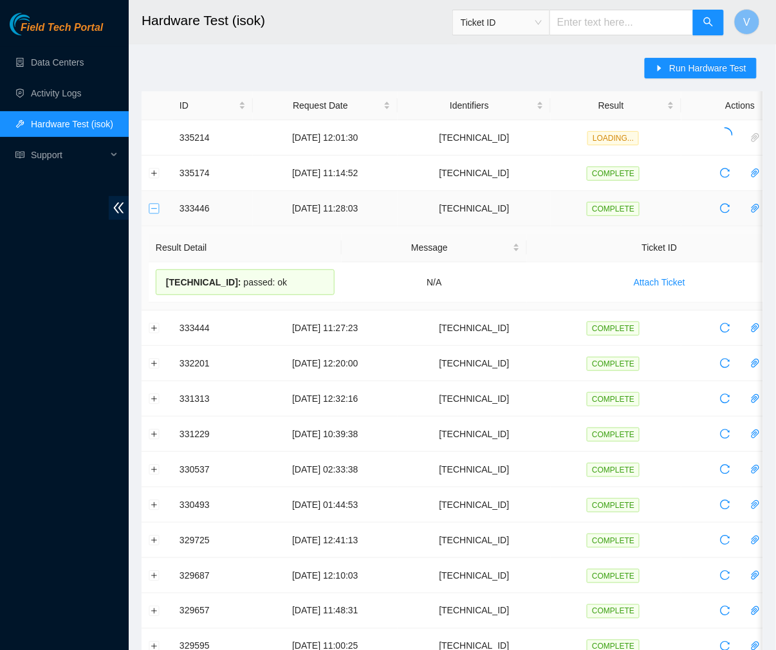
click at [151, 208] on button "Collapse row" at bounding box center [154, 208] width 10 height 10
